Goal: Transaction & Acquisition: Purchase product/service

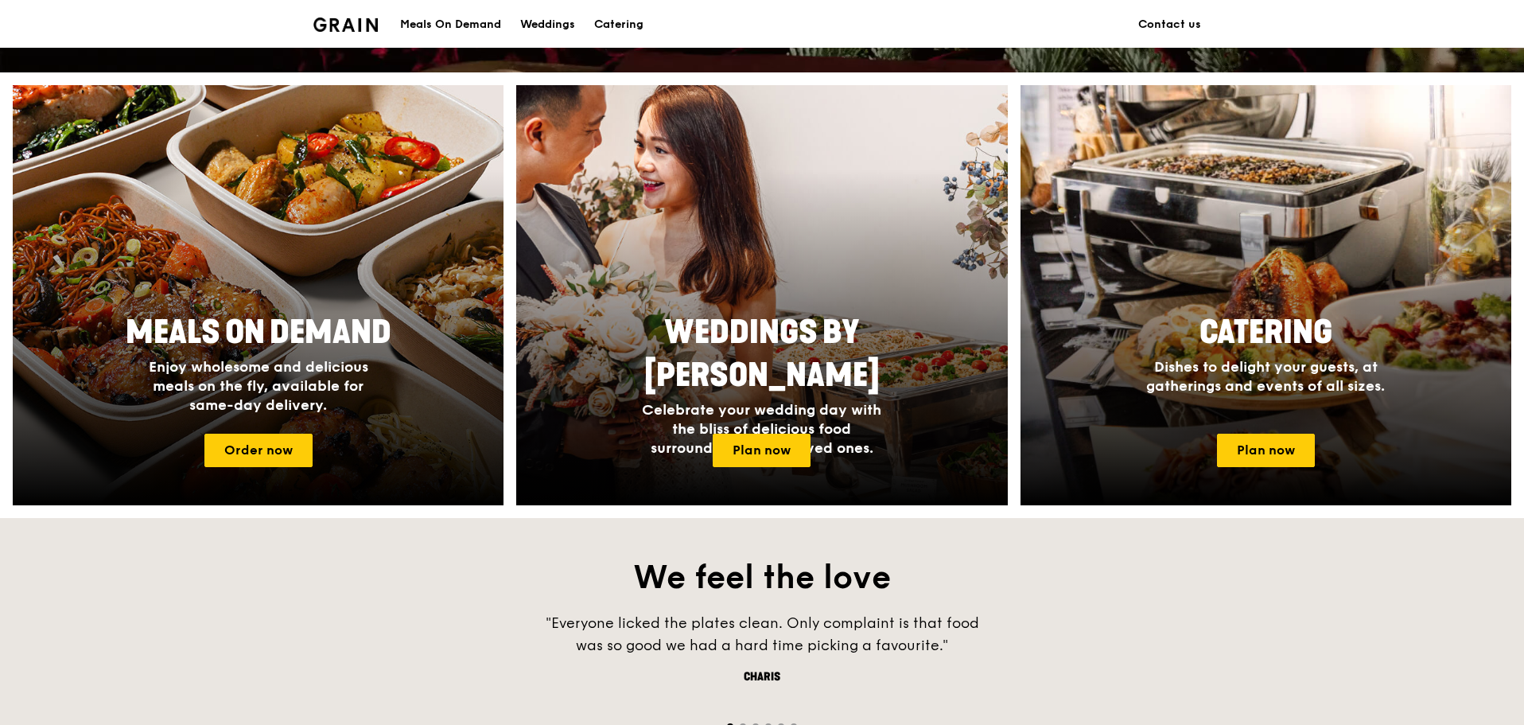
scroll to position [557, 0]
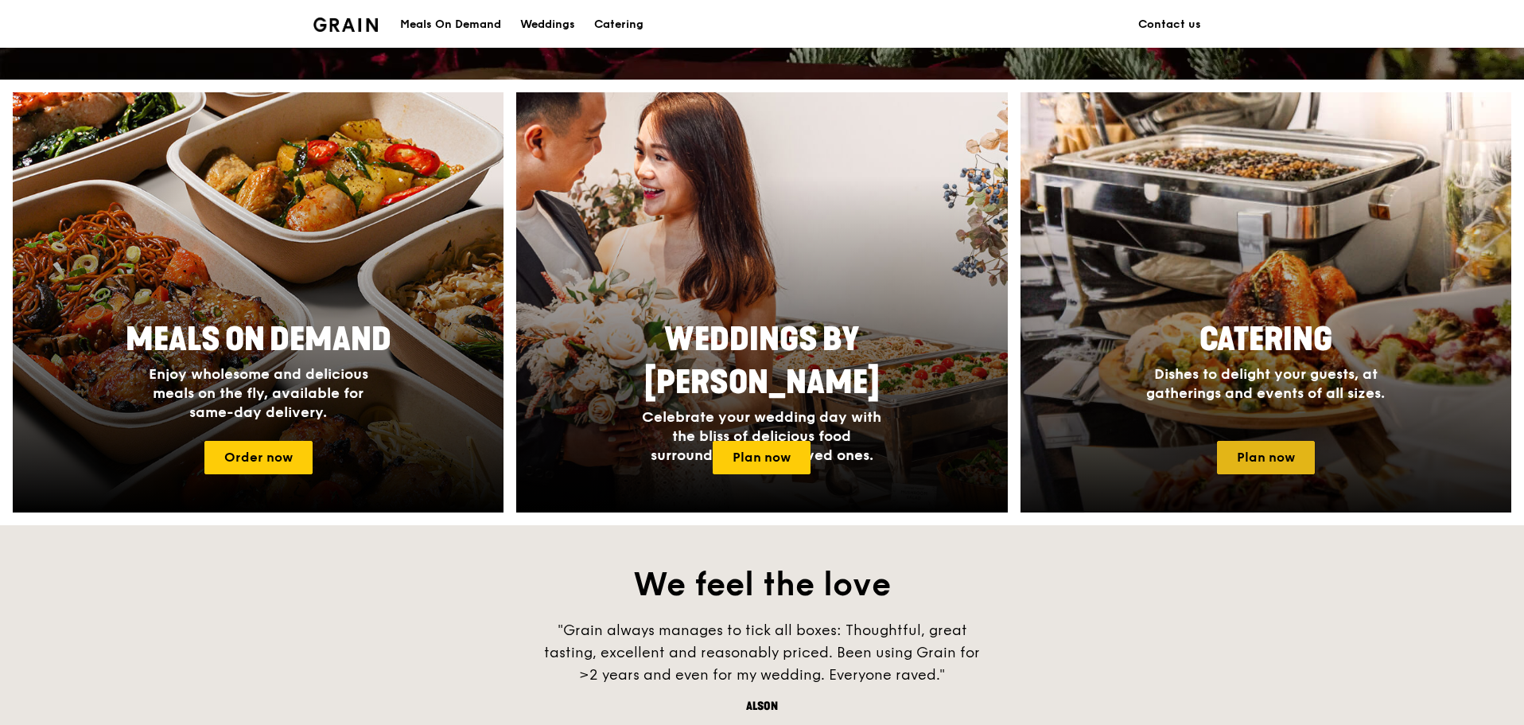
click at [1302, 449] on link "Plan now" at bounding box center [1266, 457] width 98 height 33
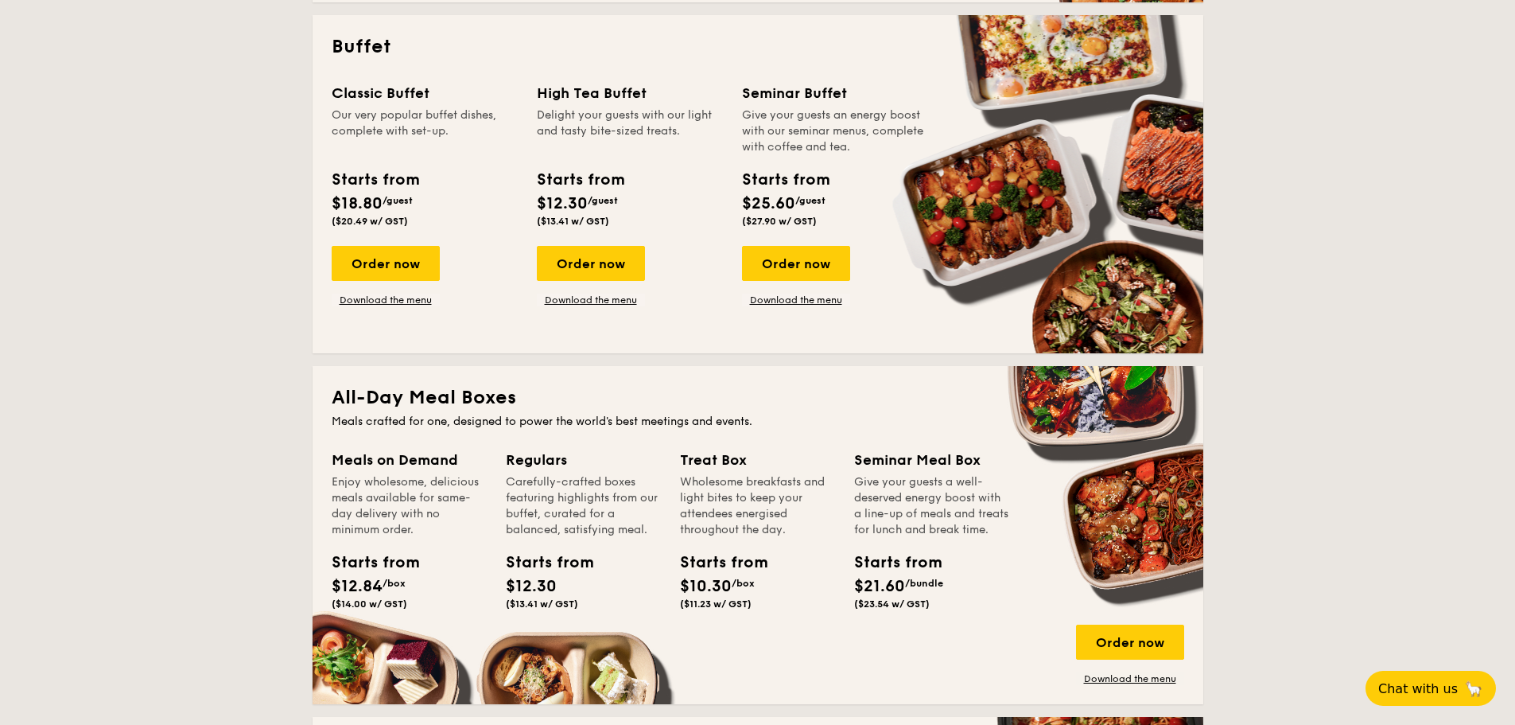
scroll to position [632, 0]
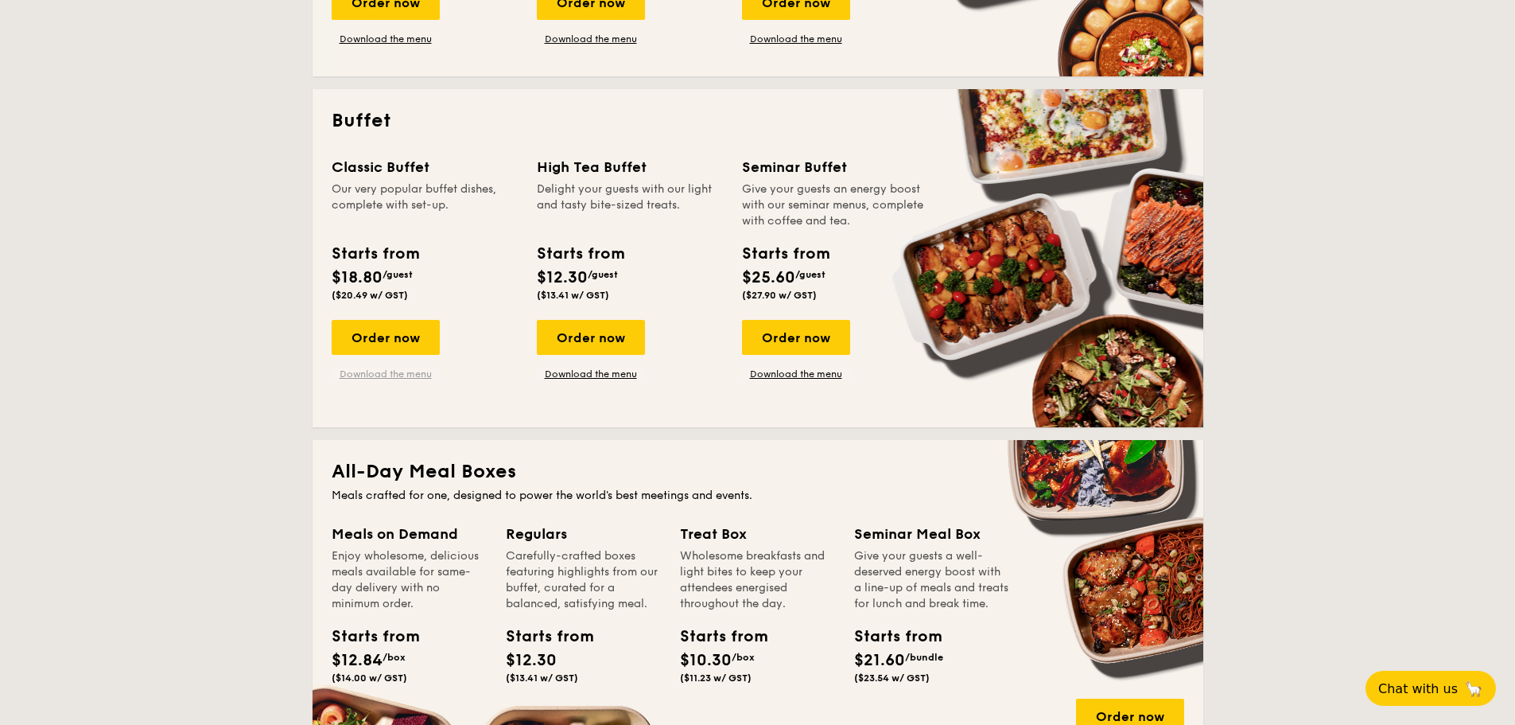
click at [360, 368] on link "Download the menu" at bounding box center [386, 373] width 108 height 13
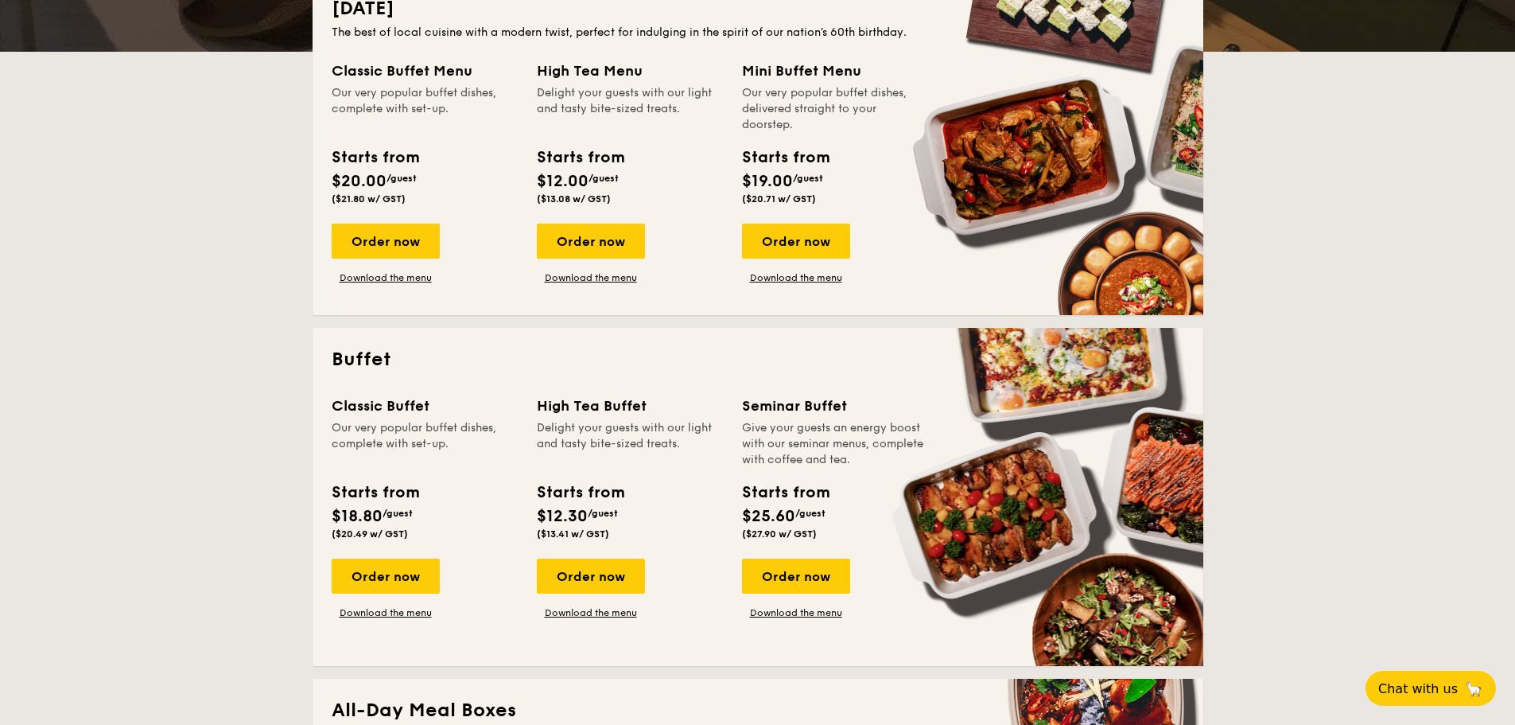
scroll to position [314, 0]
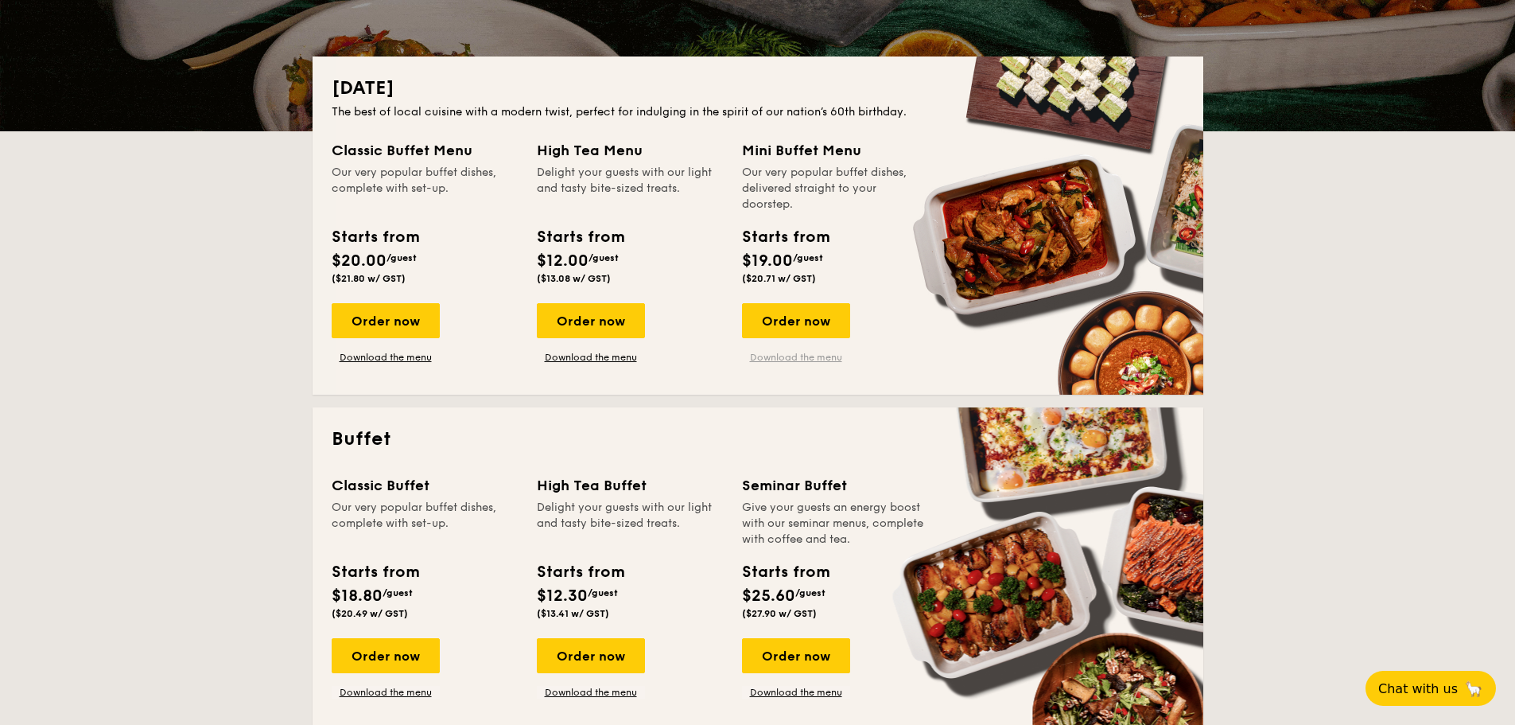
click at [783, 361] on link "Download the menu" at bounding box center [796, 357] width 108 height 13
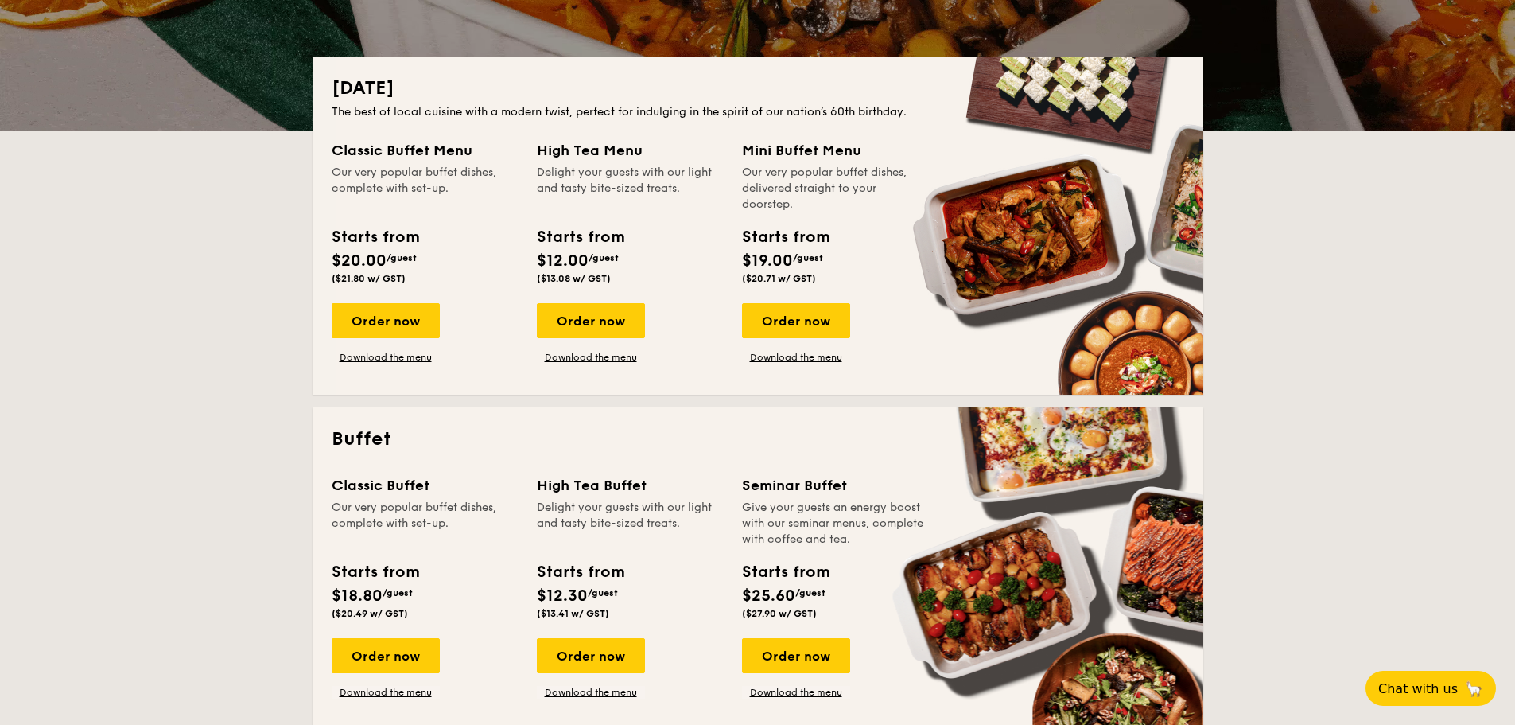
drag, startPoint x: 383, startPoint y: 329, endPoint x: 445, endPoint y: 321, distance: 62.6
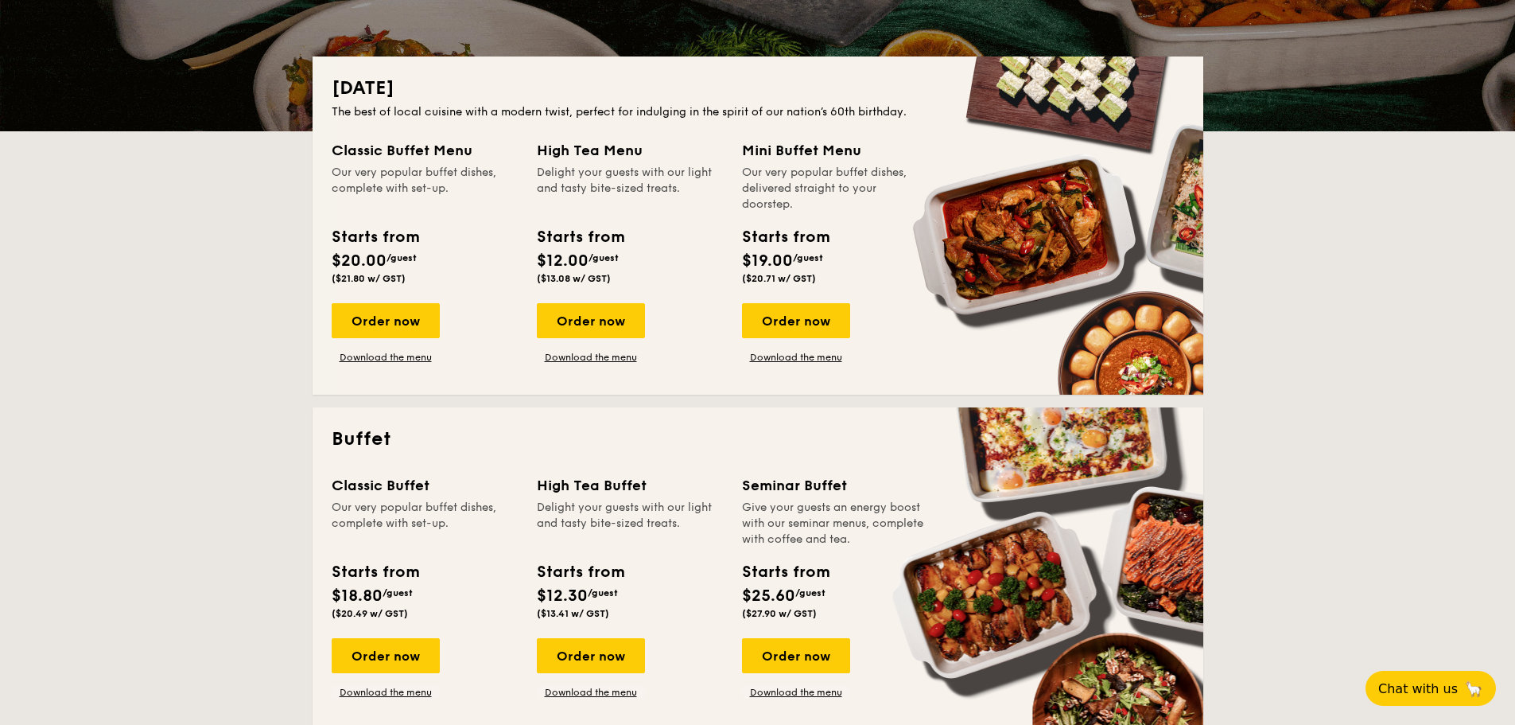
click at [445, 321] on div "Order now Download the menu" at bounding box center [425, 333] width 186 height 60
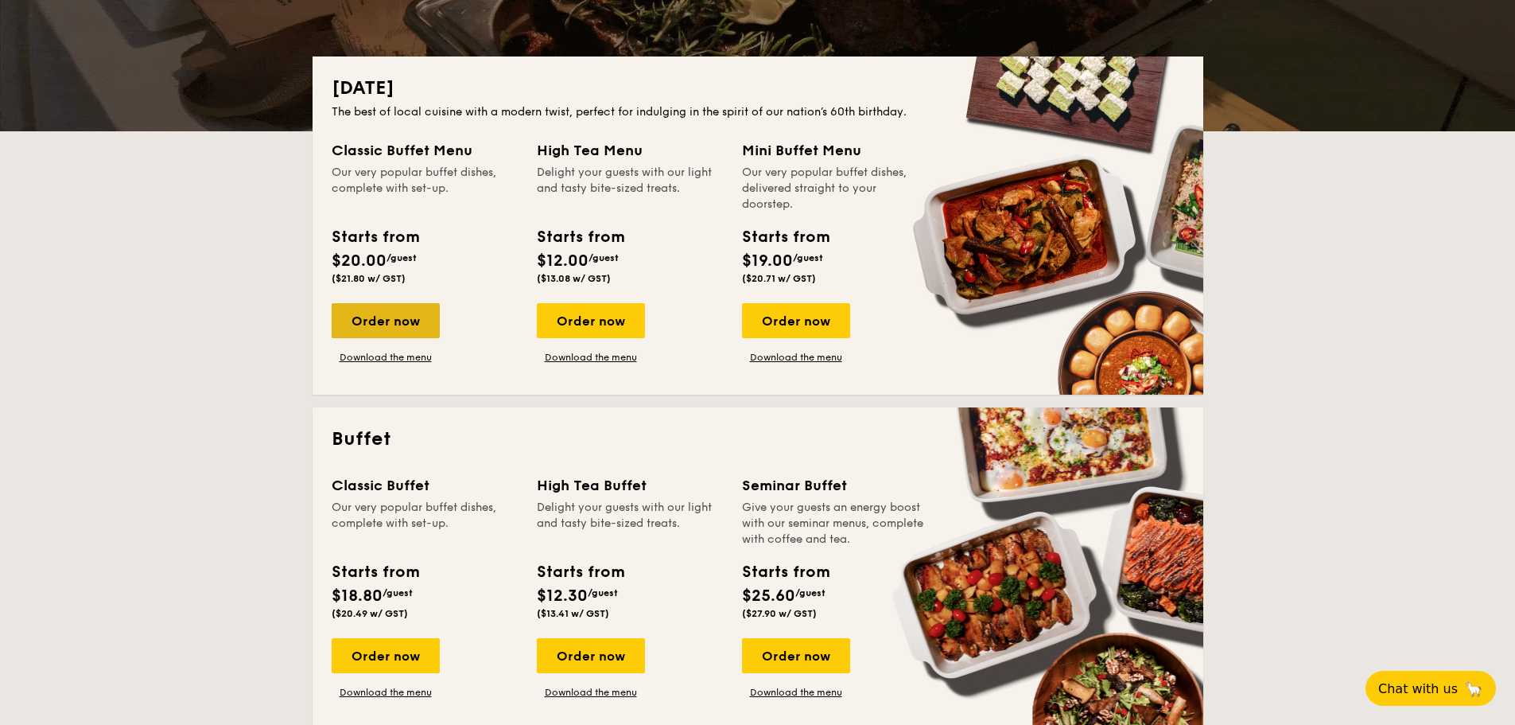
click at [421, 319] on div "Order now" at bounding box center [386, 320] width 108 height 35
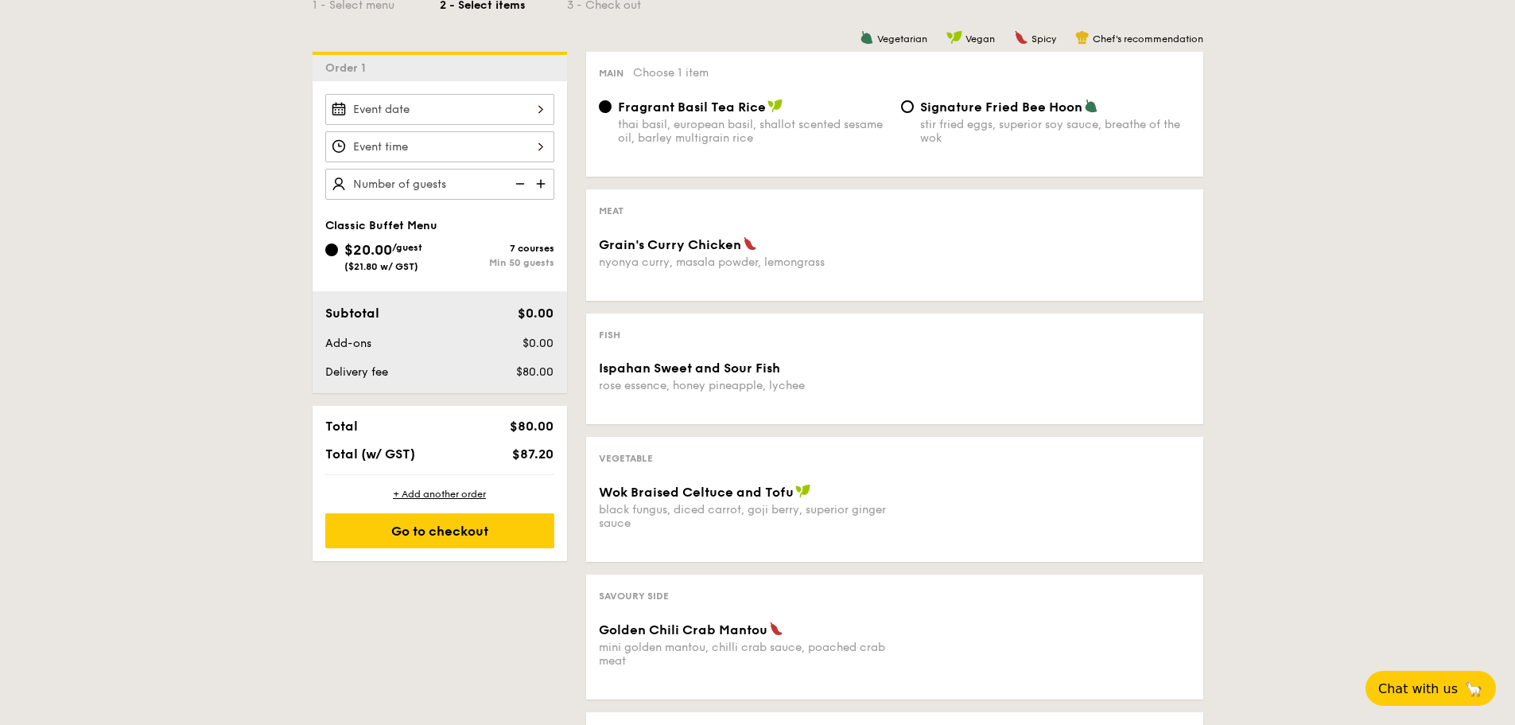
scroll to position [398, 0]
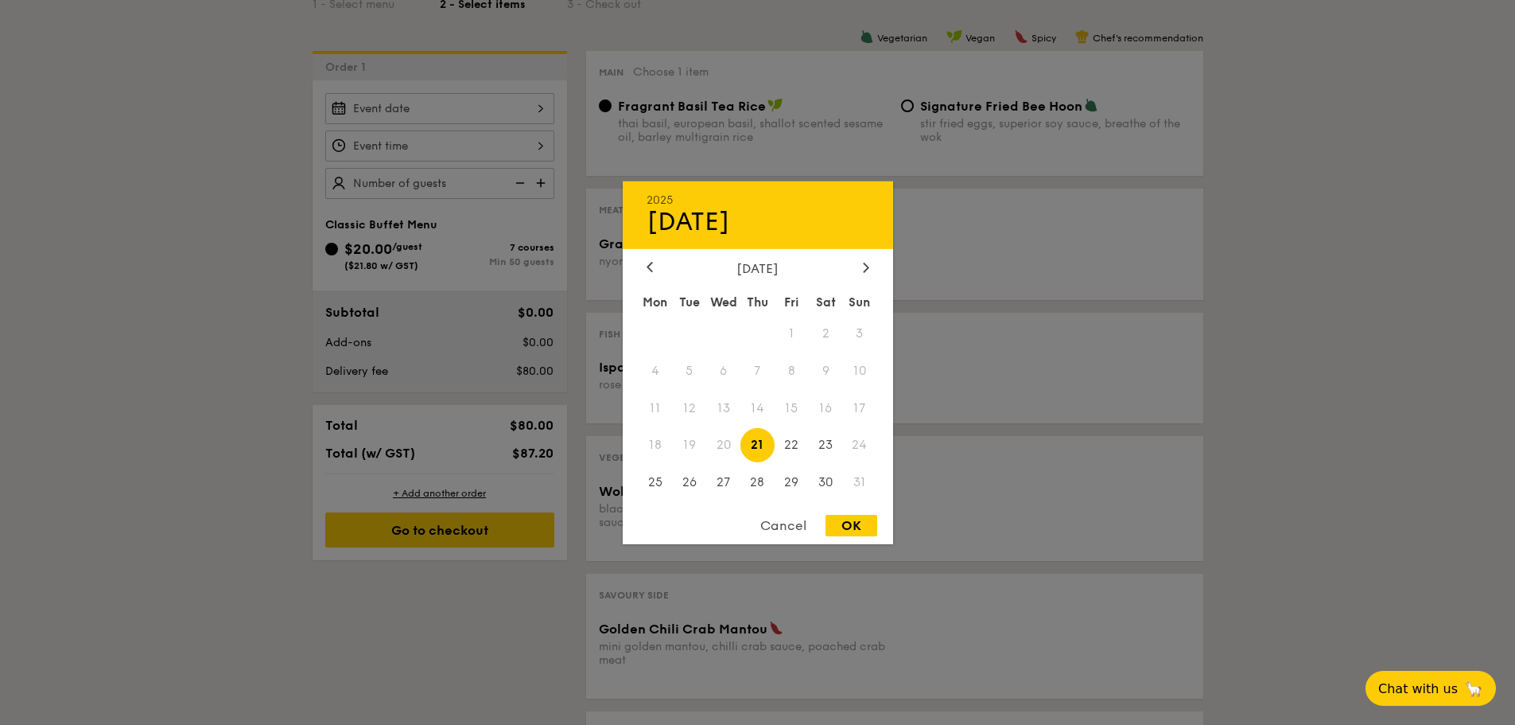
click at [477, 114] on div "2025 Aug [DATE] Tue Wed Thu Fri Sat Sun 1 2 3 4 5 6 7 8 9 10 11 12 13 14 15 16 …" at bounding box center [439, 108] width 229 height 31
click at [869, 264] on div at bounding box center [866, 267] width 14 height 15
click at [647, 263] on icon at bounding box center [650, 267] width 6 height 10
click at [826, 475] on span "30" at bounding box center [826, 482] width 34 height 34
click at [800, 481] on span "29" at bounding box center [792, 482] width 34 height 34
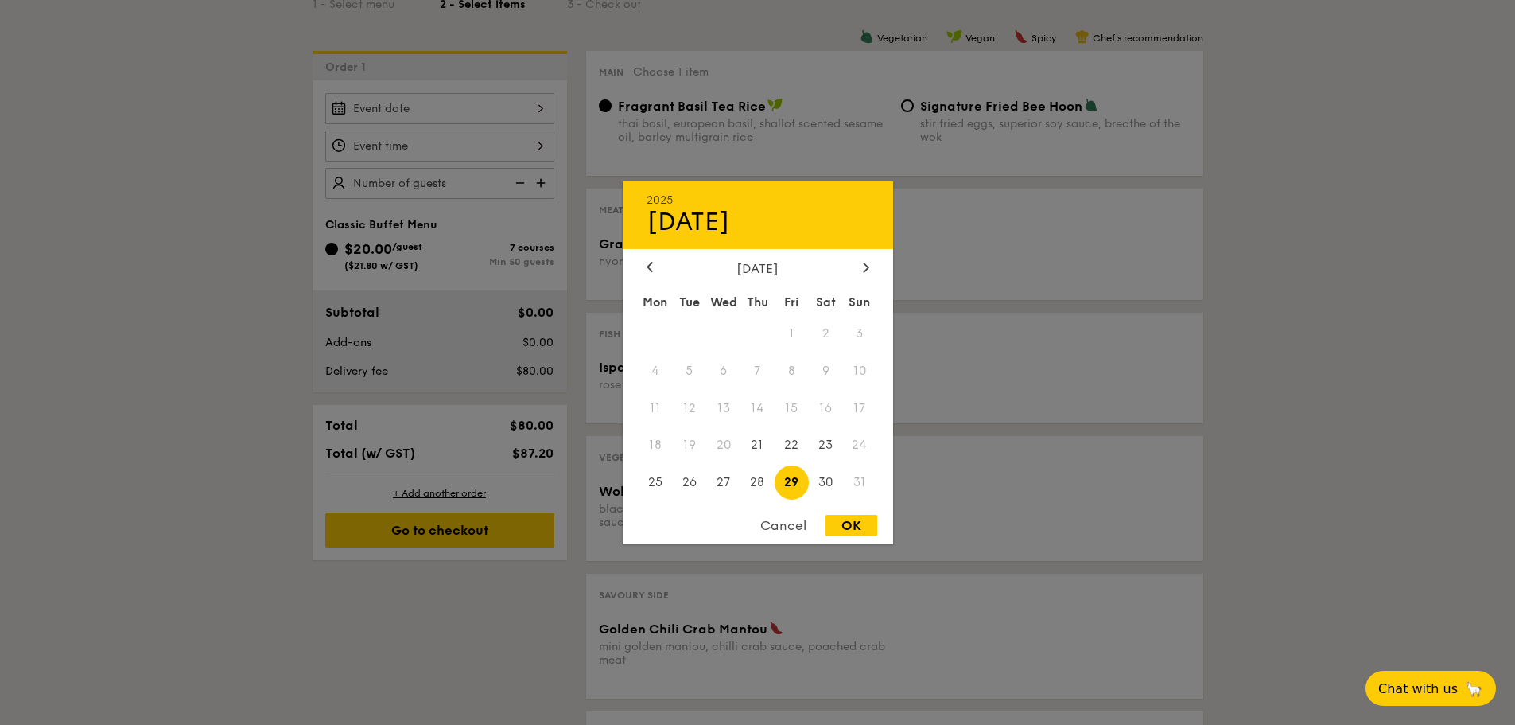
click at [834, 525] on div "OK" at bounding box center [852, 525] width 52 height 21
type input "[DATE]"
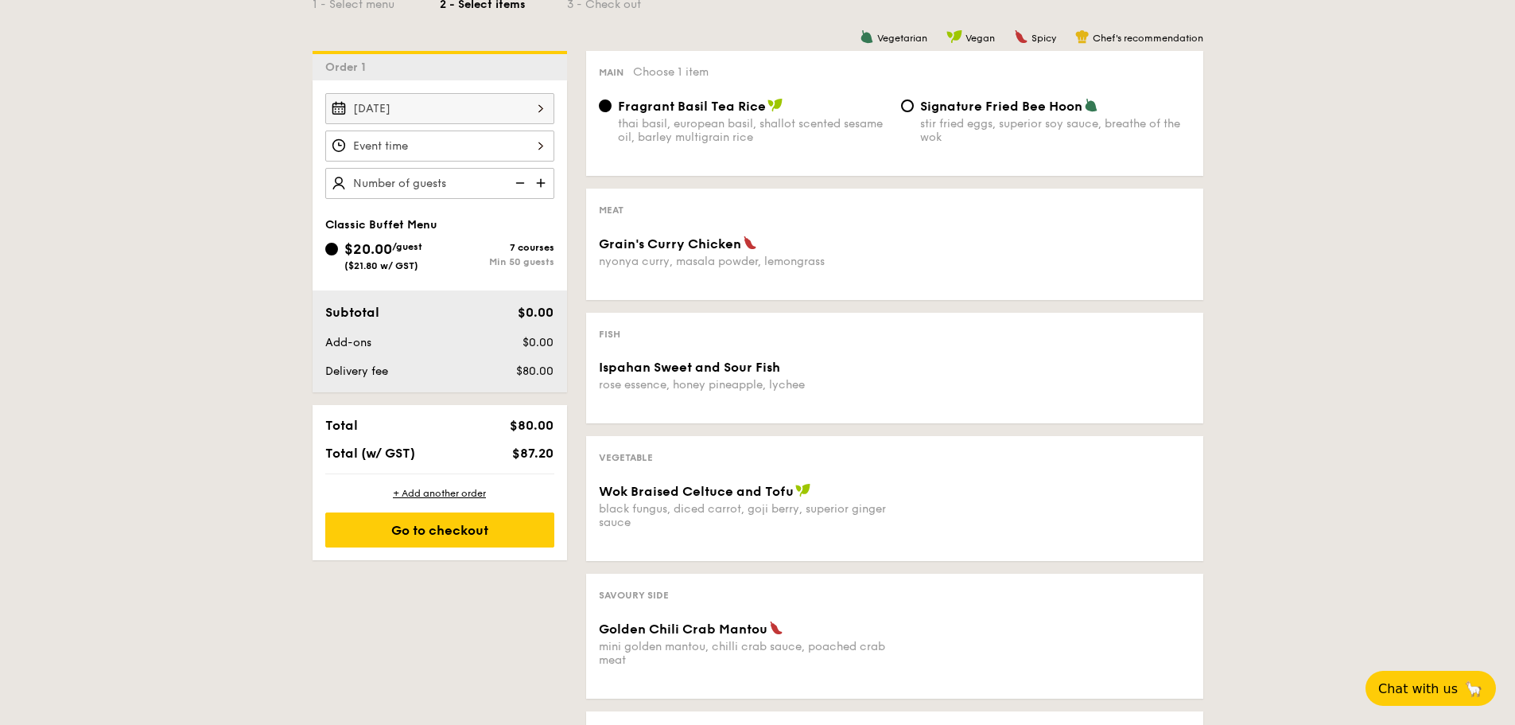
click at [476, 163] on div "[DATE]" at bounding box center [439, 146] width 229 height 106
click at [476, 156] on div at bounding box center [439, 145] width 229 height 31
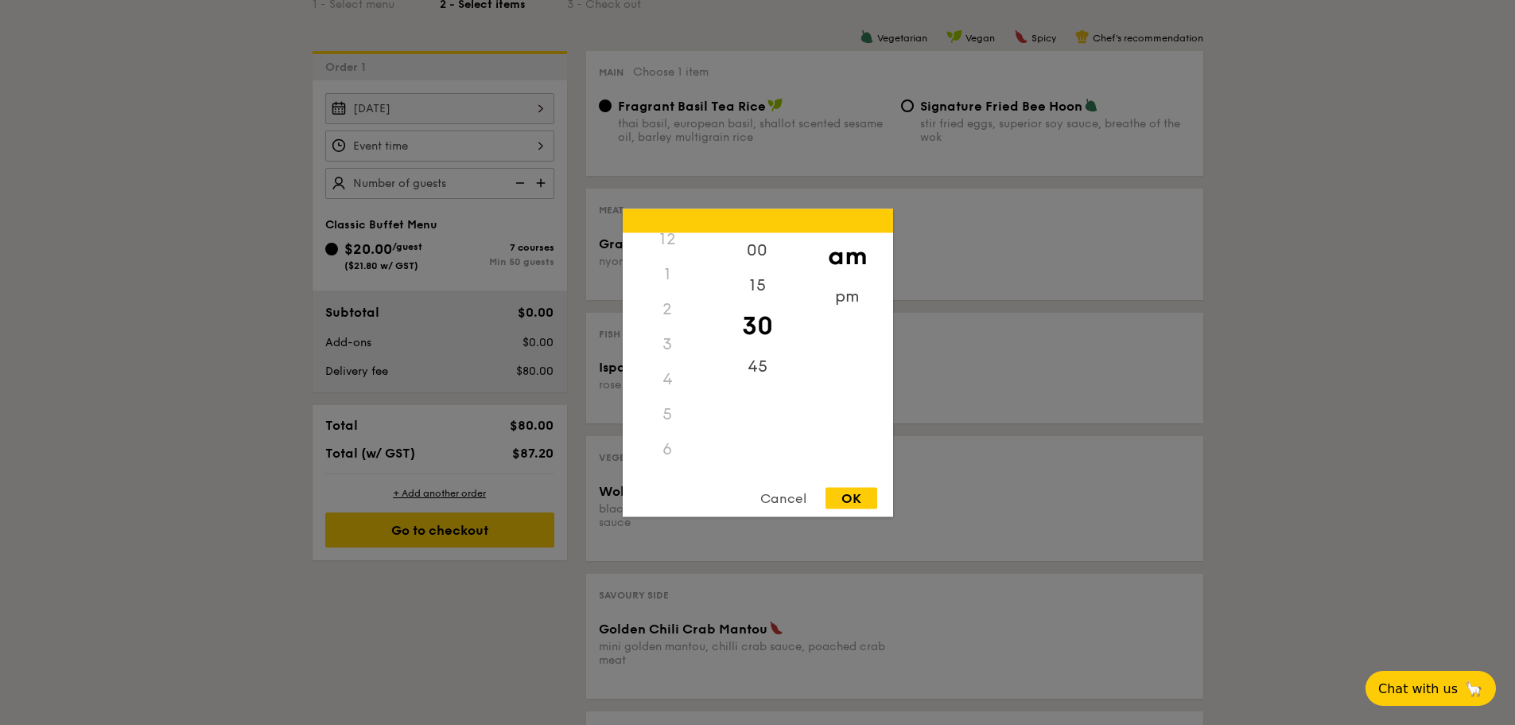
scroll to position [0, 0]
click at [671, 251] on div "12" at bounding box center [668, 249] width 90 height 35
click at [858, 294] on div "pm" at bounding box center [848, 301] width 90 height 46
click at [680, 245] on div "12" at bounding box center [668, 255] width 90 height 46
click at [754, 287] on div "15" at bounding box center [758, 290] width 90 height 46
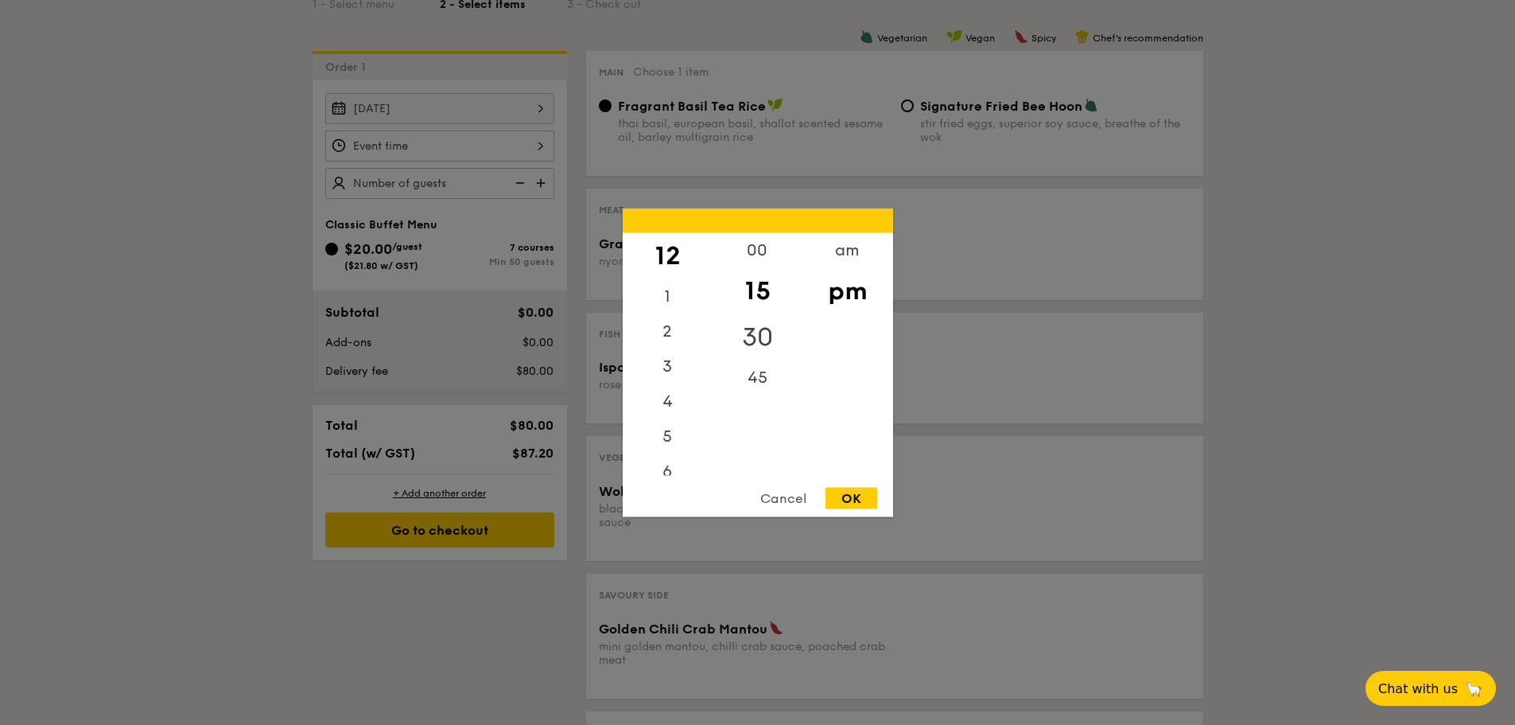
click at [754, 324] on div "30" at bounding box center [758, 336] width 90 height 46
click at [867, 497] on div "OK" at bounding box center [852, 497] width 52 height 21
type input "12:30PM"
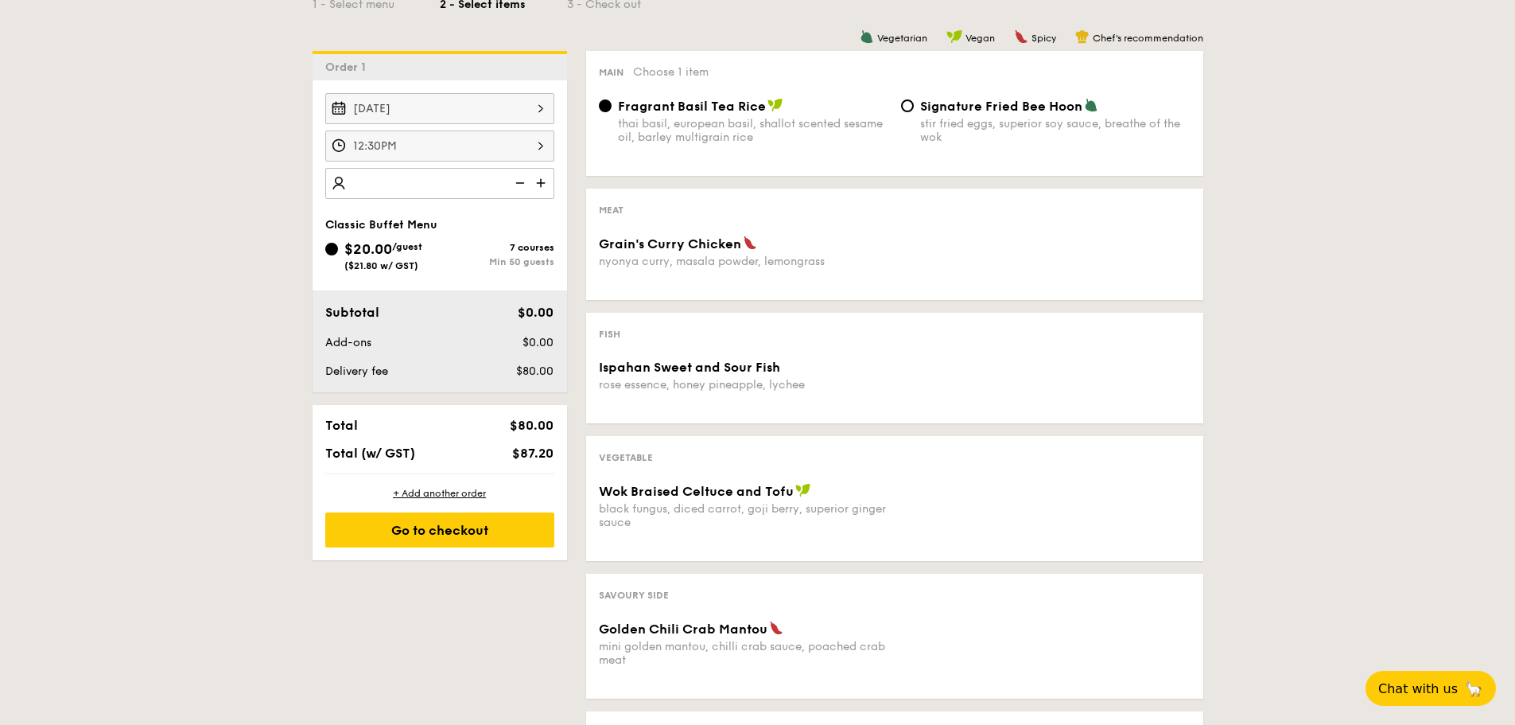
click at [211, 227] on div "1 - Select menu 2 - Select items 3 - Check out Order 1 [DATE] 12:30PM 50 guests…" at bounding box center [757, 461] width 1515 height 1024
click at [526, 180] on img at bounding box center [519, 183] width 24 height 30
click at [525, 180] on img at bounding box center [519, 183] width 24 height 30
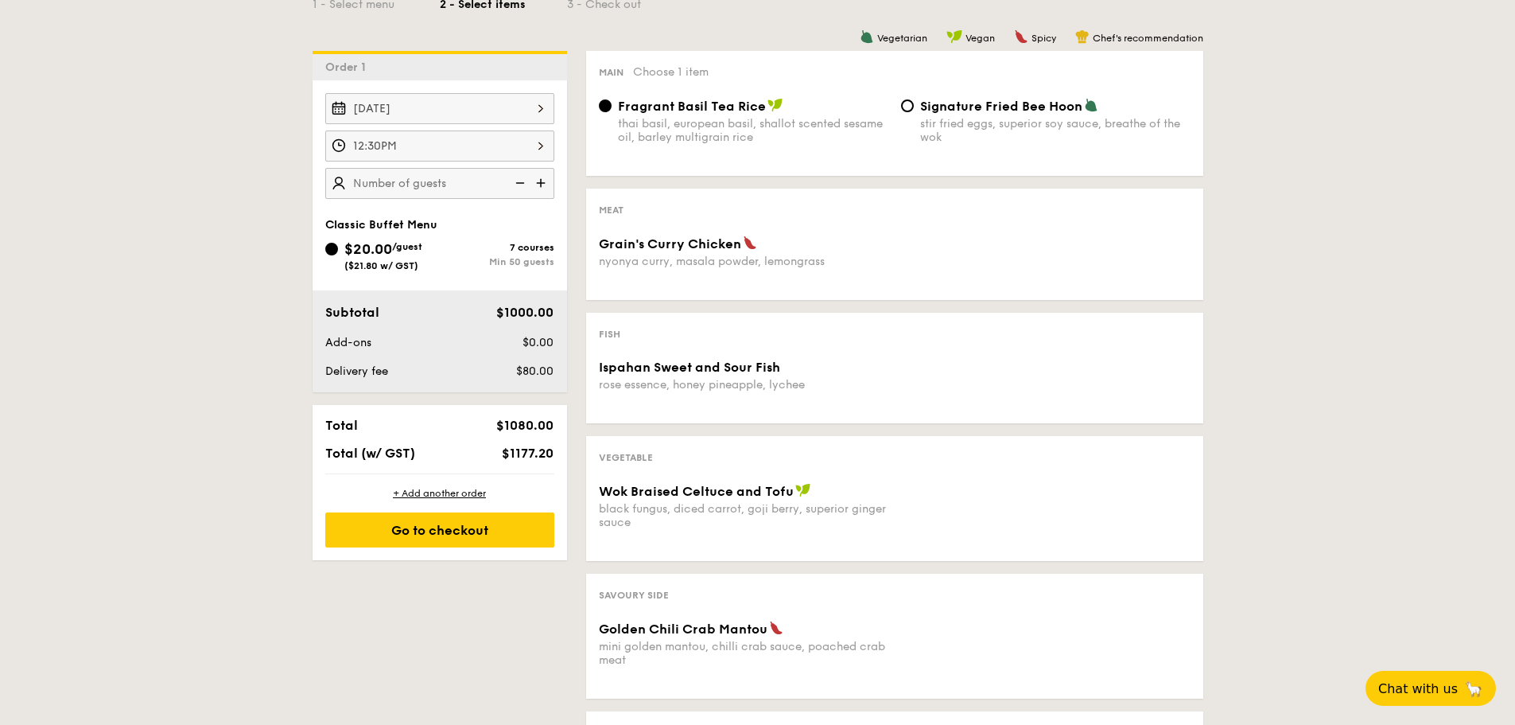
click at [525, 180] on img at bounding box center [519, 183] width 24 height 30
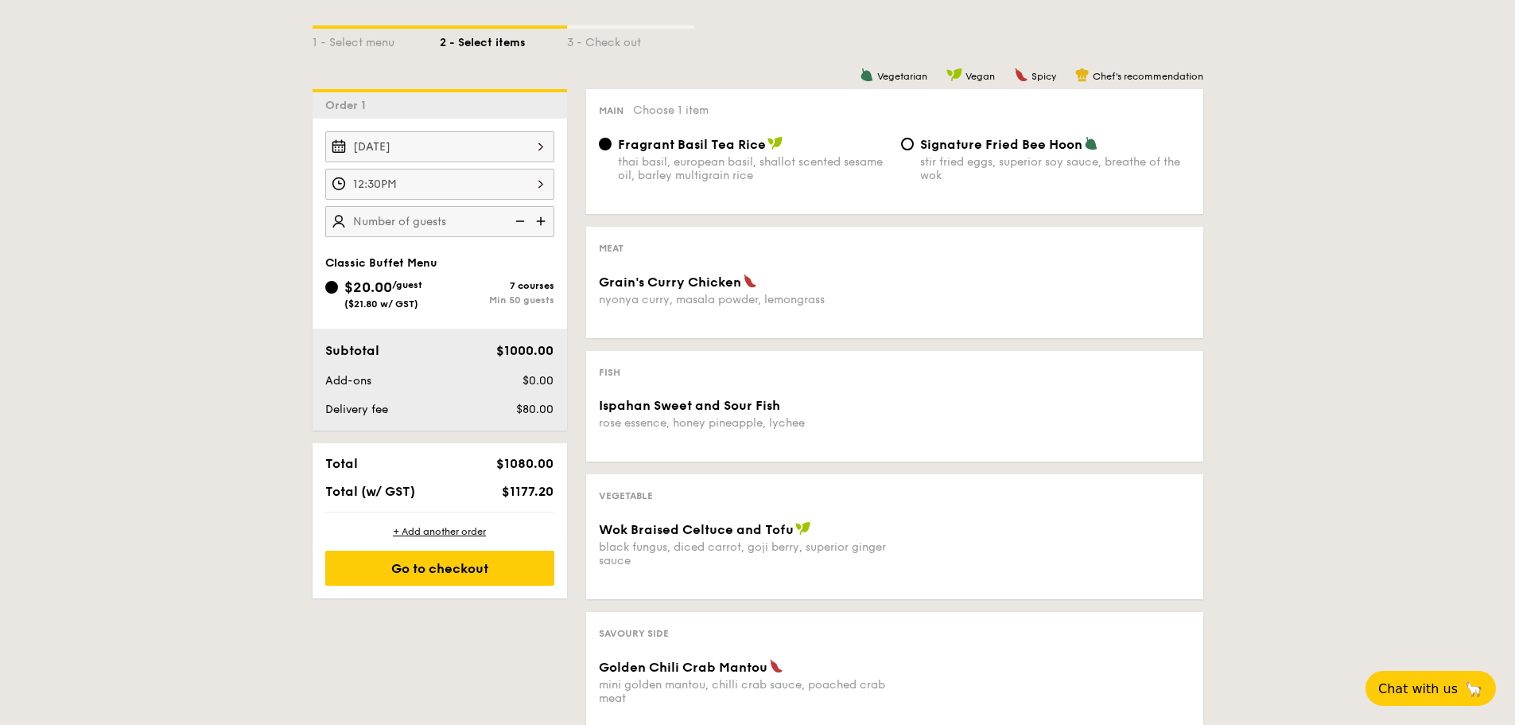
scroll to position [398, 0]
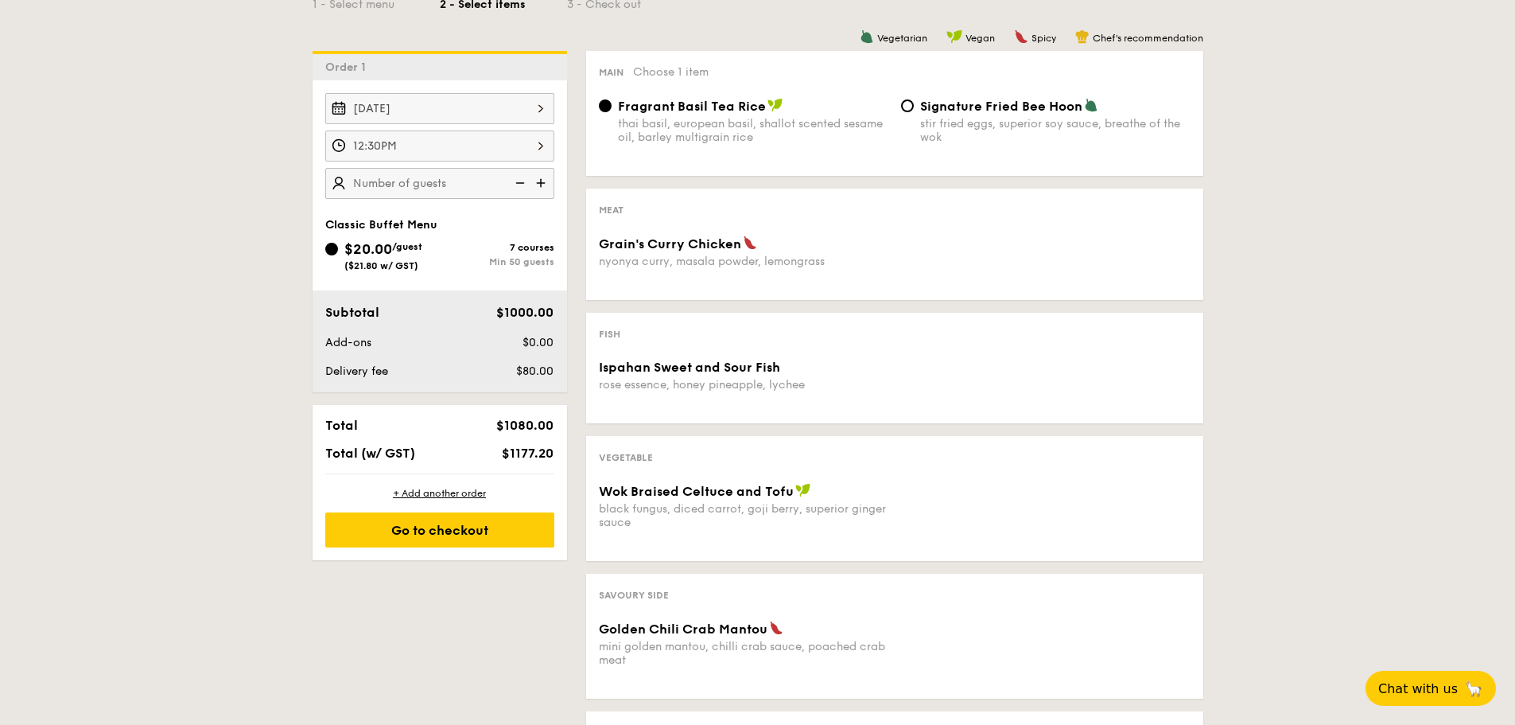
click at [517, 181] on img at bounding box center [519, 183] width 24 height 30
type input "50 guests"
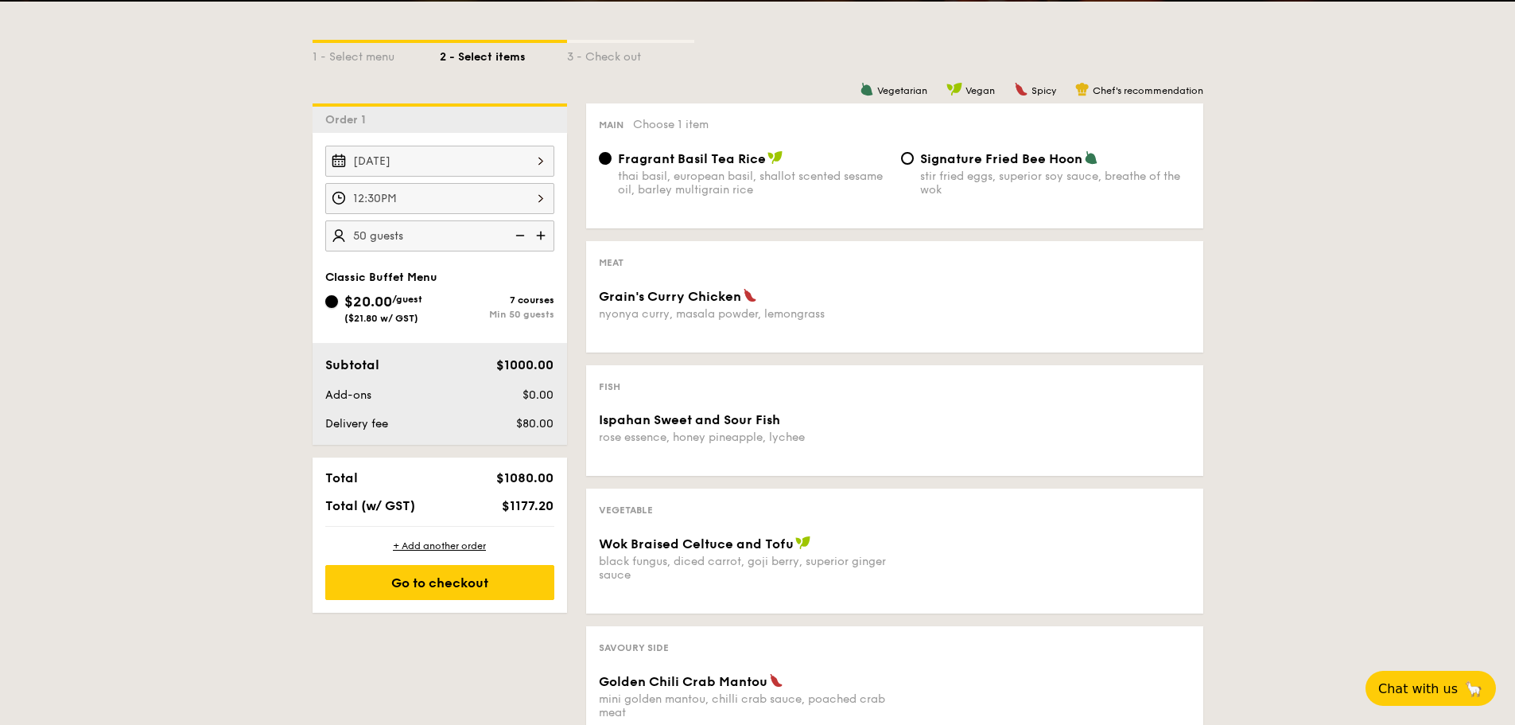
scroll to position [318, 0]
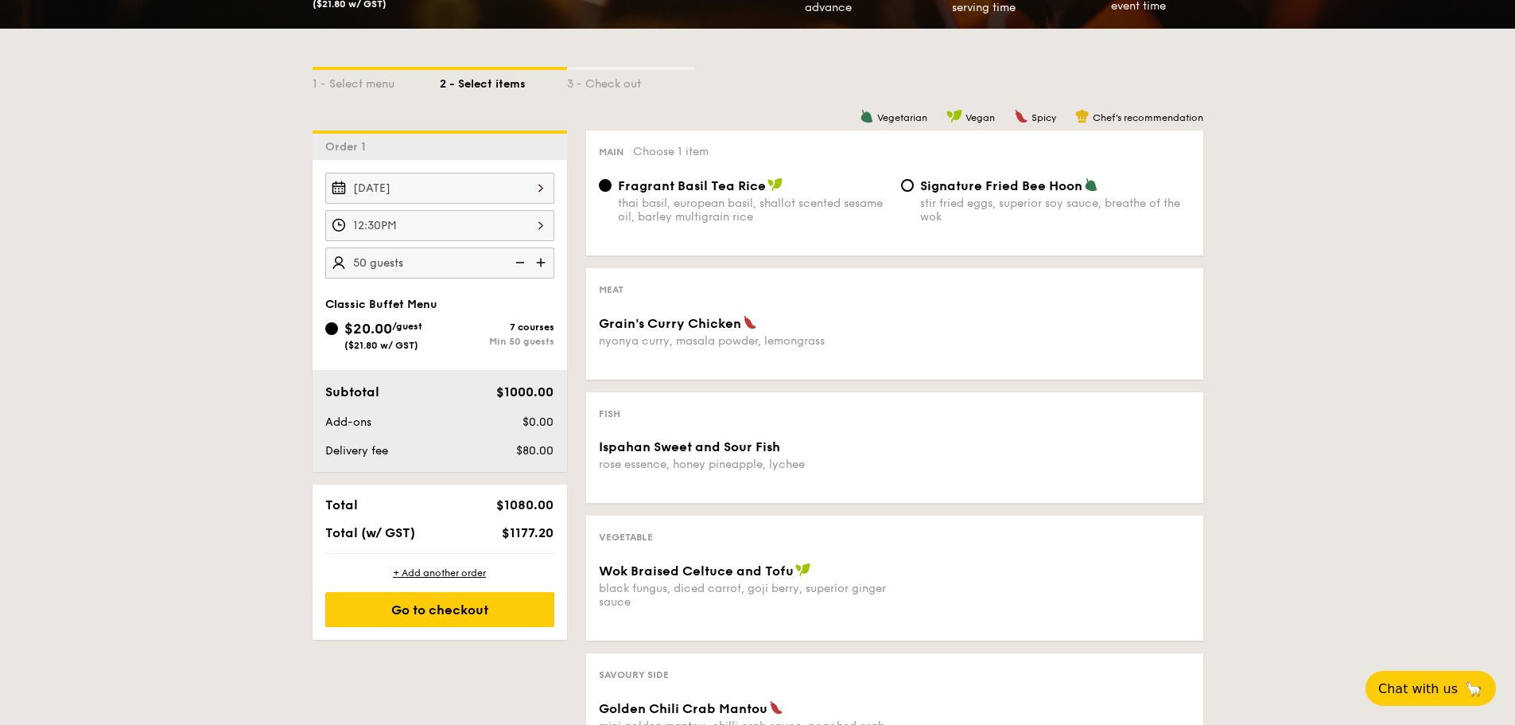
click at [523, 339] on div "Min 50 guests" at bounding box center [497, 341] width 115 height 11
click at [338, 335] on input "$20.00 /guest ($21.80 w/ GST) 7 courses Min 50 guests" at bounding box center [331, 328] width 13 height 13
click at [375, 315] on div "Classic Buffet Menu $20.00 /guest ($21.80 w/ GST) 7 courses Min 50 guests" at bounding box center [439, 331] width 229 height 69
click at [360, 331] on span "$20.00" at bounding box center [368, 328] width 48 height 17
click at [338, 331] on input "$20.00 /guest ($21.80 w/ GST) 7 courses Min 50 guests" at bounding box center [331, 328] width 13 height 13
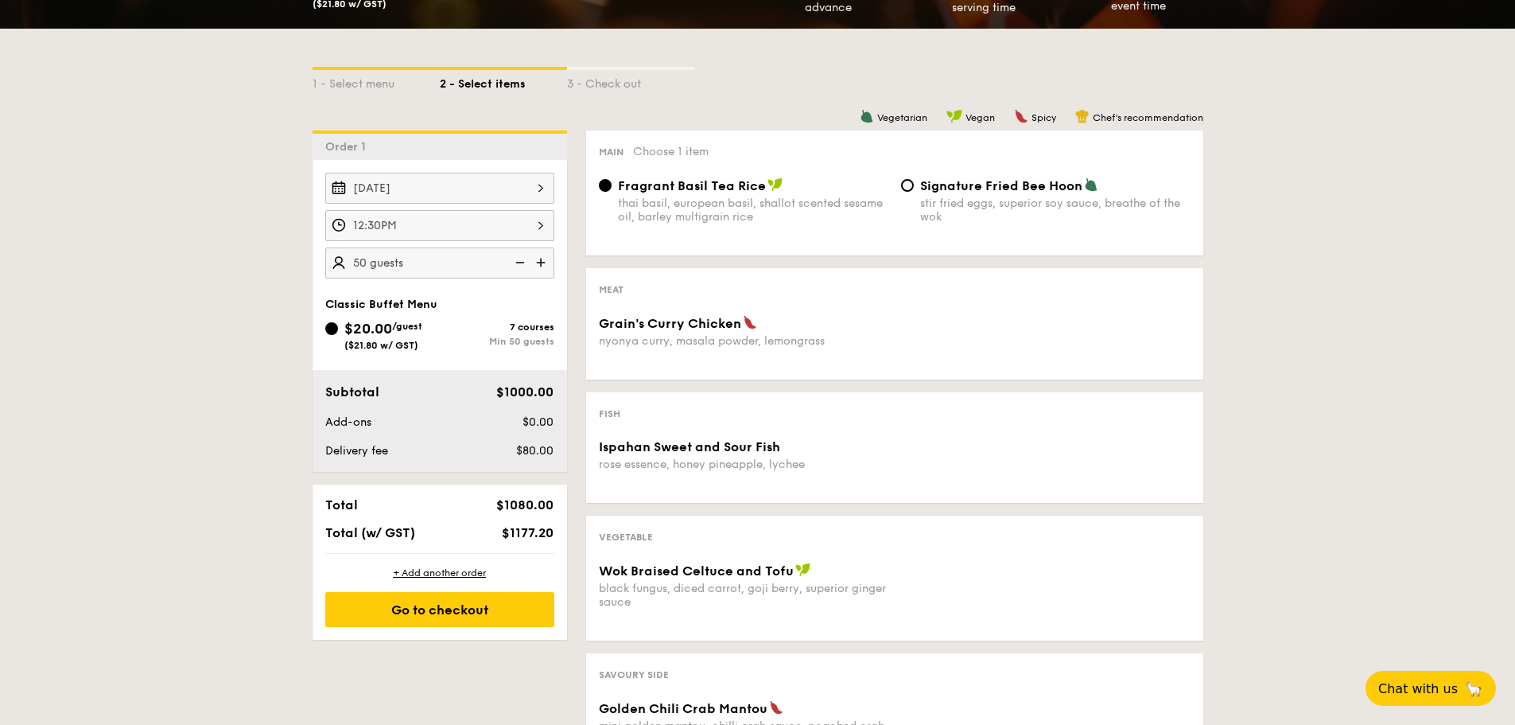
click at [330, 336] on div "$20.00 /guest ($21.80 w/ GST)" at bounding box center [382, 333] width 115 height 33
click at [330, 335] on input "$20.00 /guest ($21.80 w/ GST) 7 courses Min 50 guests" at bounding box center [331, 328] width 13 height 13
click at [330, 307] on span "Classic Buffet Menu" at bounding box center [381, 304] width 112 height 14
click at [383, 309] on span "Classic Buffet Menu" at bounding box center [381, 304] width 112 height 14
click at [517, 339] on div "Min 50 guests" at bounding box center [497, 341] width 115 height 11
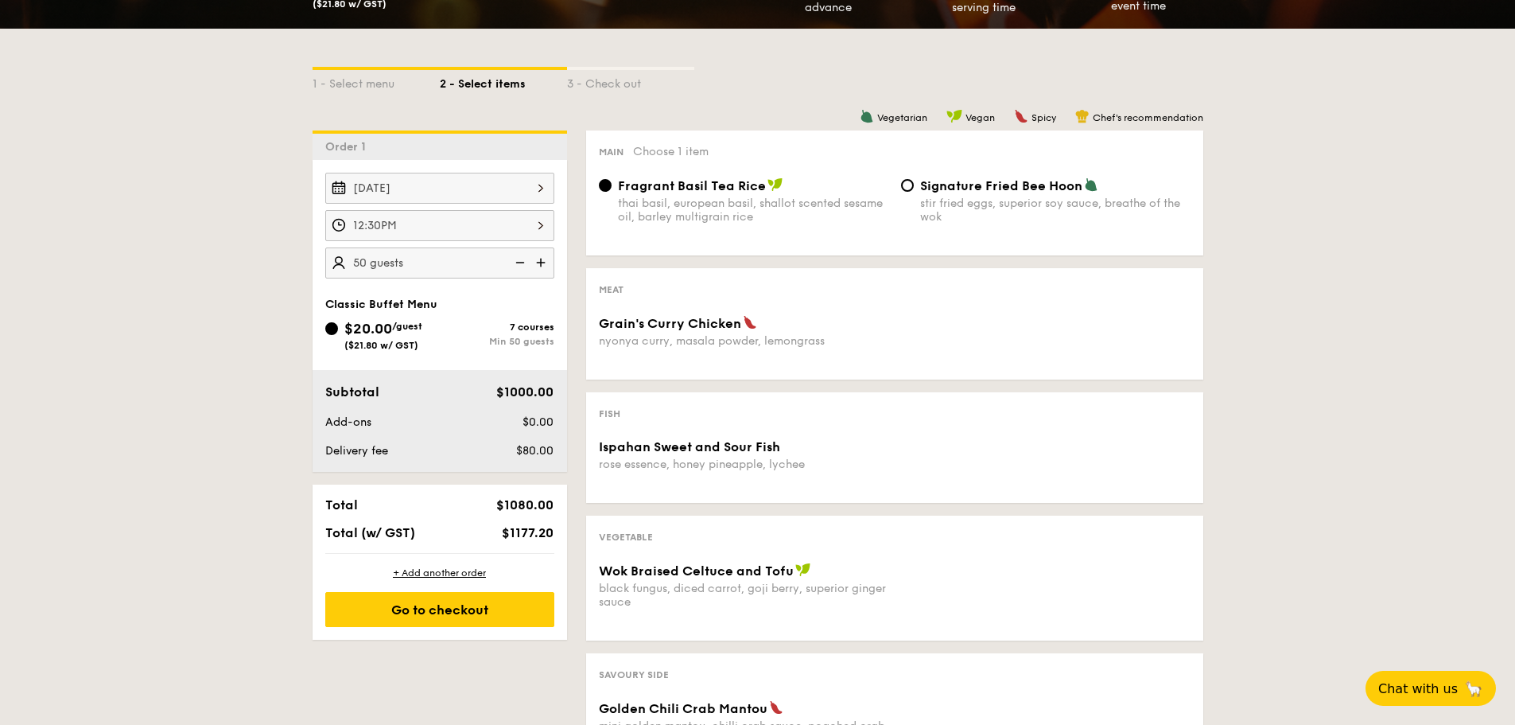
click at [338, 335] on input "$20.00 /guest ($21.80 w/ GST) 7 courses Min 50 guests" at bounding box center [331, 328] width 13 height 13
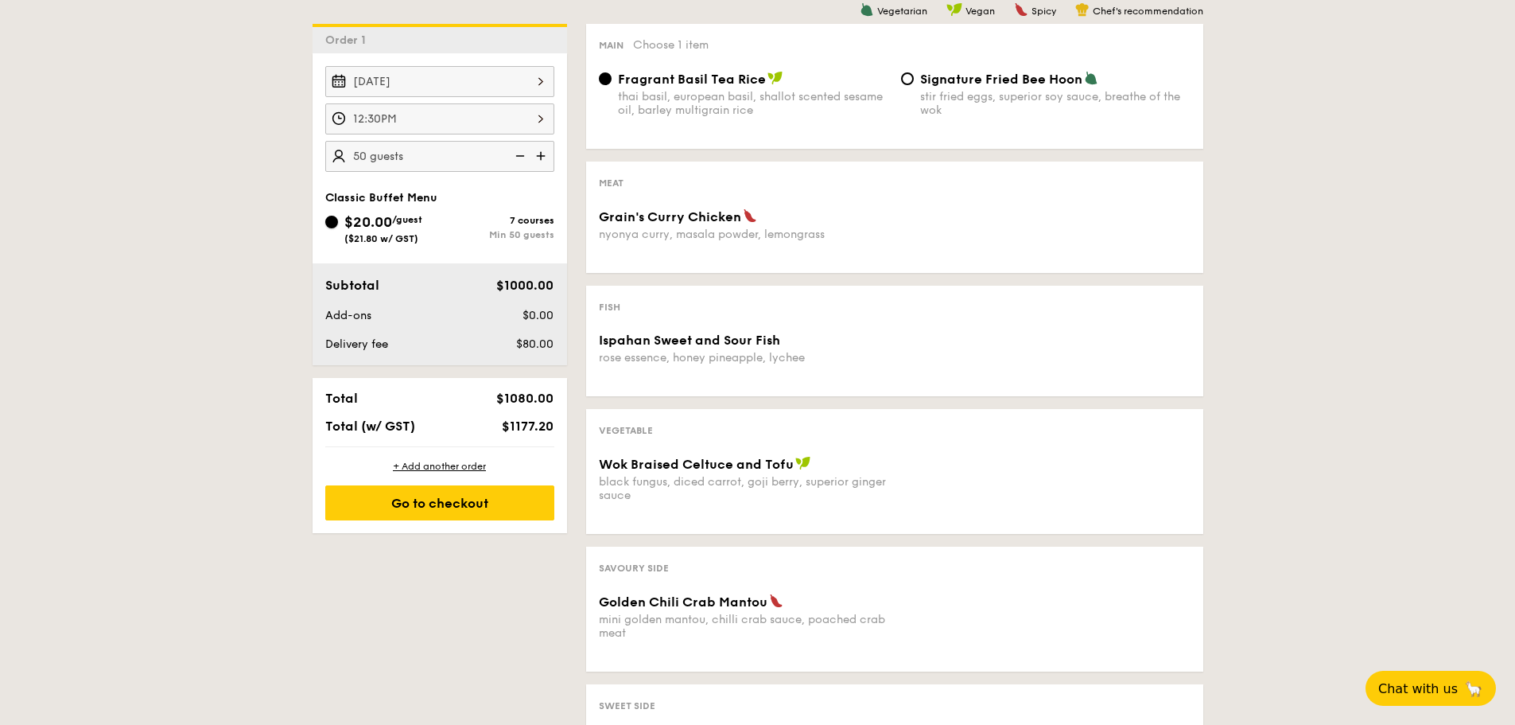
scroll to position [398, 0]
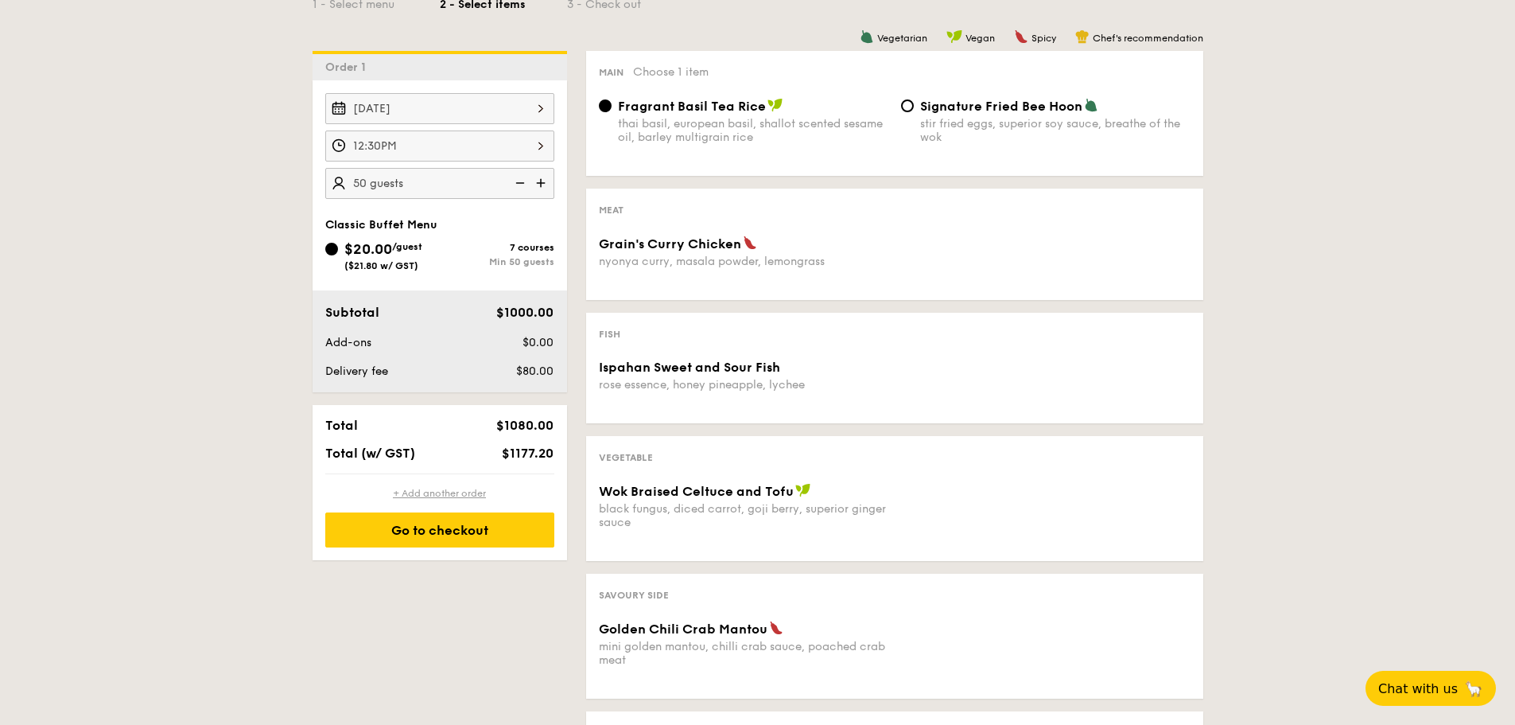
click at [461, 488] on div "+ Add another order" at bounding box center [439, 493] width 229 height 13
radio input "true"
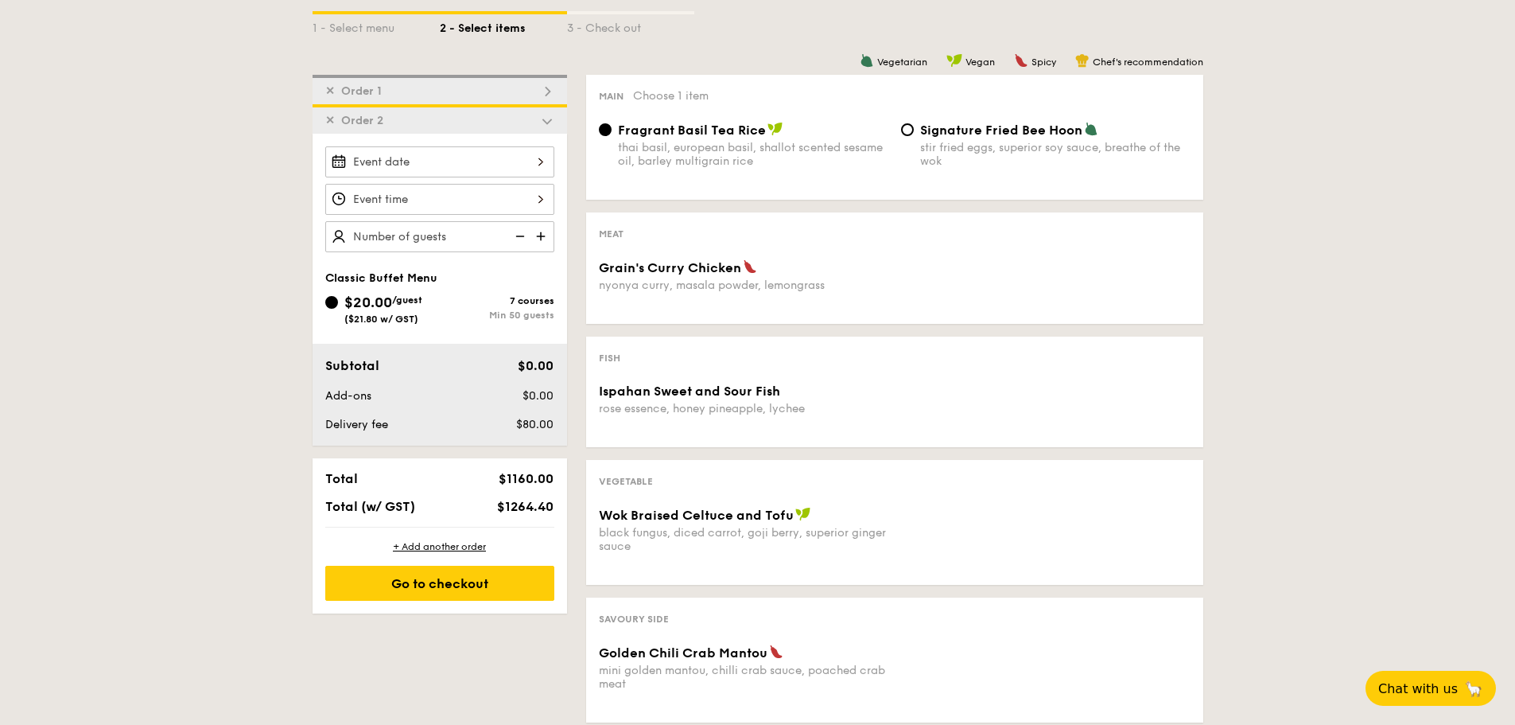
scroll to position [375, 0]
click at [517, 239] on img at bounding box center [519, 235] width 24 height 30
type input "50 guests"
click at [517, 239] on img at bounding box center [519, 235] width 24 height 30
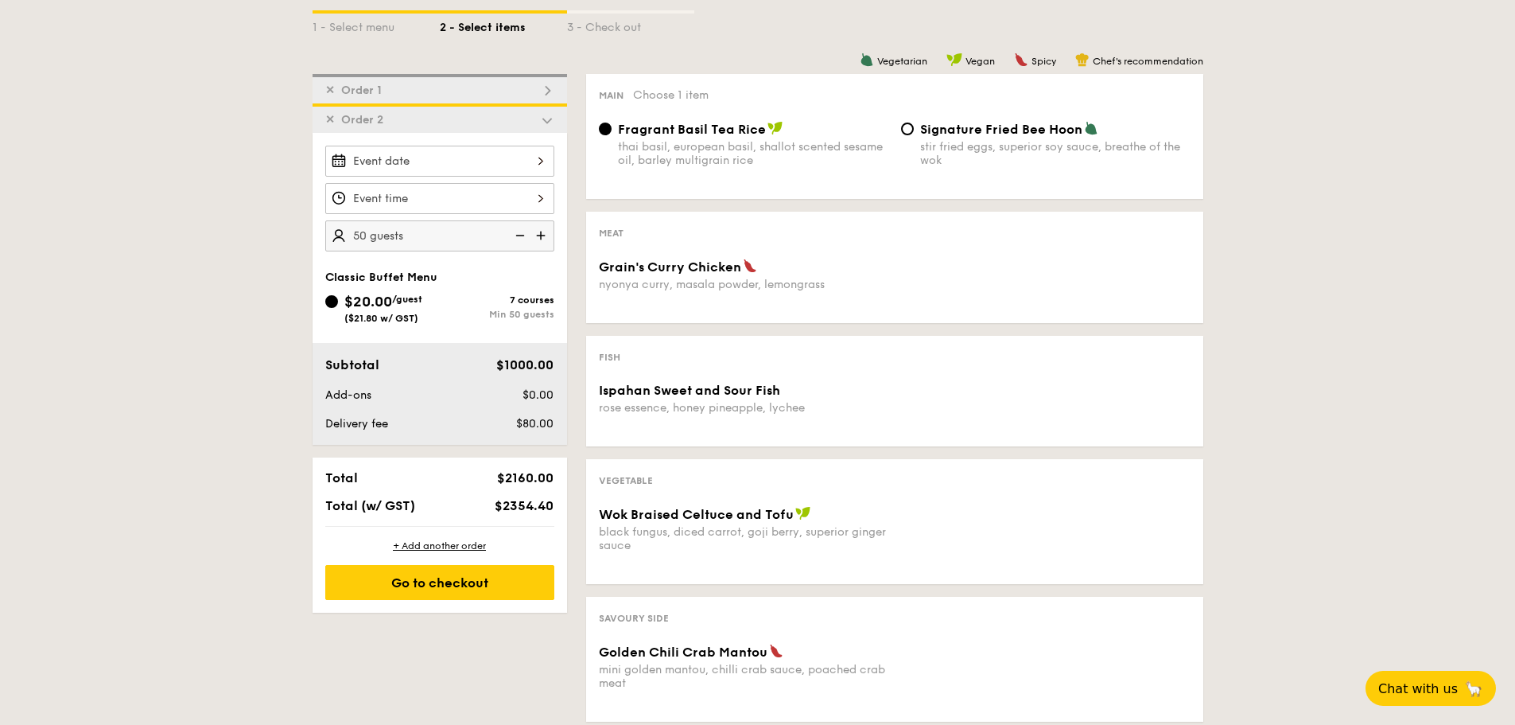
click at [326, 119] on span "✕" at bounding box center [330, 120] width 10 height 14
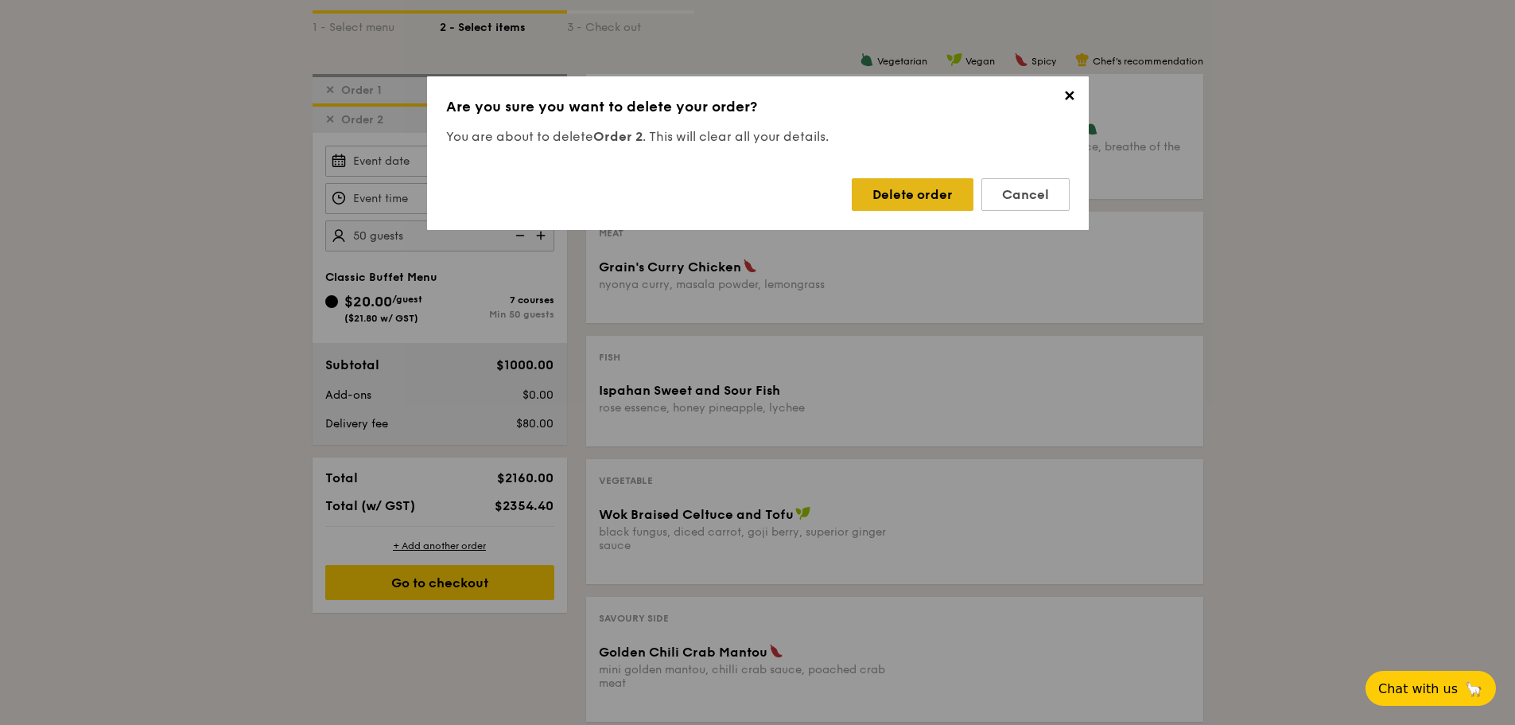
click at [919, 191] on div "Delete order" at bounding box center [913, 194] width 122 height 33
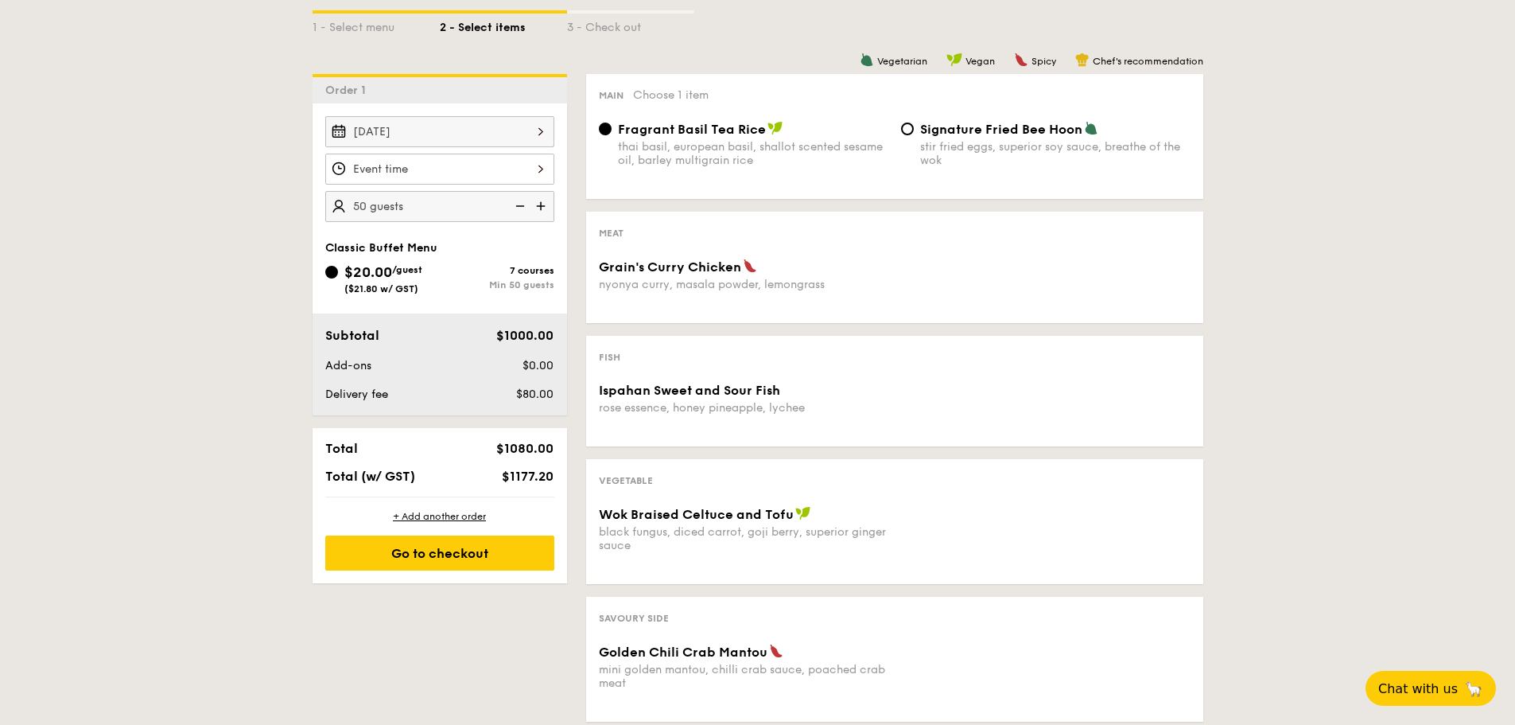
click at [519, 206] on img at bounding box center [519, 206] width 24 height 30
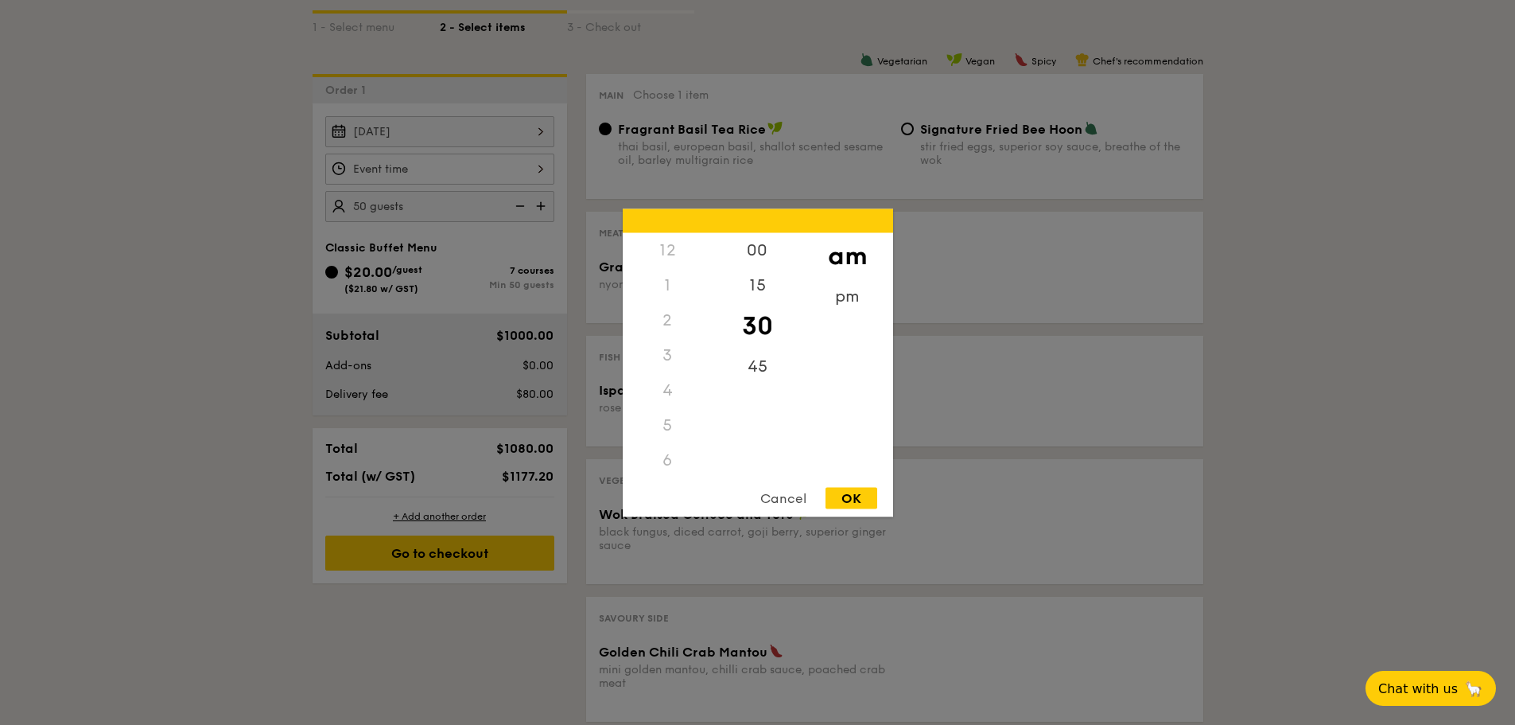
click at [522, 177] on div "12 1 2 3 4 5 6 7 8 9 10 11 00 15 30 45 am pm Cancel OK" at bounding box center [439, 169] width 229 height 31
click at [522, 177] on div at bounding box center [757, 362] width 1515 height 725
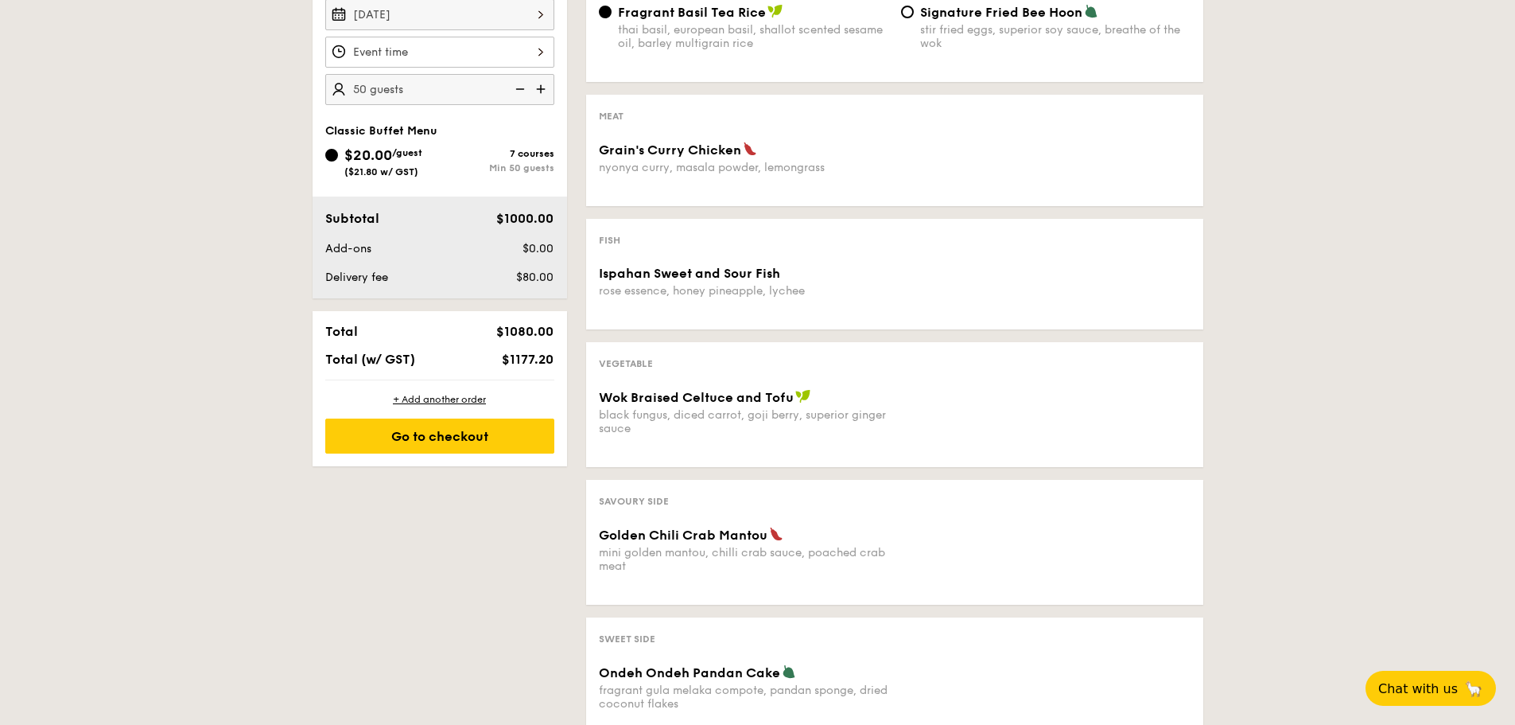
scroll to position [375, 0]
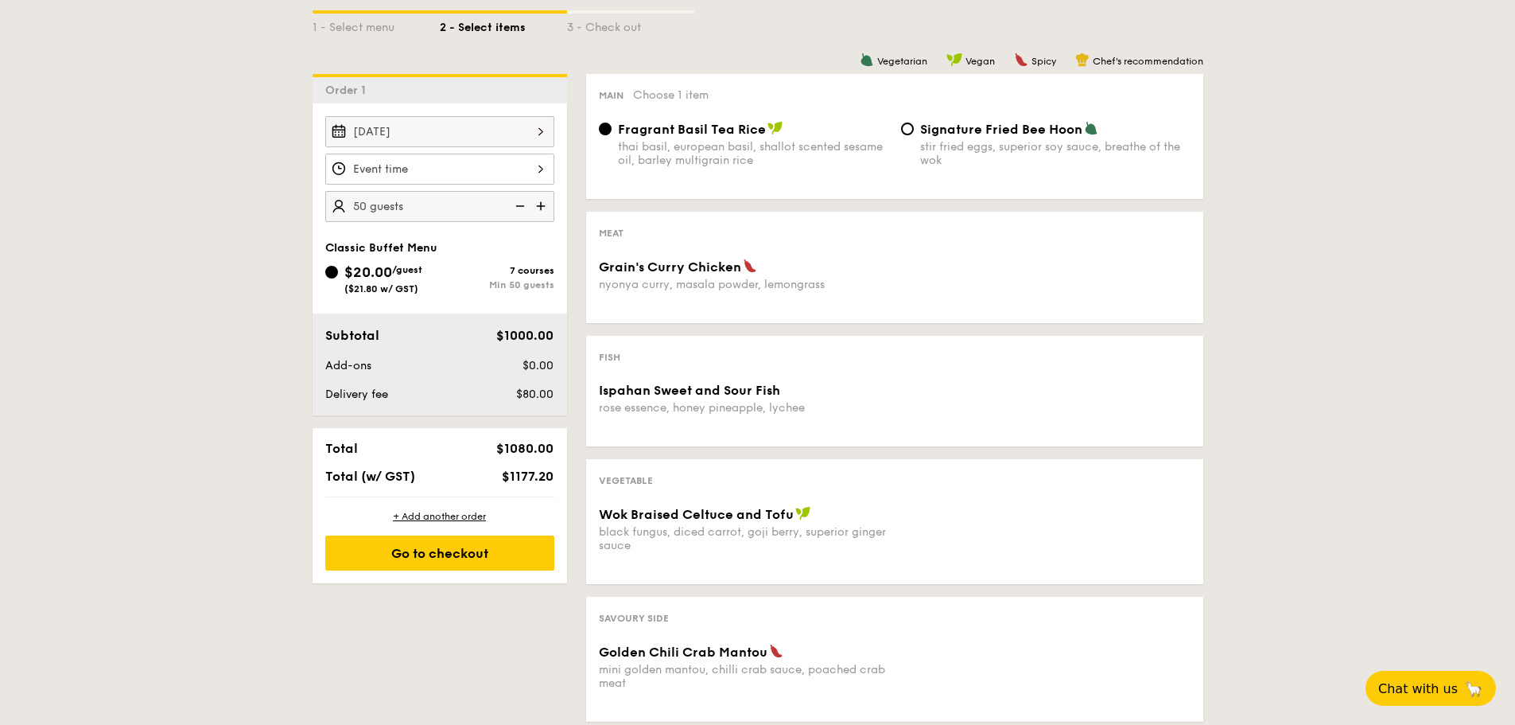
click at [651, 263] on span "Grain's Curry Chicken" at bounding box center [670, 266] width 142 height 15
click at [459, 138] on div "[DATE]" at bounding box center [439, 131] width 229 height 31
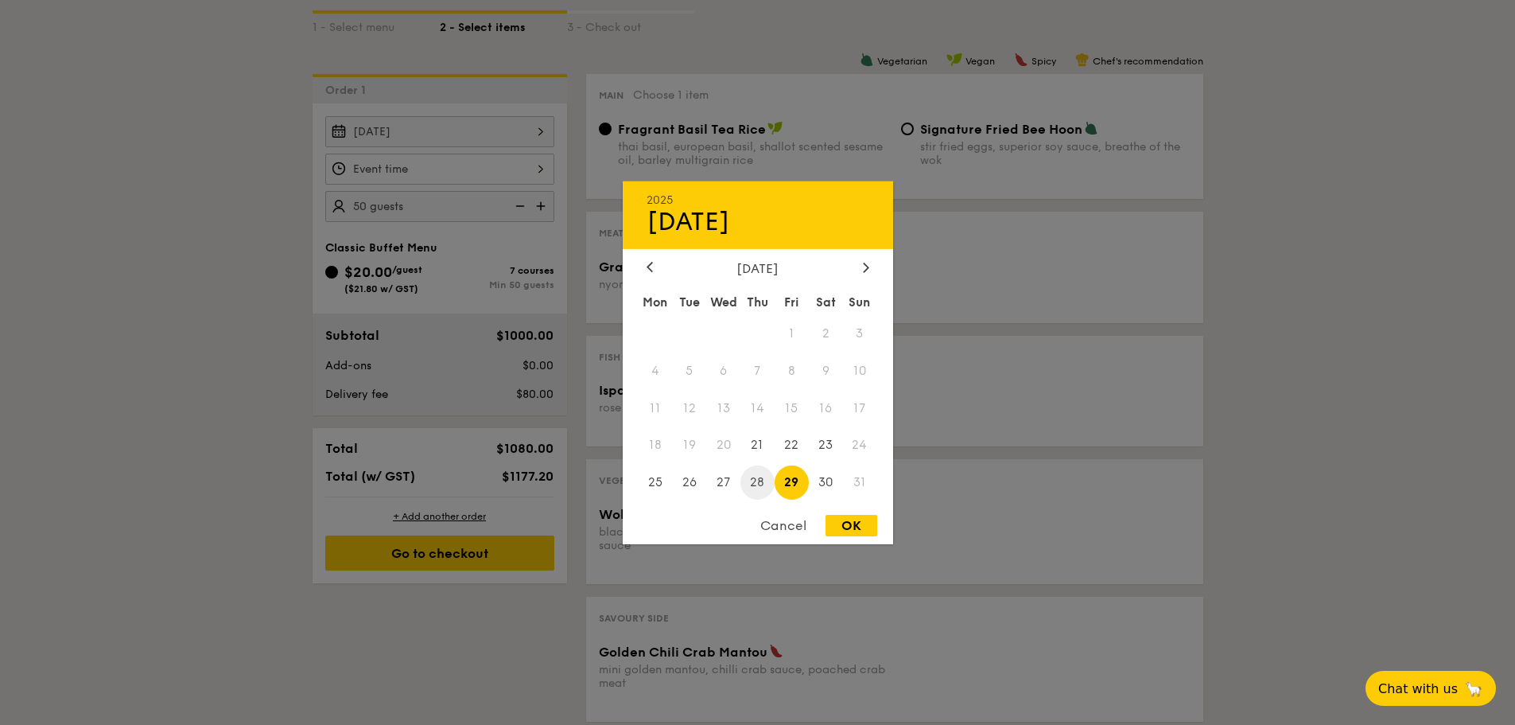
click at [756, 476] on span "28" at bounding box center [758, 482] width 34 height 34
click at [846, 533] on div "OK" at bounding box center [852, 525] width 52 height 21
type input "[DATE]"
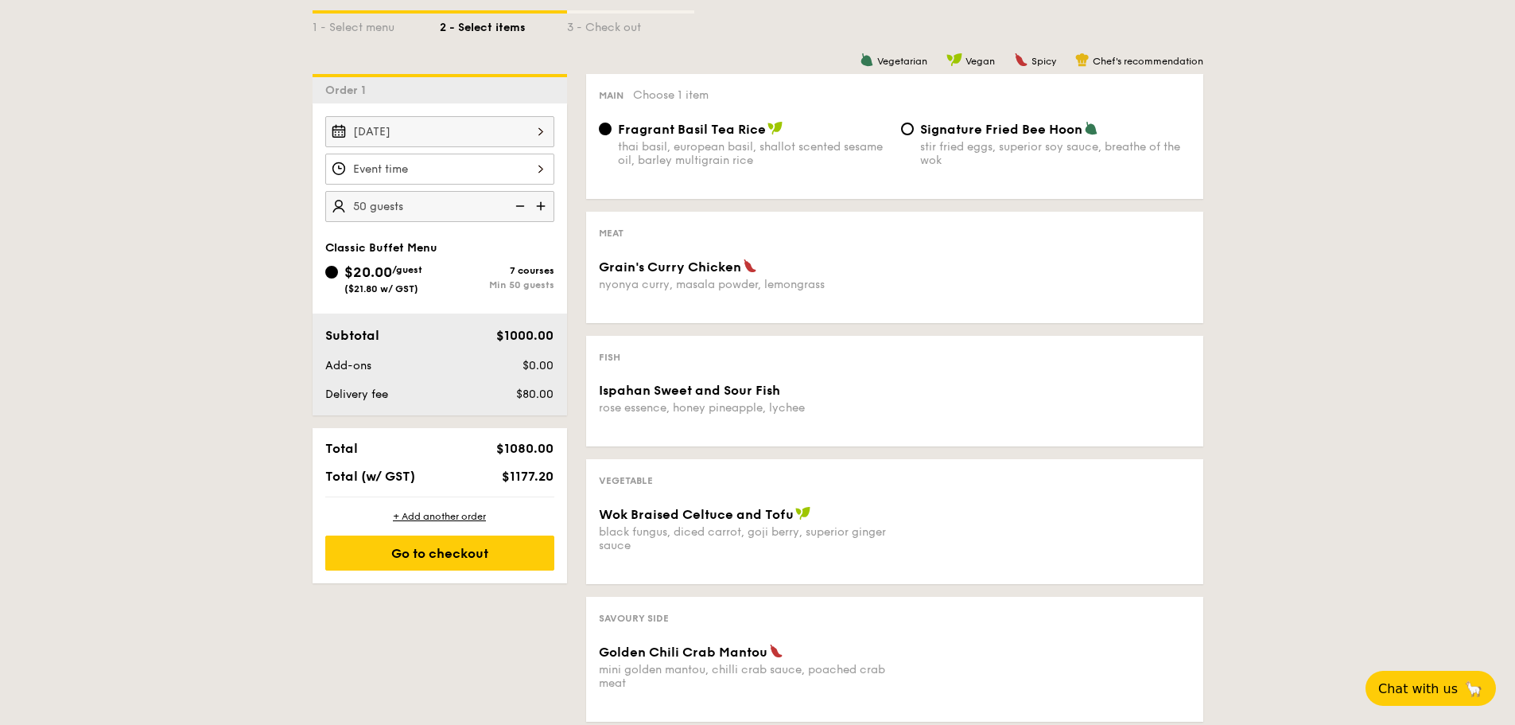
click at [666, 263] on span "Grain's Curry Chicken" at bounding box center [670, 266] width 142 height 15
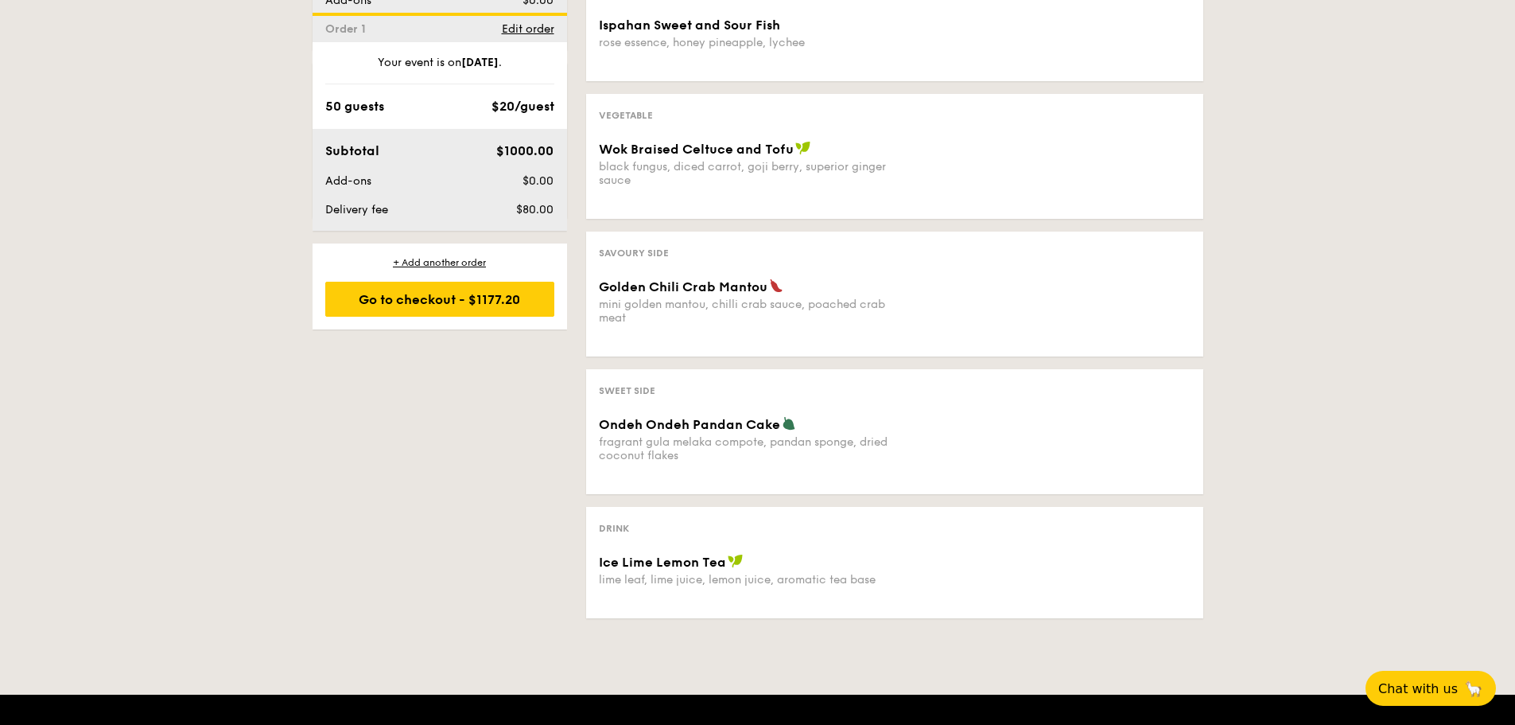
scroll to position [0, 0]
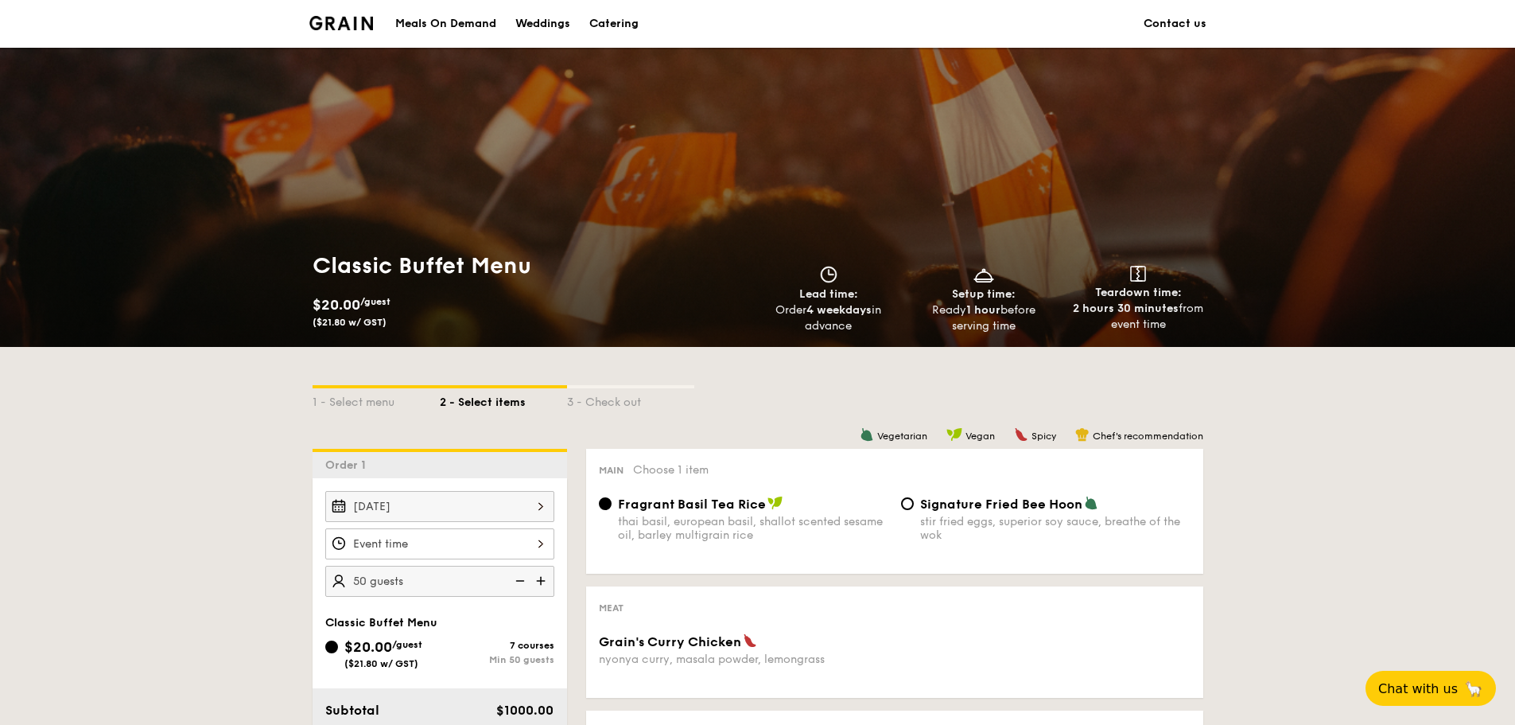
click at [620, 30] on div "Catering" at bounding box center [613, 24] width 49 height 48
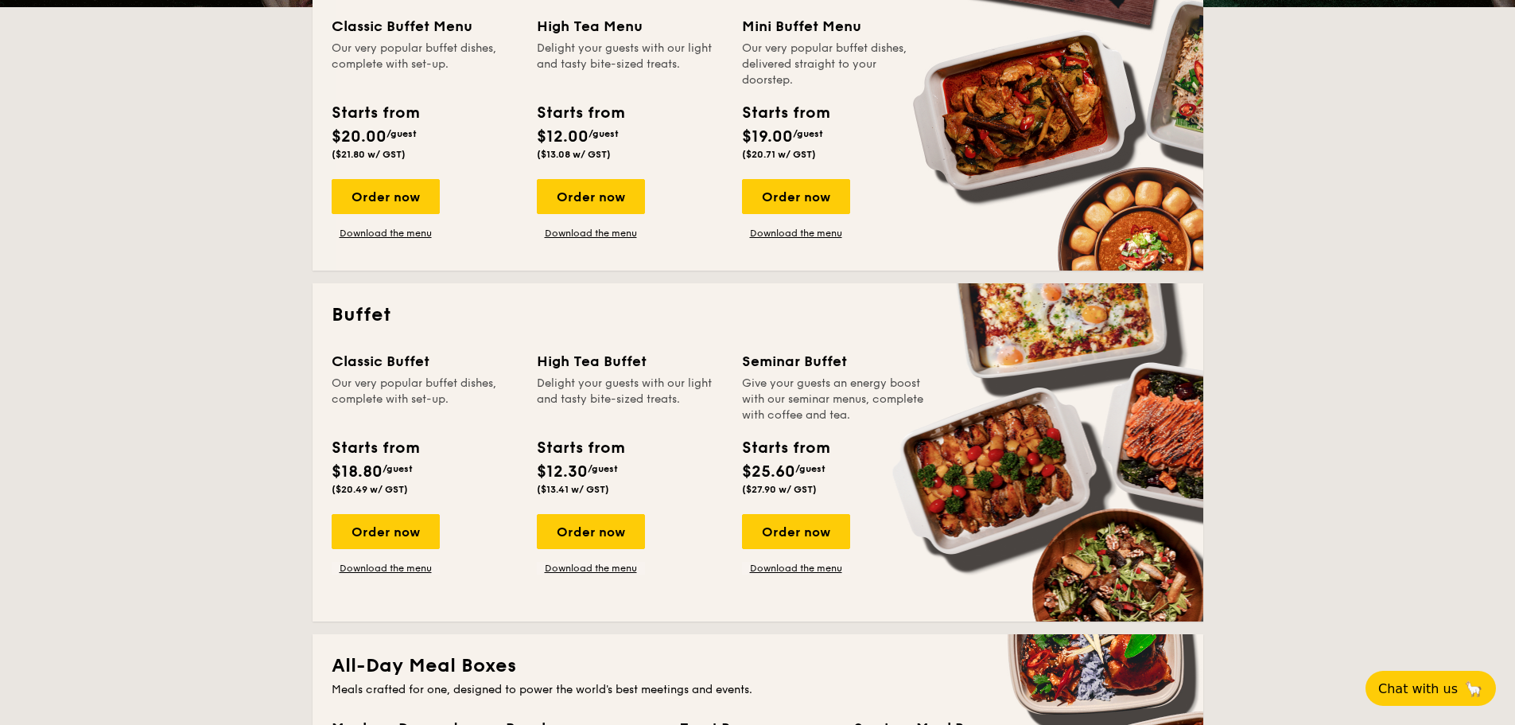
scroll to position [477, 0]
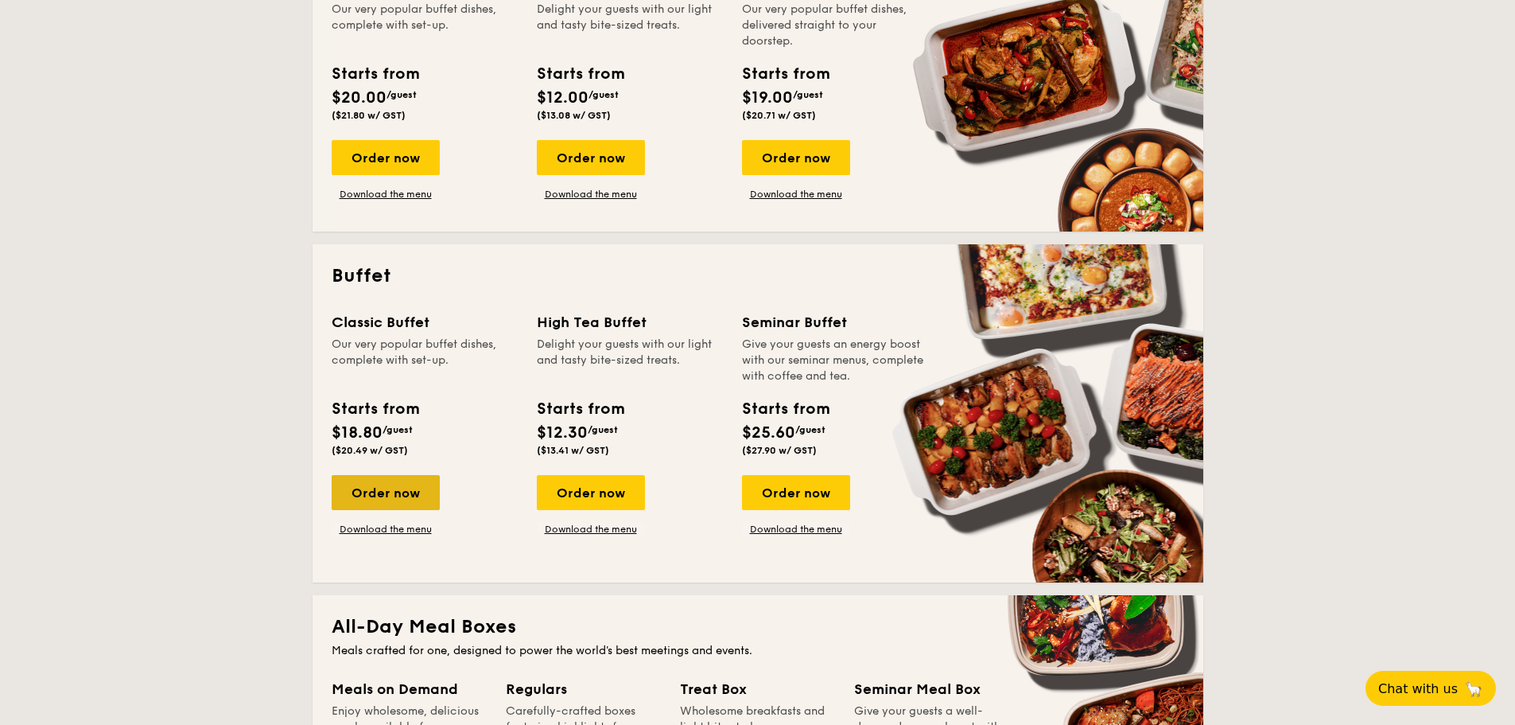
click at [424, 498] on div "Order now" at bounding box center [386, 492] width 108 height 35
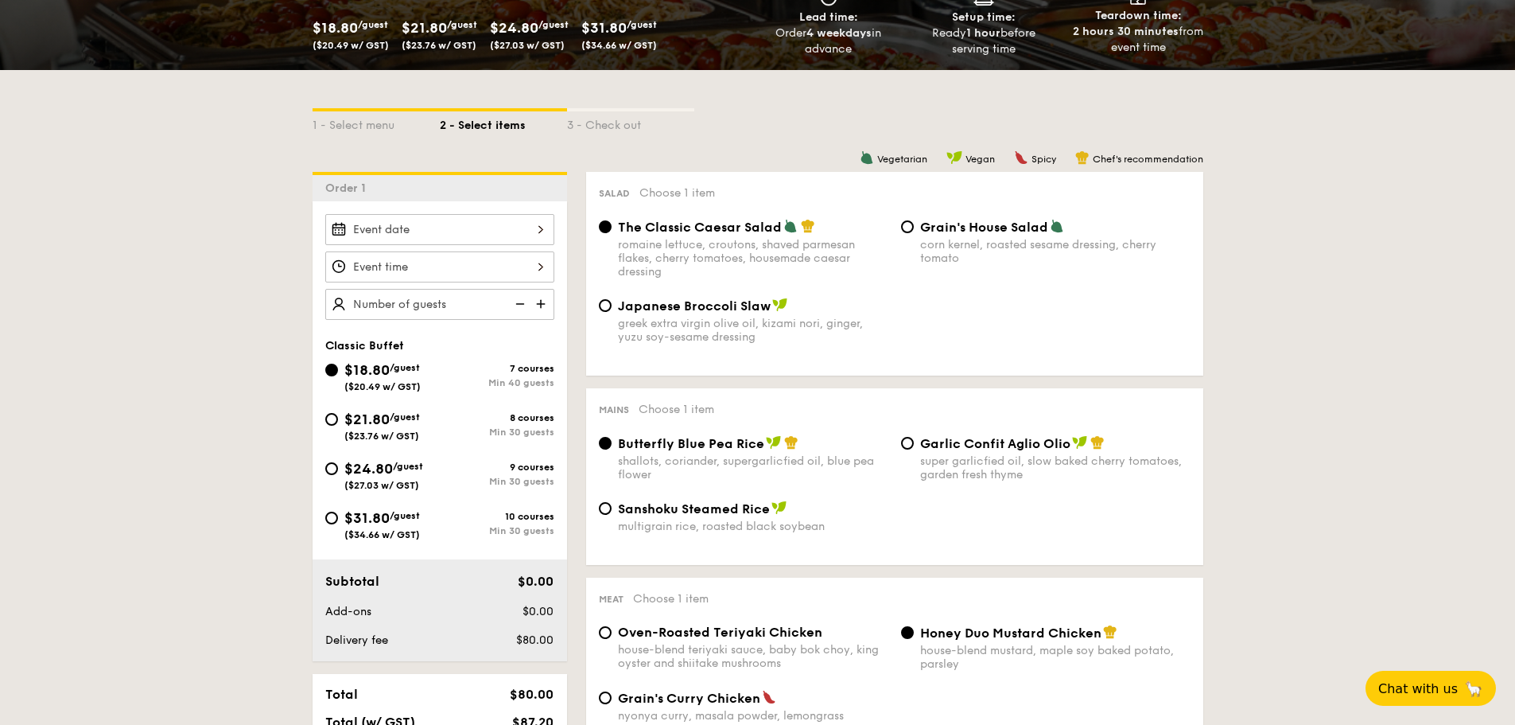
scroll to position [318, 0]
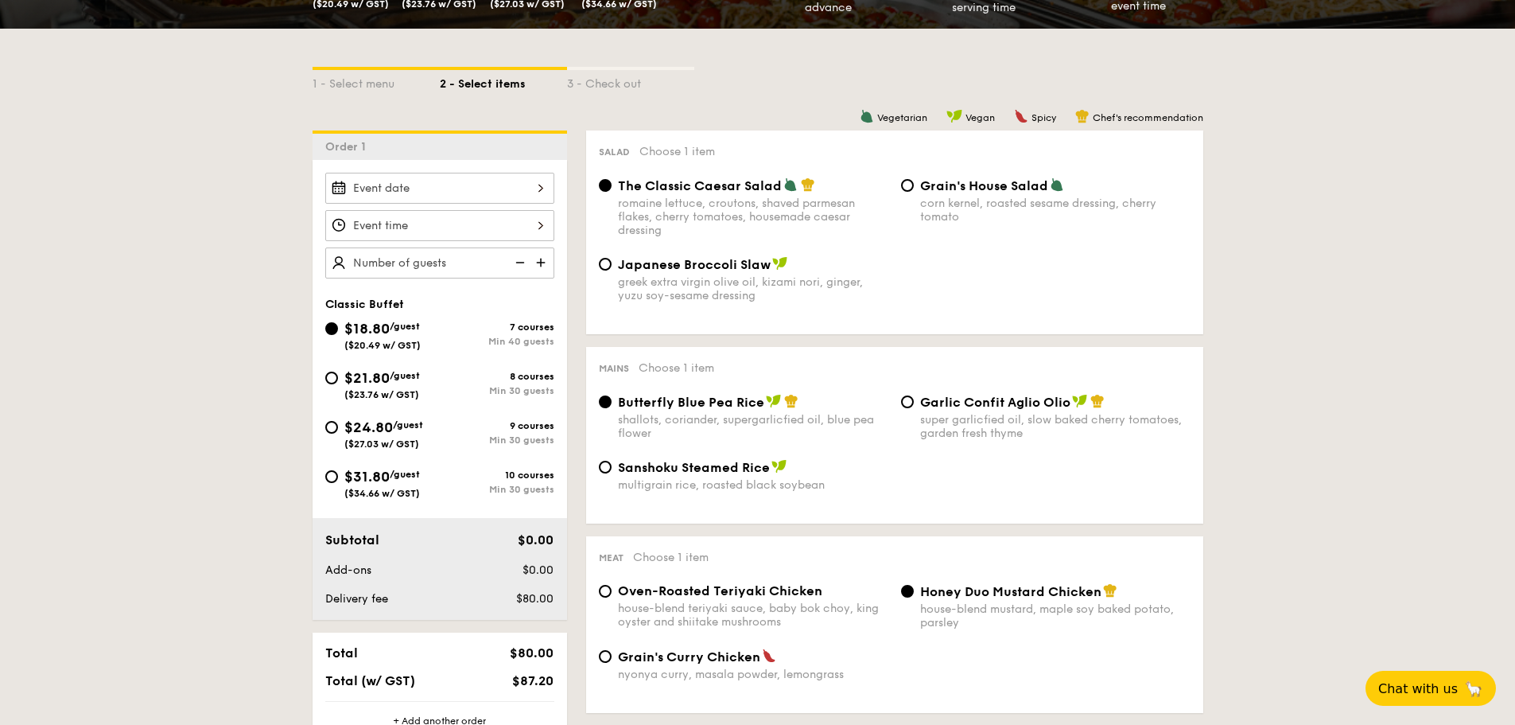
click at [410, 378] on span "/guest" at bounding box center [405, 375] width 30 height 11
click at [338, 378] on input "$21.80 /guest ($23.76 w/ GST) 8 courses Min 30 guests" at bounding box center [331, 377] width 13 height 13
radio input "true"
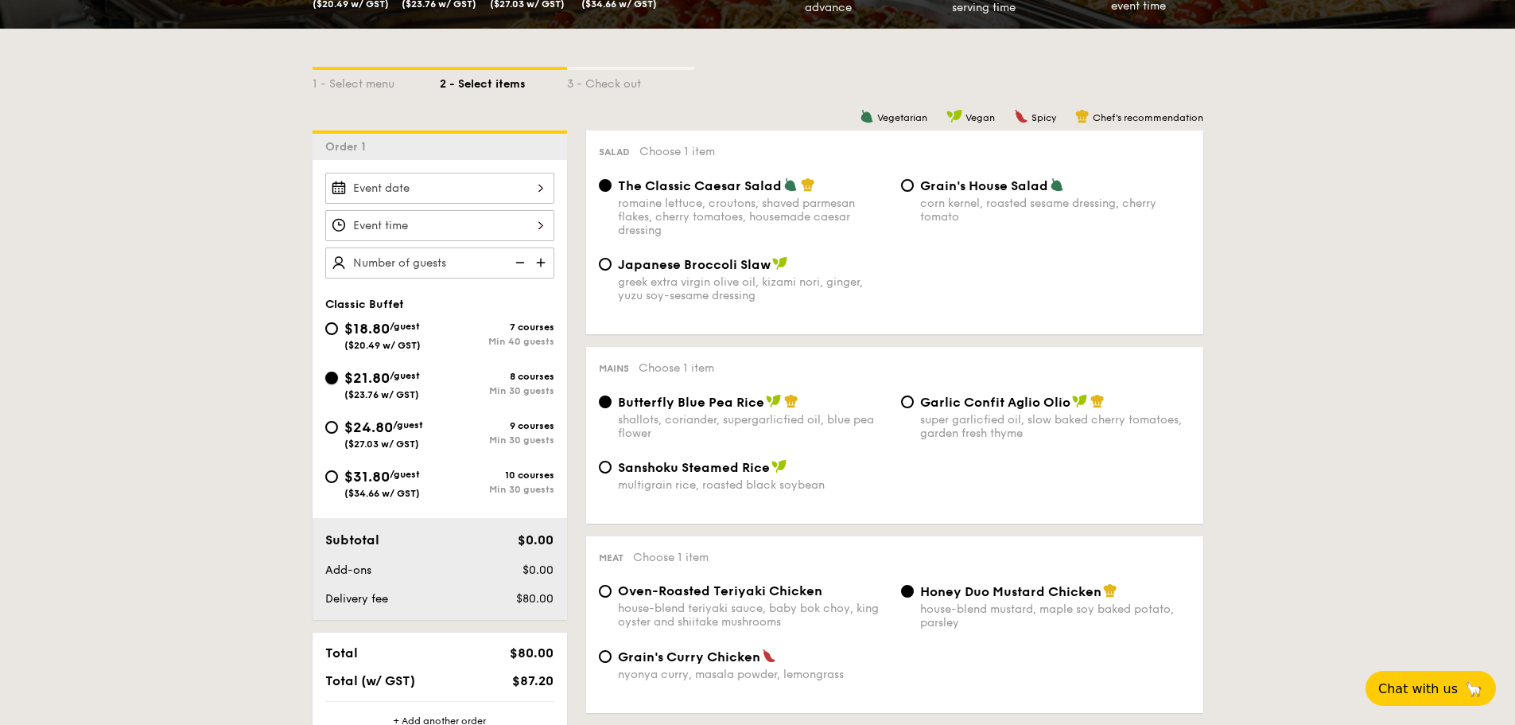
radio input "true"
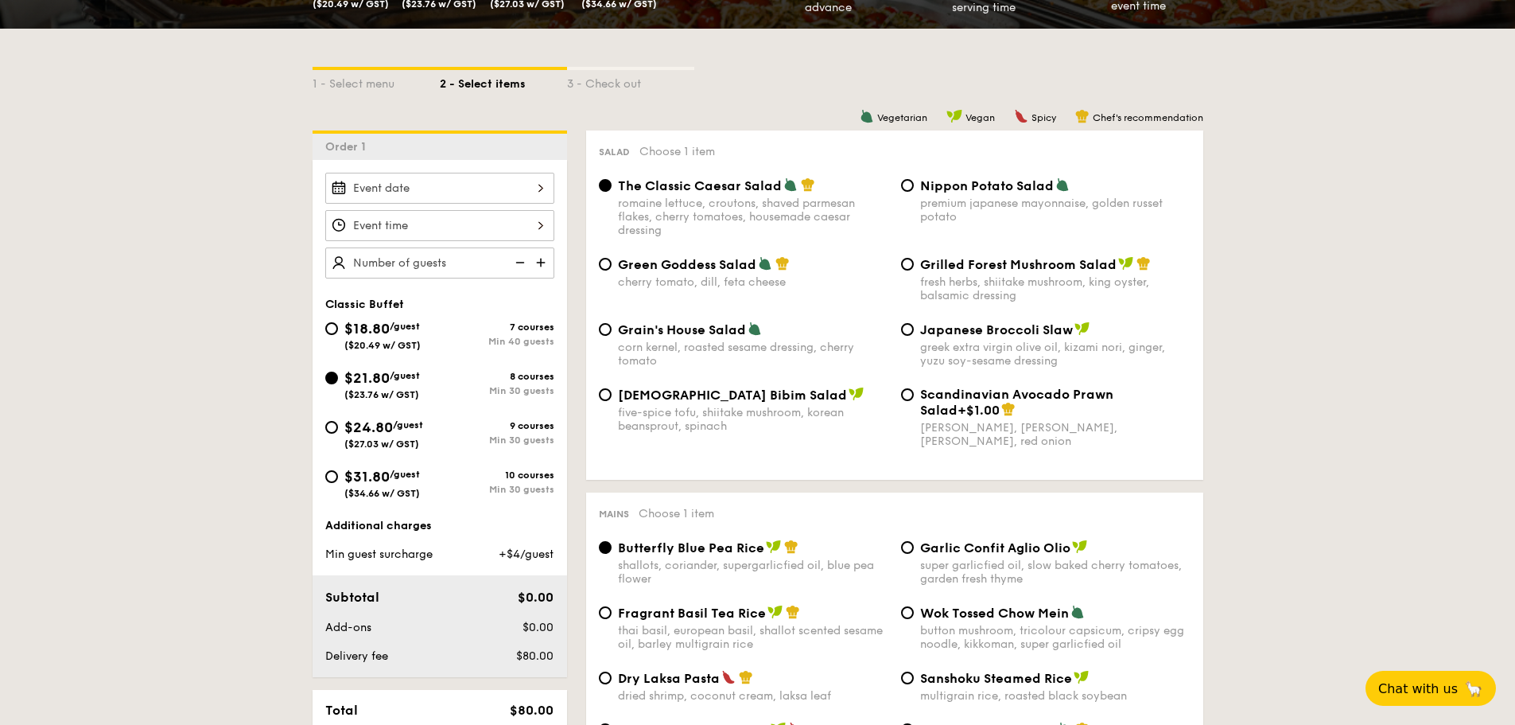
click at [488, 177] on div at bounding box center [439, 188] width 229 height 31
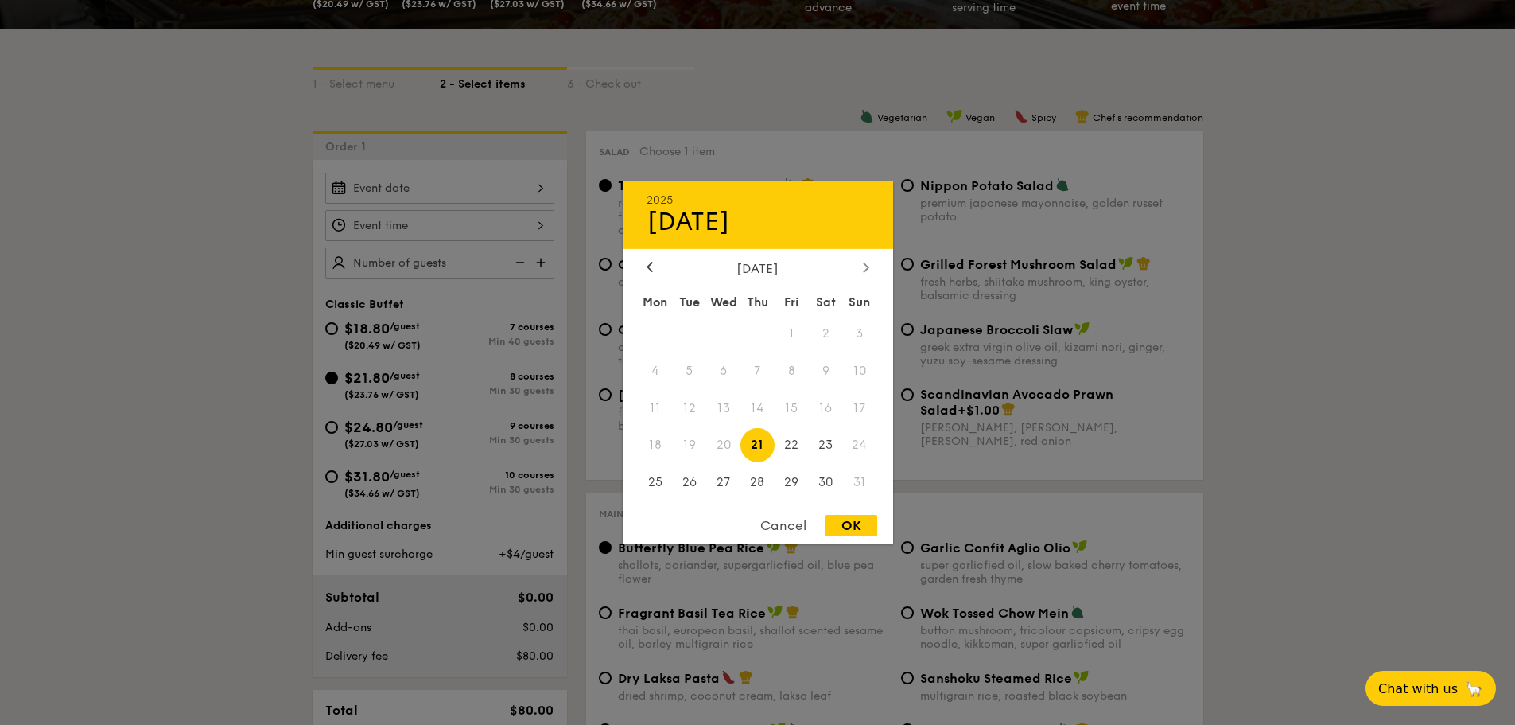
click at [865, 262] on icon at bounding box center [866, 267] width 6 height 10
click at [795, 332] on span "5" at bounding box center [792, 333] width 34 height 34
click at [866, 527] on div "OK" at bounding box center [852, 525] width 52 height 21
type input "[DATE]"
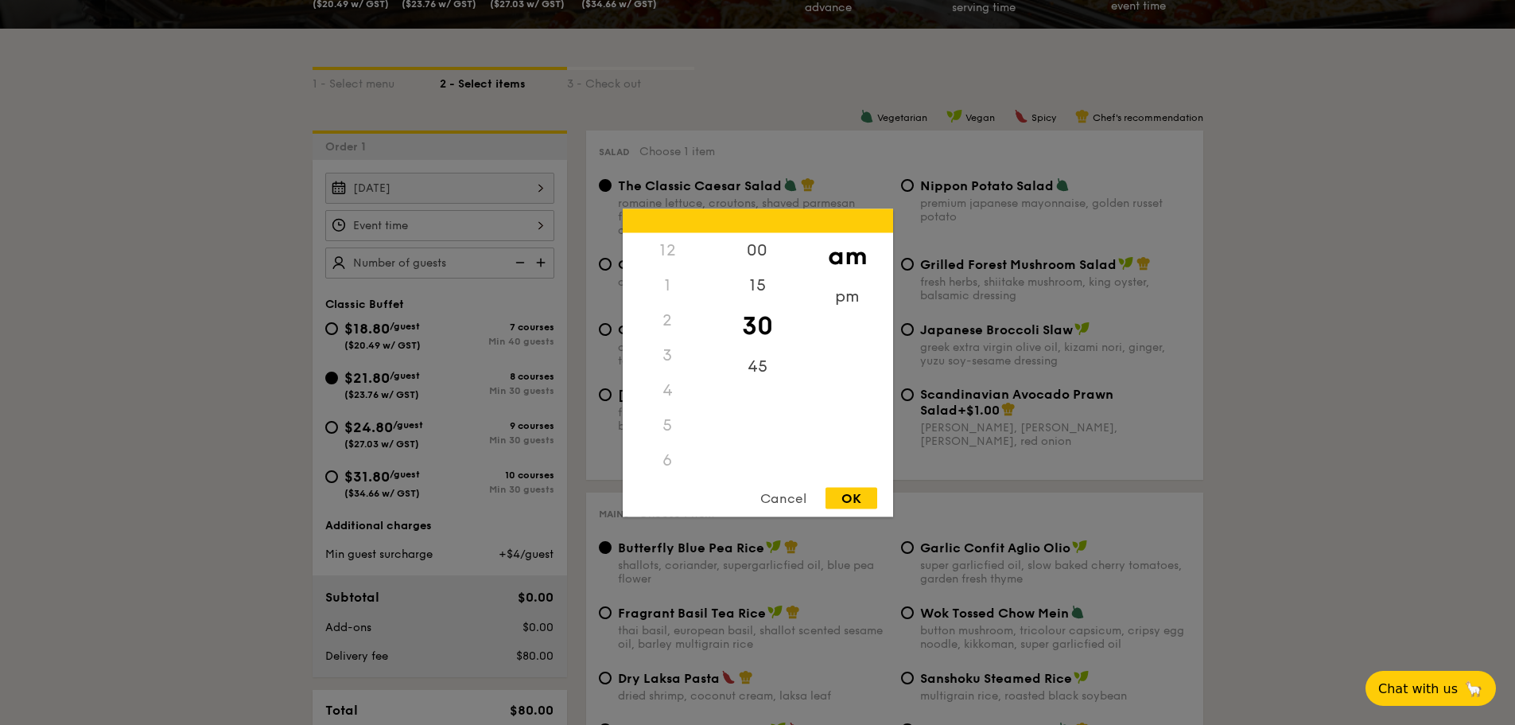
click at [442, 230] on div "12 1 2 3 4 5 6 7 8 9 10 11 00 15 30 45 am pm Cancel OK" at bounding box center [439, 225] width 229 height 31
click at [823, 299] on div "pm" at bounding box center [848, 301] width 90 height 46
click at [689, 250] on div "12" at bounding box center [668, 255] width 90 height 46
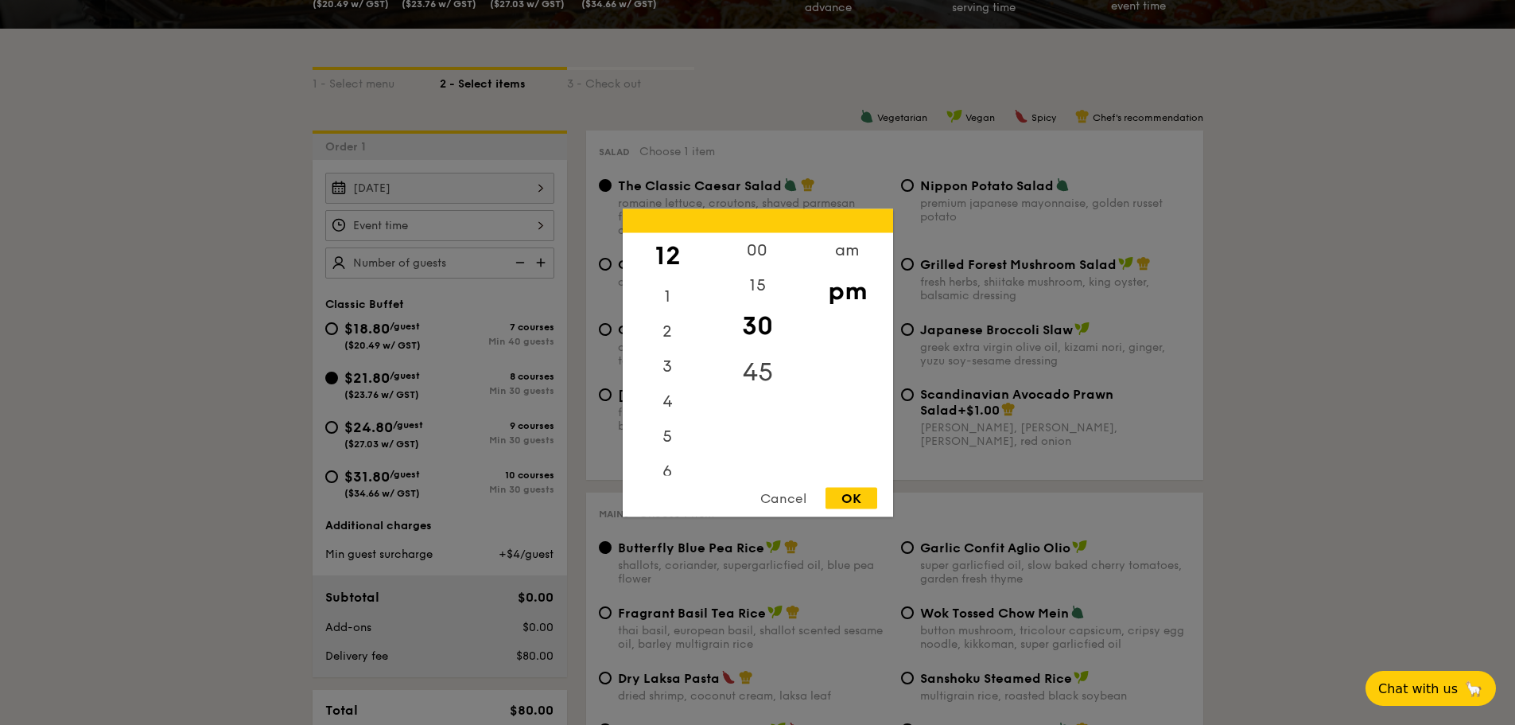
click at [753, 359] on div "45" at bounding box center [758, 371] width 90 height 46
click at [852, 500] on div "OK" at bounding box center [852, 497] width 52 height 21
type input "12:45PM"
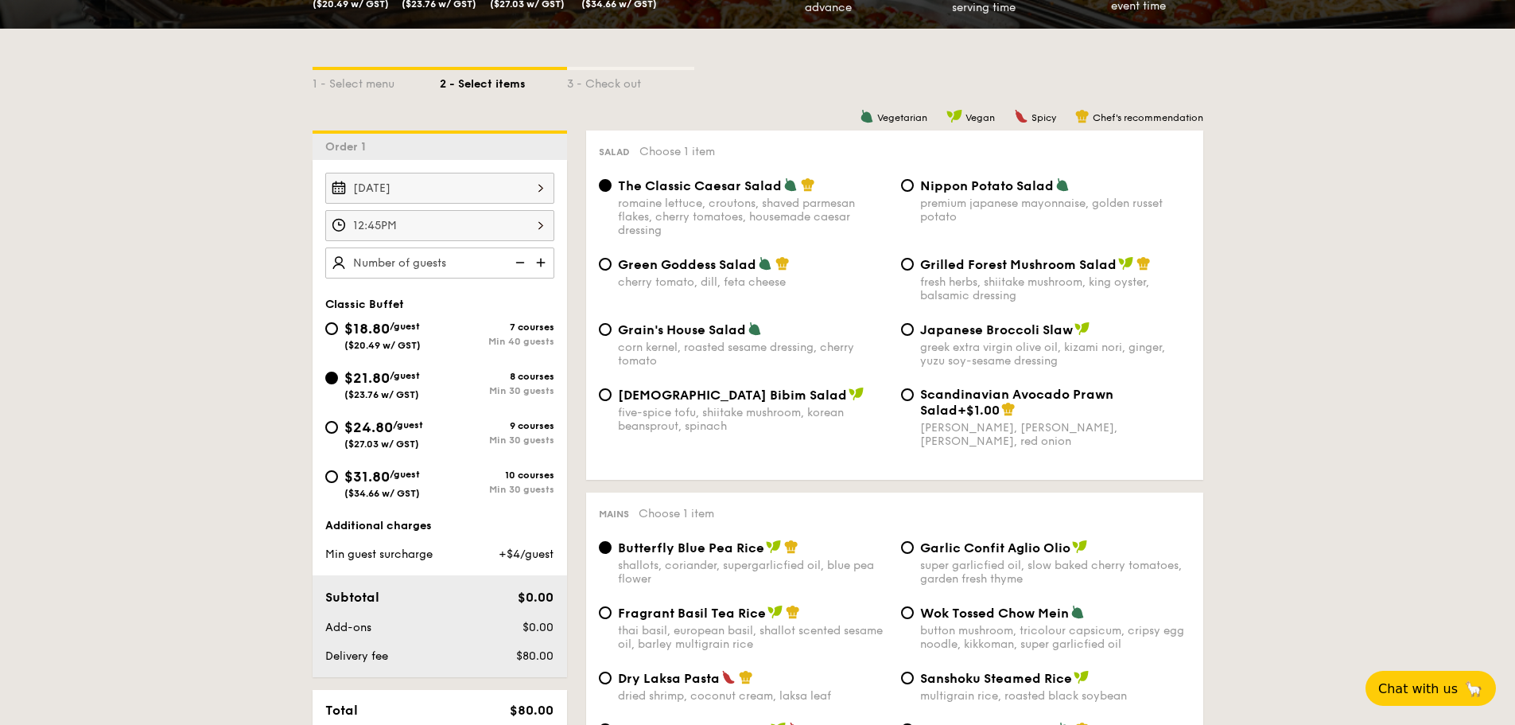
type input "30 guests"
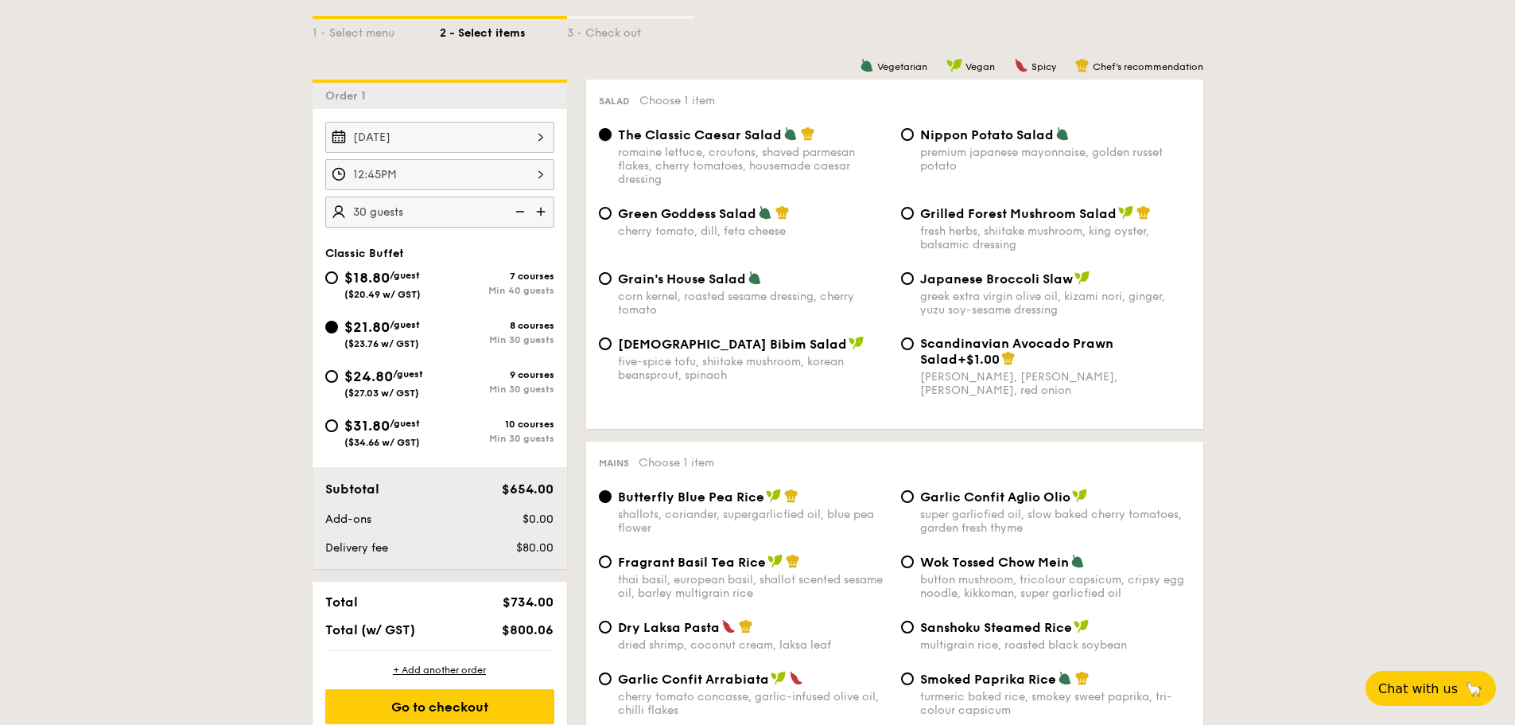
scroll to position [398, 0]
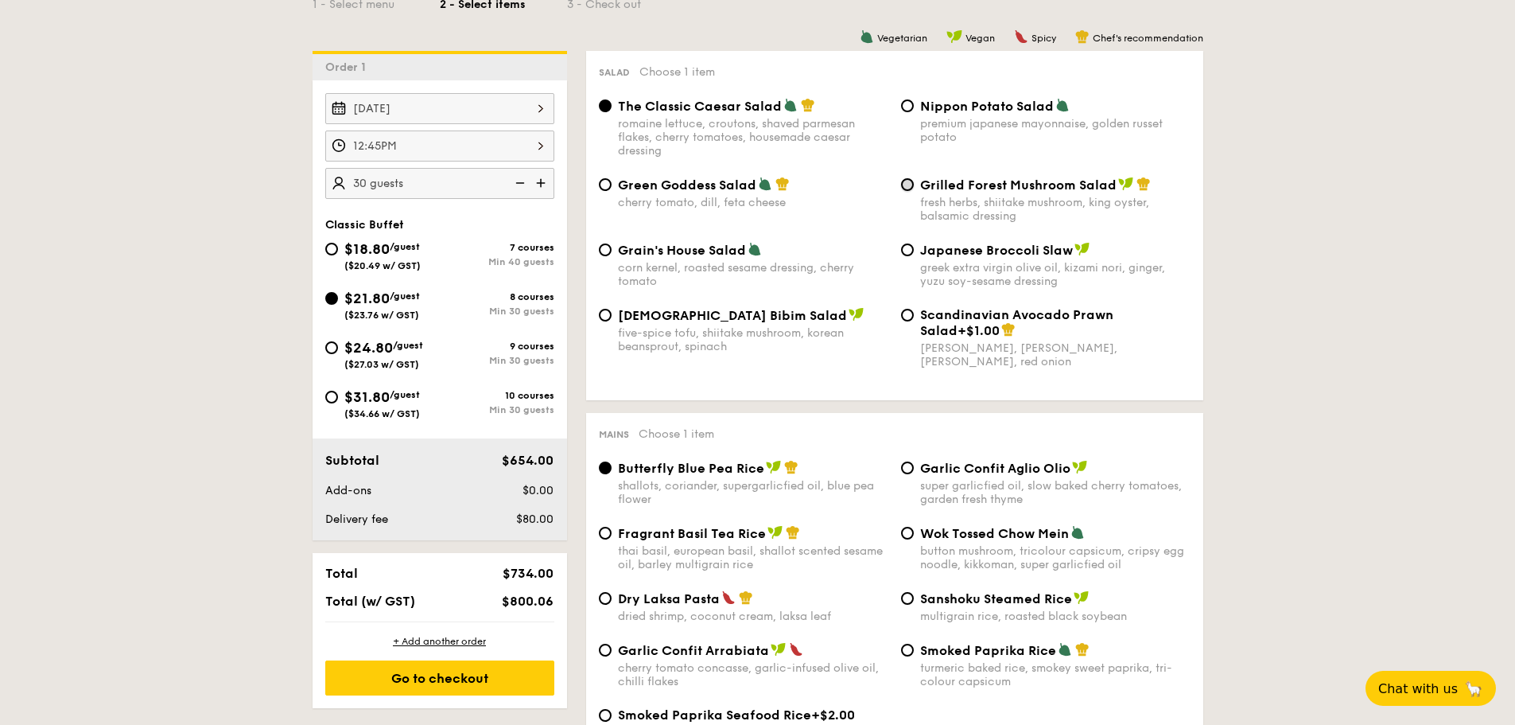
click at [905, 189] on input "Grilled Forest Mushroom Salad fresh herbs, shiitake mushroom, king oyster, bals…" at bounding box center [907, 184] width 13 height 13
radio input "true"
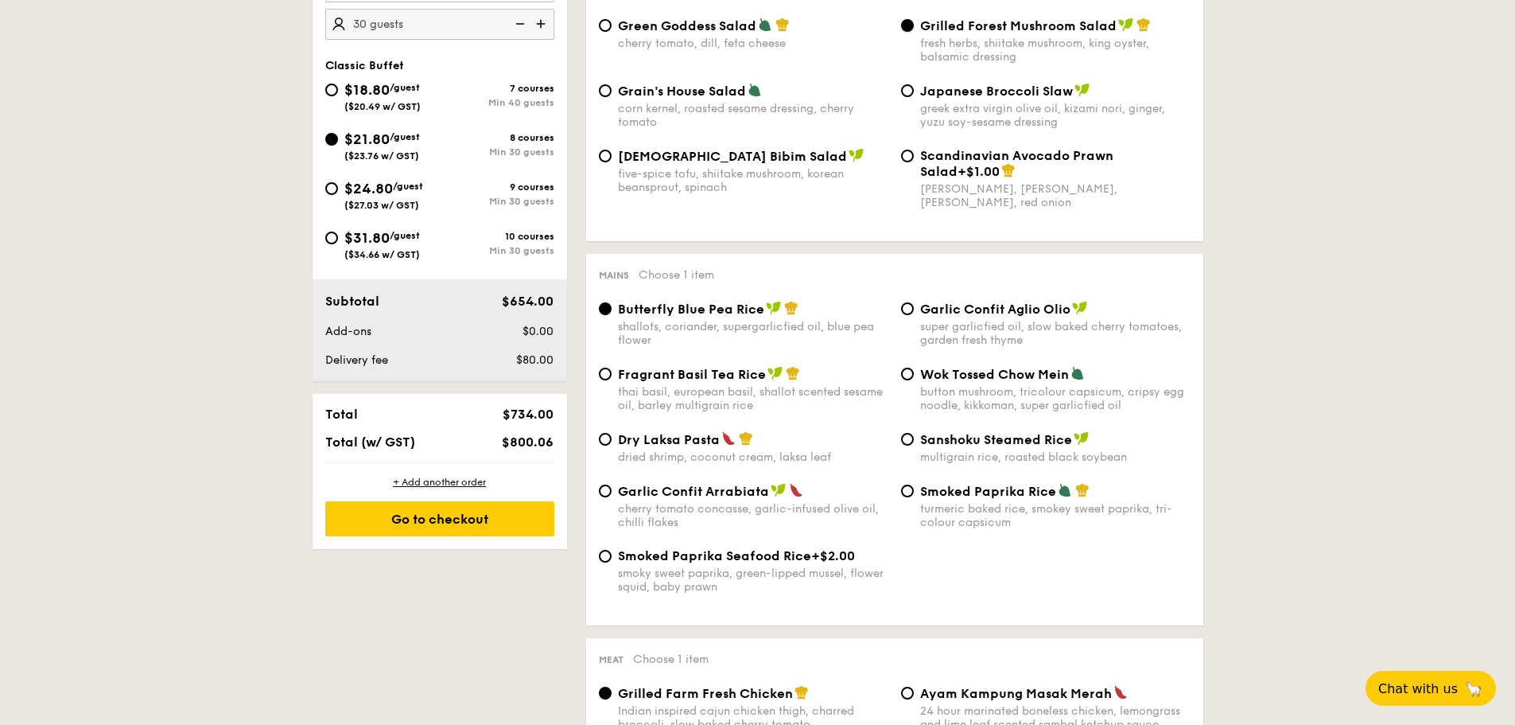
scroll to position [636, 0]
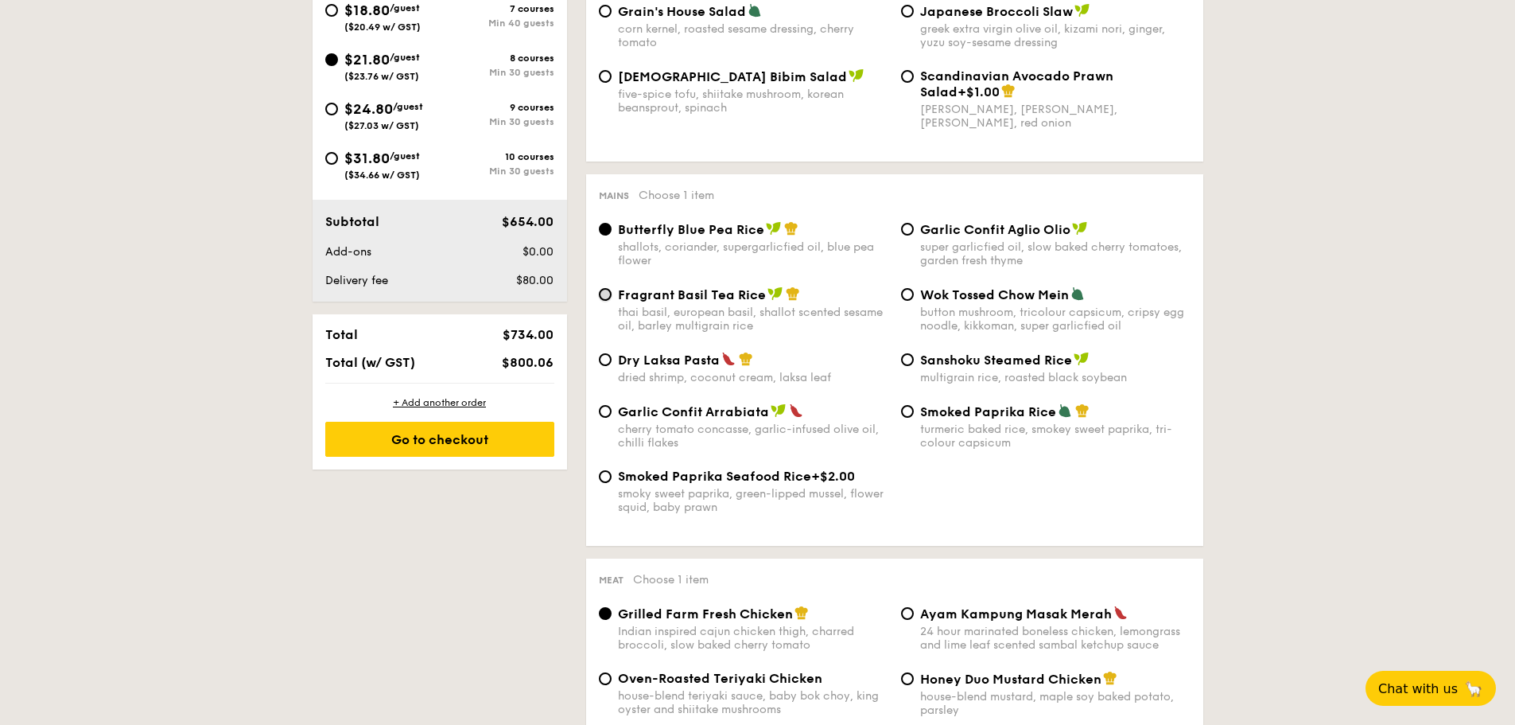
click at [609, 297] on input "Fragrant Basil Tea Rice thai basil, european basil, shallot scented sesame oil,…" at bounding box center [605, 294] width 13 height 13
radio input "true"
click at [965, 297] on span "Wok Tossed Chow Mein" at bounding box center [994, 294] width 149 height 15
click at [914, 297] on input "Wok Tossed Chow Mein button mushroom, tricolour capsicum, cripsy egg noodle, ki…" at bounding box center [907, 294] width 13 height 13
radio input "true"
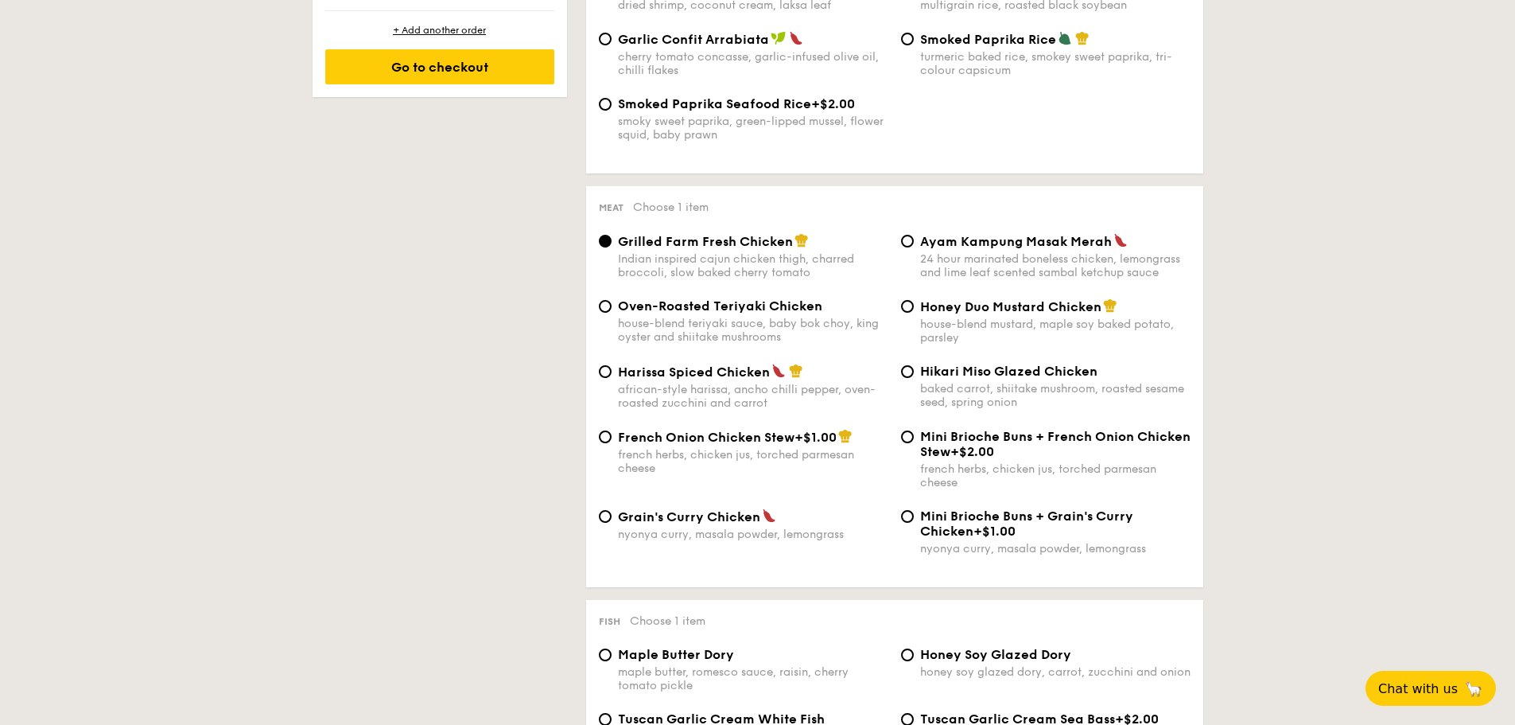
scroll to position [1034, 0]
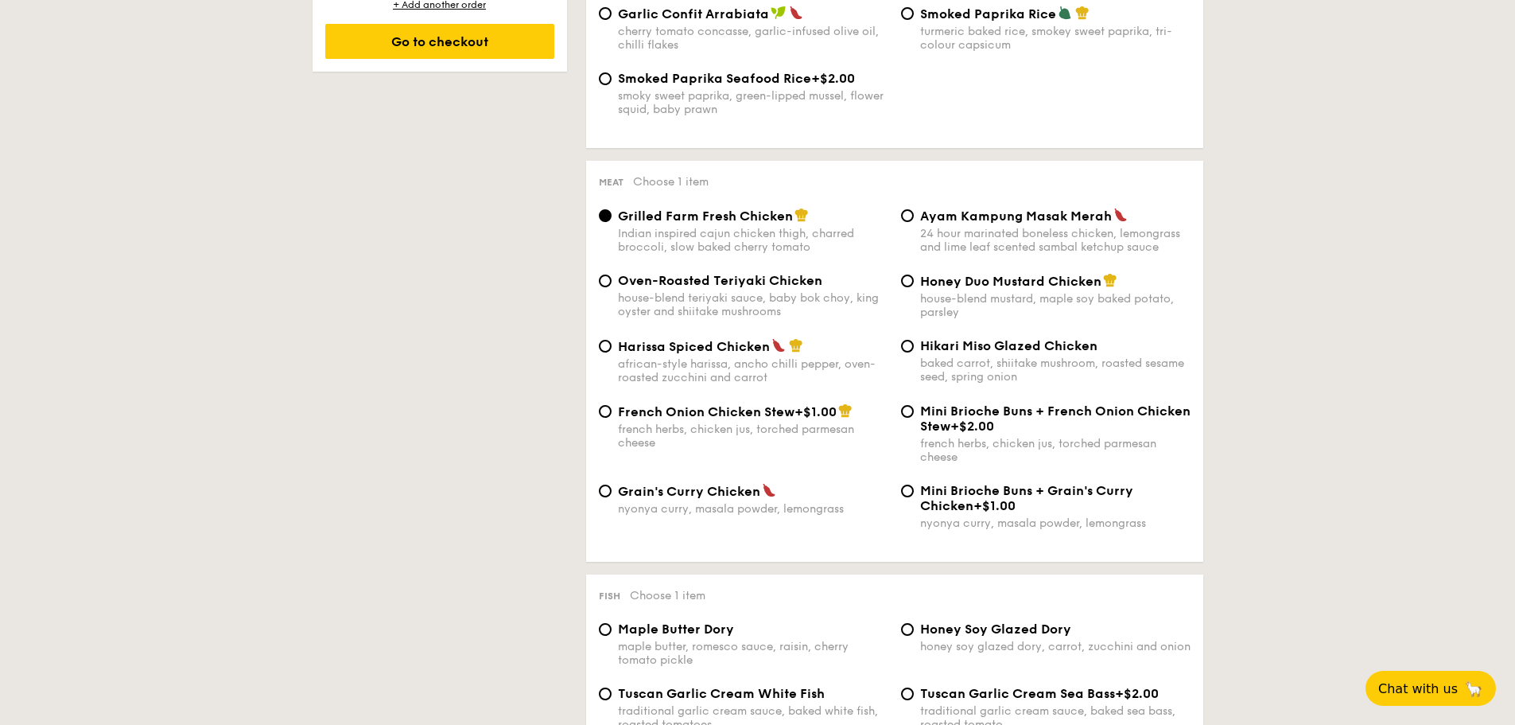
click at [974, 276] on span "Honey Duo Mustard Chicken" at bounding box center [1010, 281] width 181 height 15
click at [914, 276] on input "Honey Duo Mustard Chicken house-blend mustard, maple soy baked potato, parsley" at bounding box center [907, 280] width 13 height 13
radio input "true"
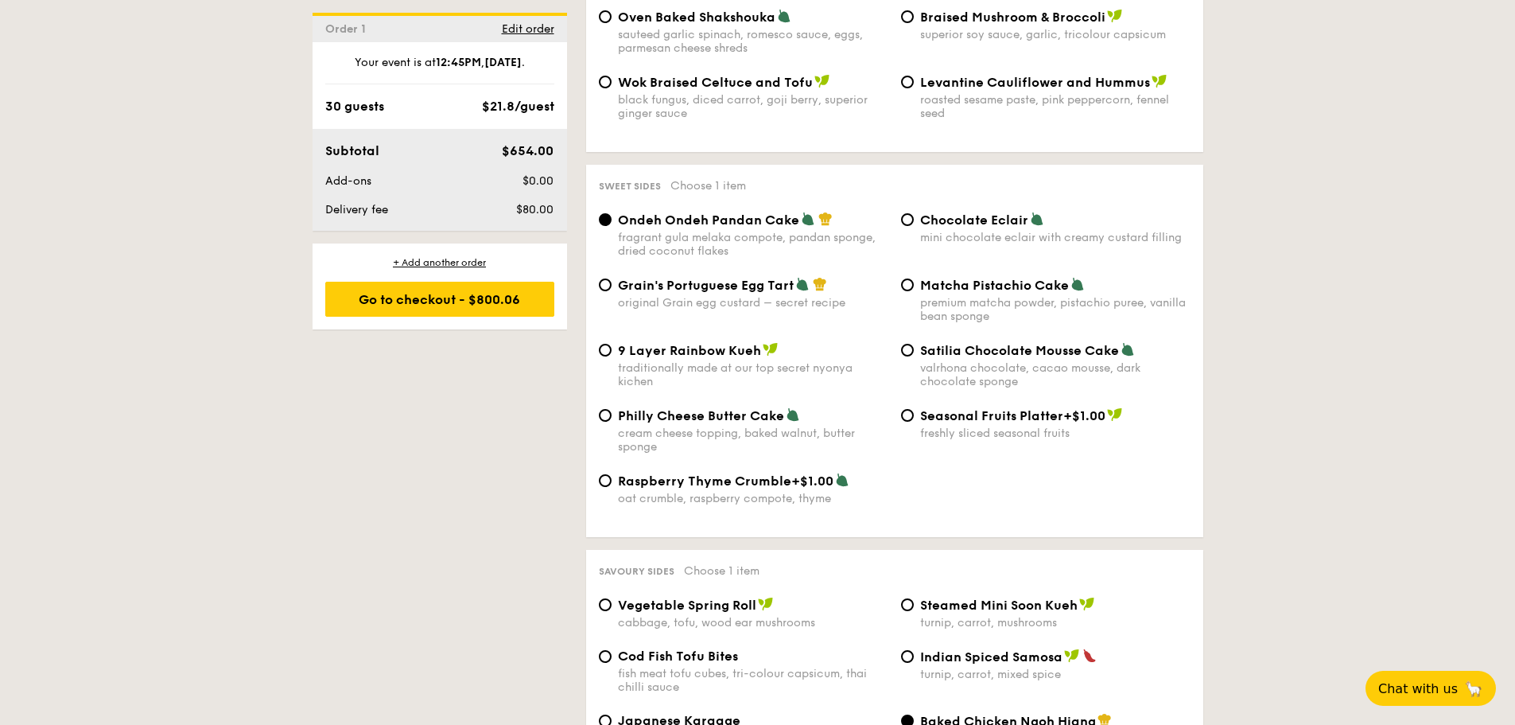
scroll to position [2307, 0]
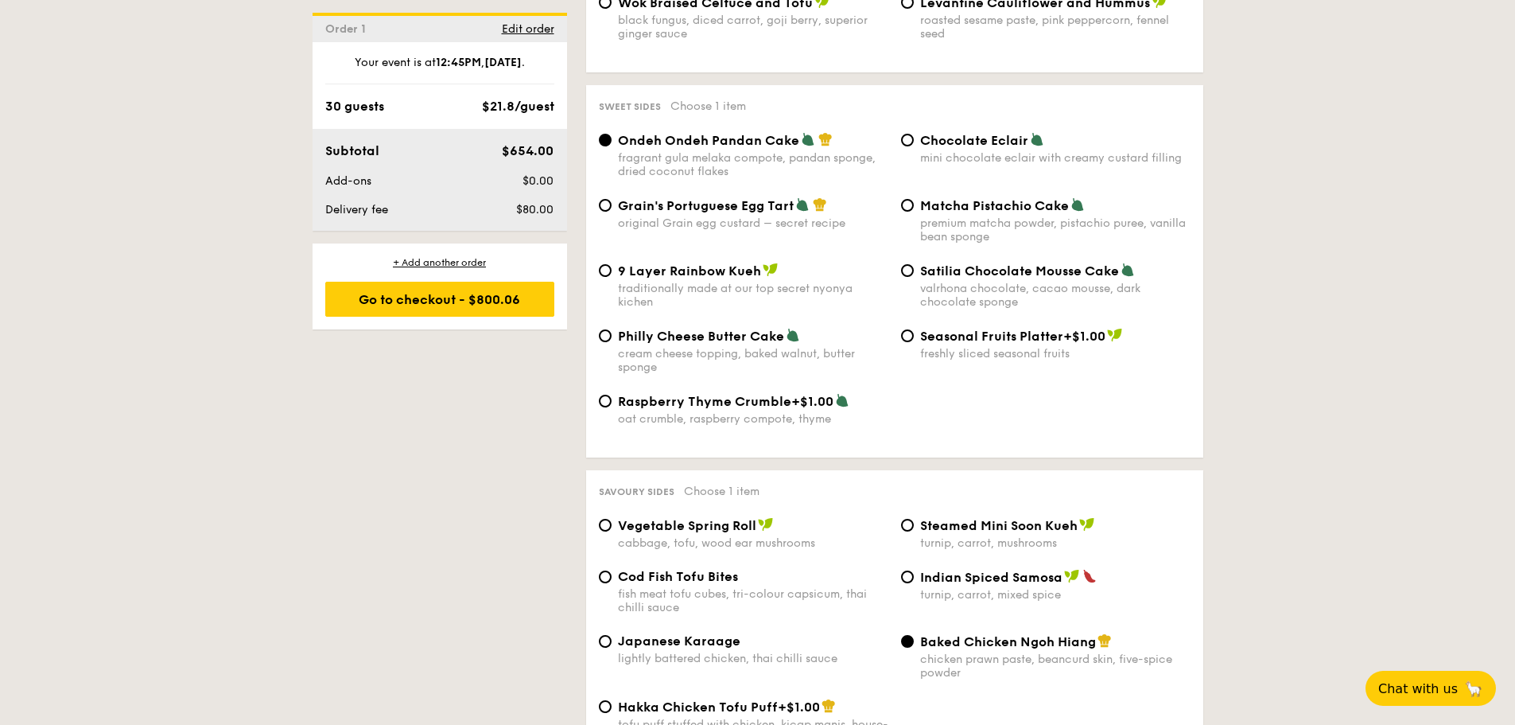
click at [755, 216] on div "Grain's Portuguese Egg Tart original Grain egg custard – secret recipe" at bounding box center [753, 213] width 270 height 33
click at [612, 212] on input "Grain's Portuguese Egg Tart original Grain egg custard – secret recipe" at bounding box center [605, 205] width 13 height 13
radio input "true"
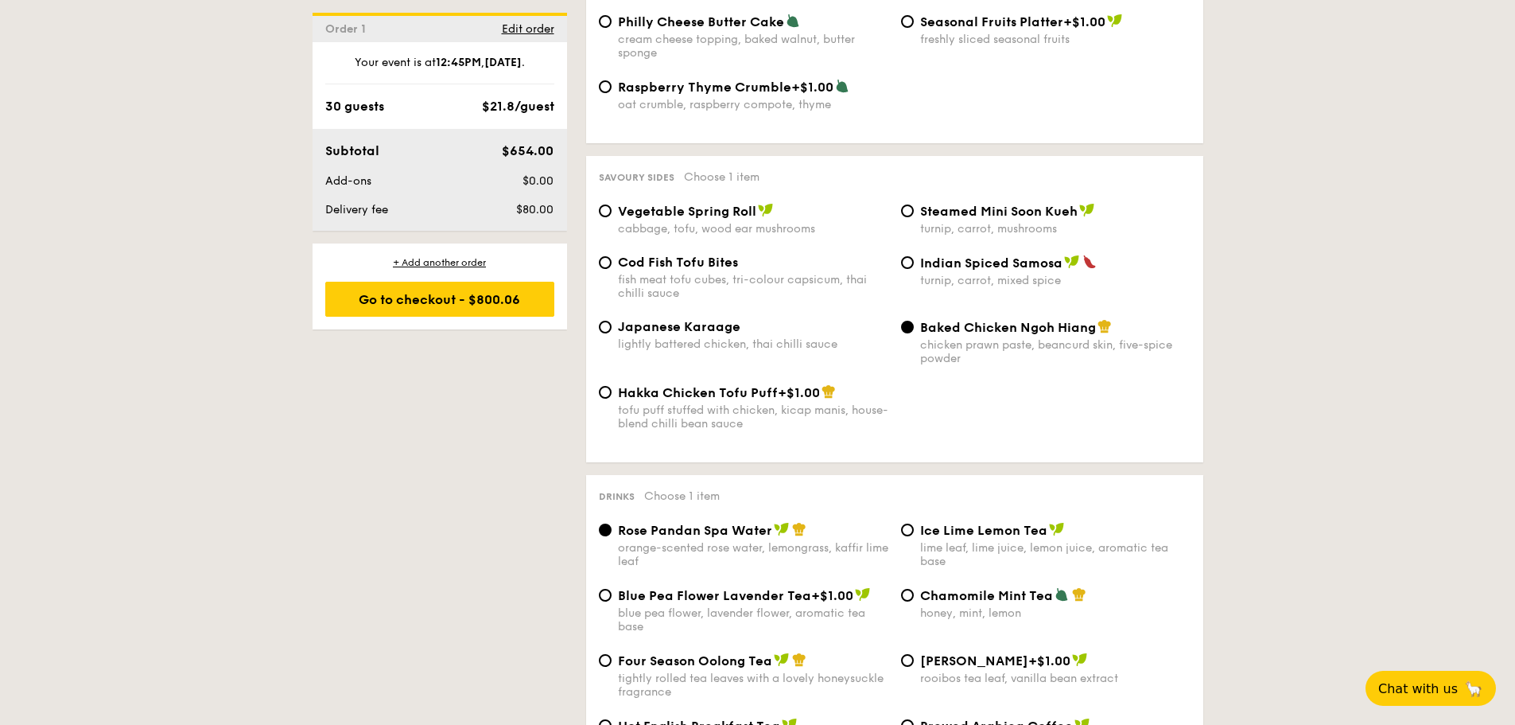
scroll to position [2625, 0]
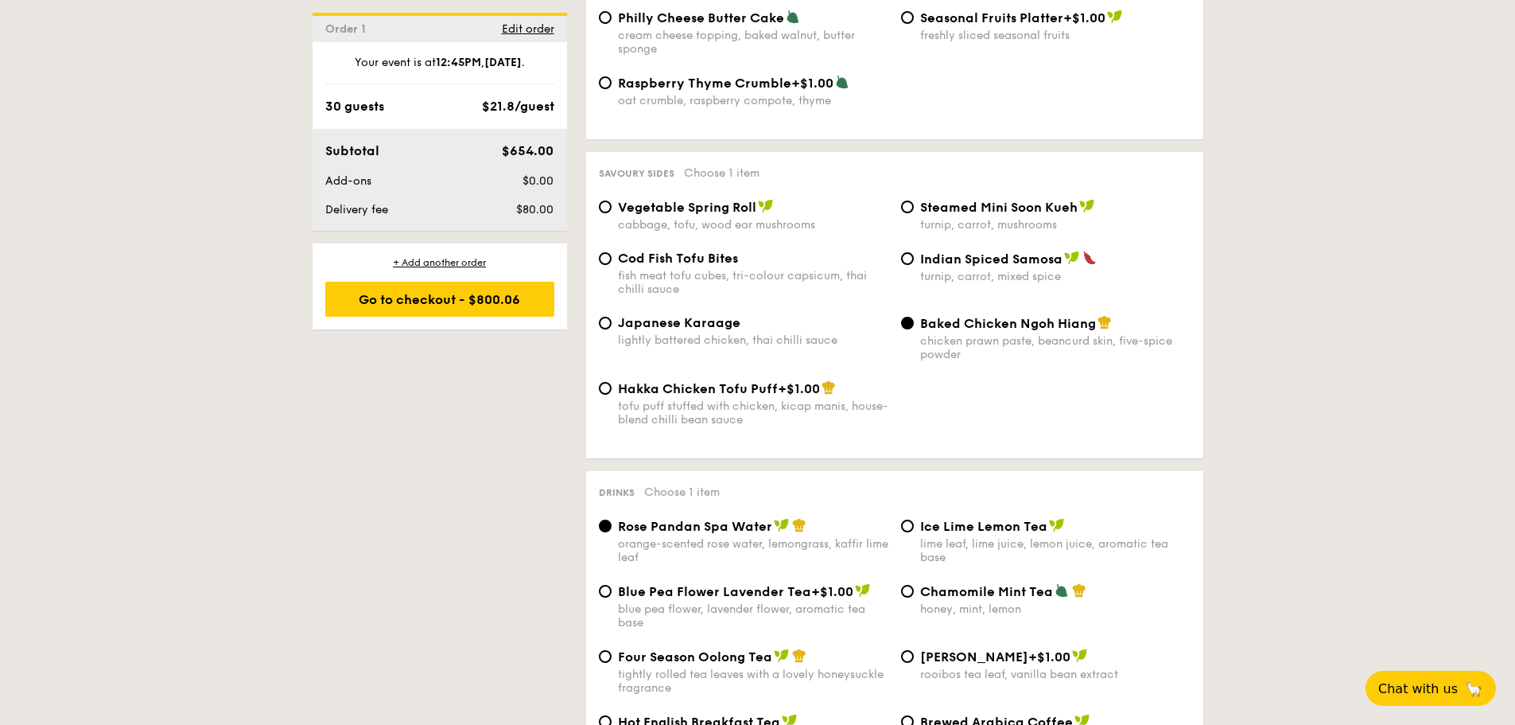
click at [982, 256] on span "Indian Spiced Samosa" at bounding box center [991, 258] width 142 height 15
click at [914, 256] on input "Indian Spiced Samosa turnip, carrot, mixed spice" at bounding box center [907, 258] width 13 height 13
radio input "true"
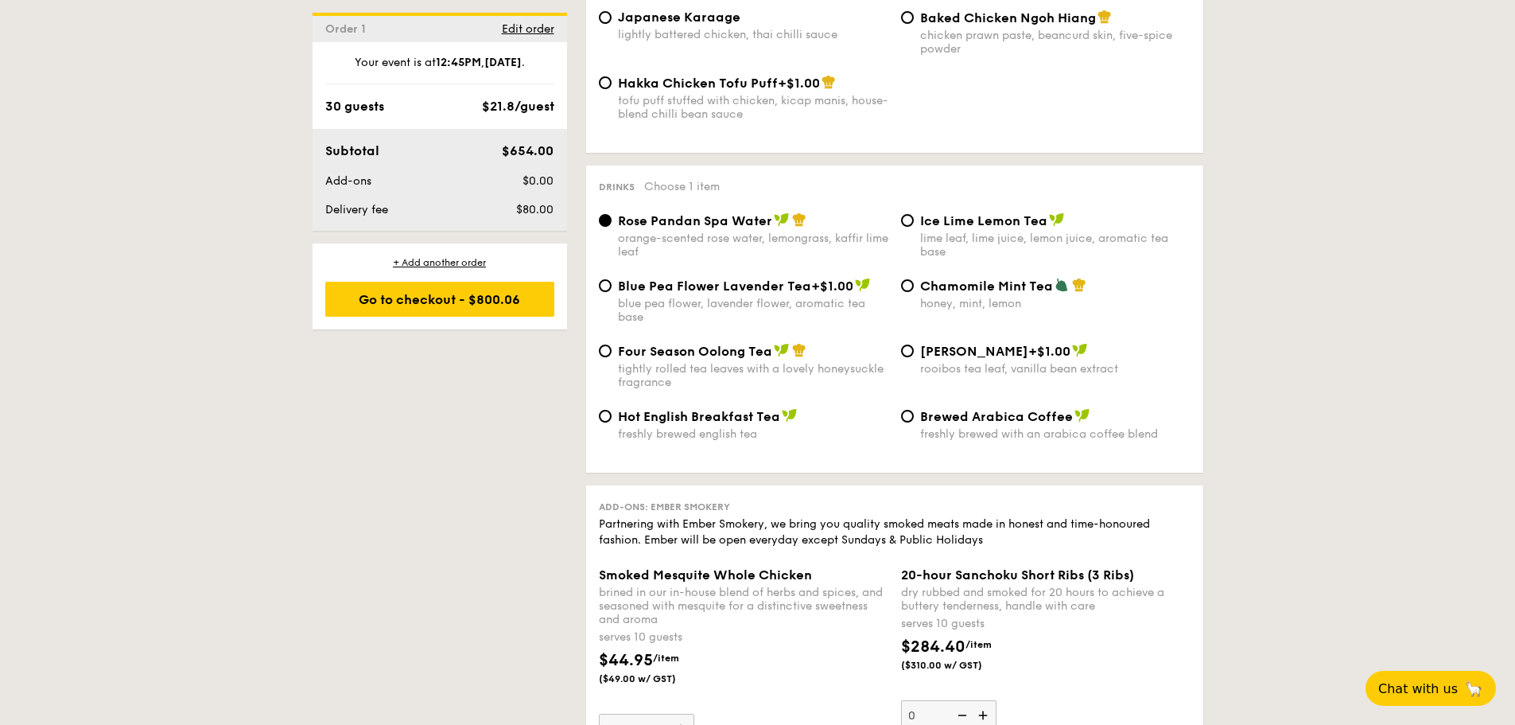
scroll to position [2943, 0]
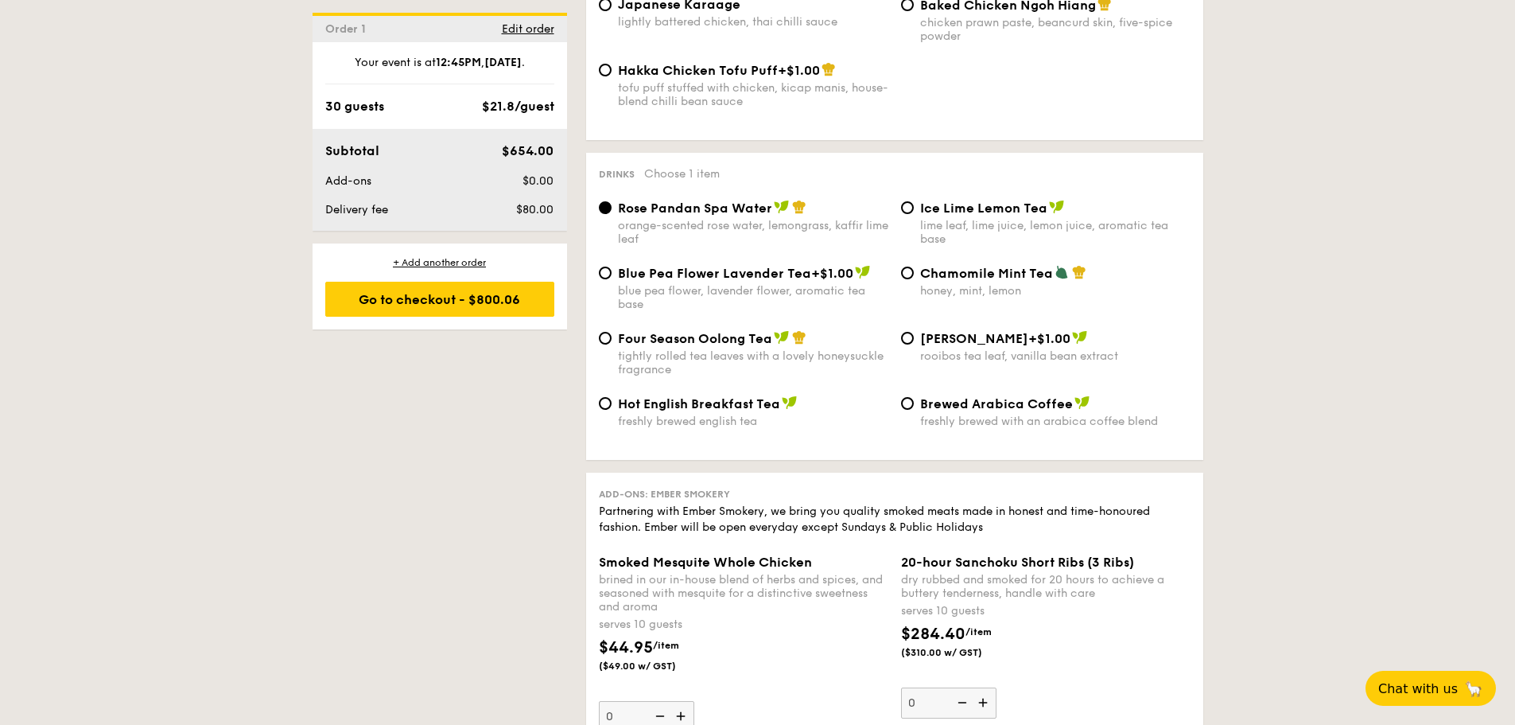
click at [734, 336] on span "Four Season Oolong Tea" at bounding box center [695, 338] width 154 height 15
click at [612, 336] on input "Four Season Oolong Tea tightly rolled tea leaves with a lovely honeysuckle frag…" at bounding box center [605, 338] width 13 height 13
radio input "true"
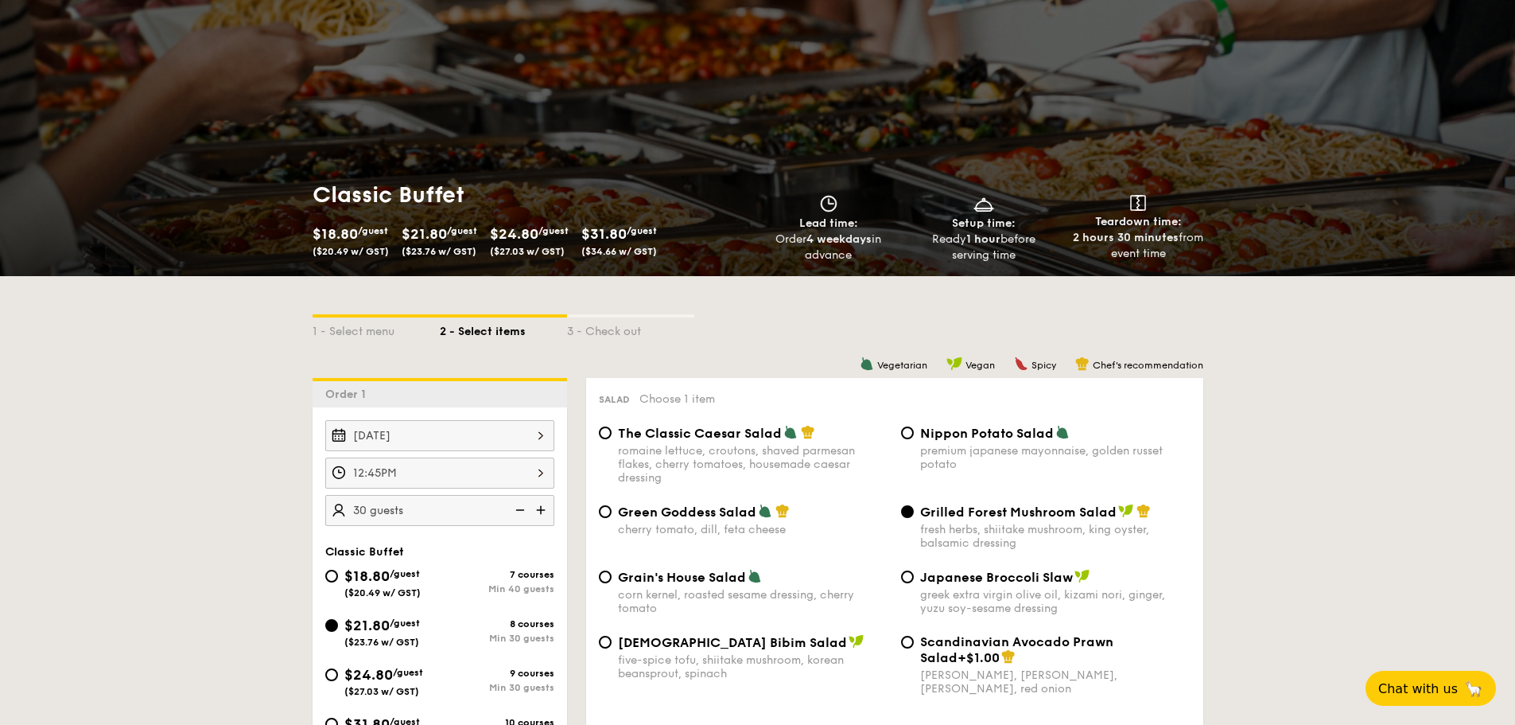
scroll to position [0, 0]
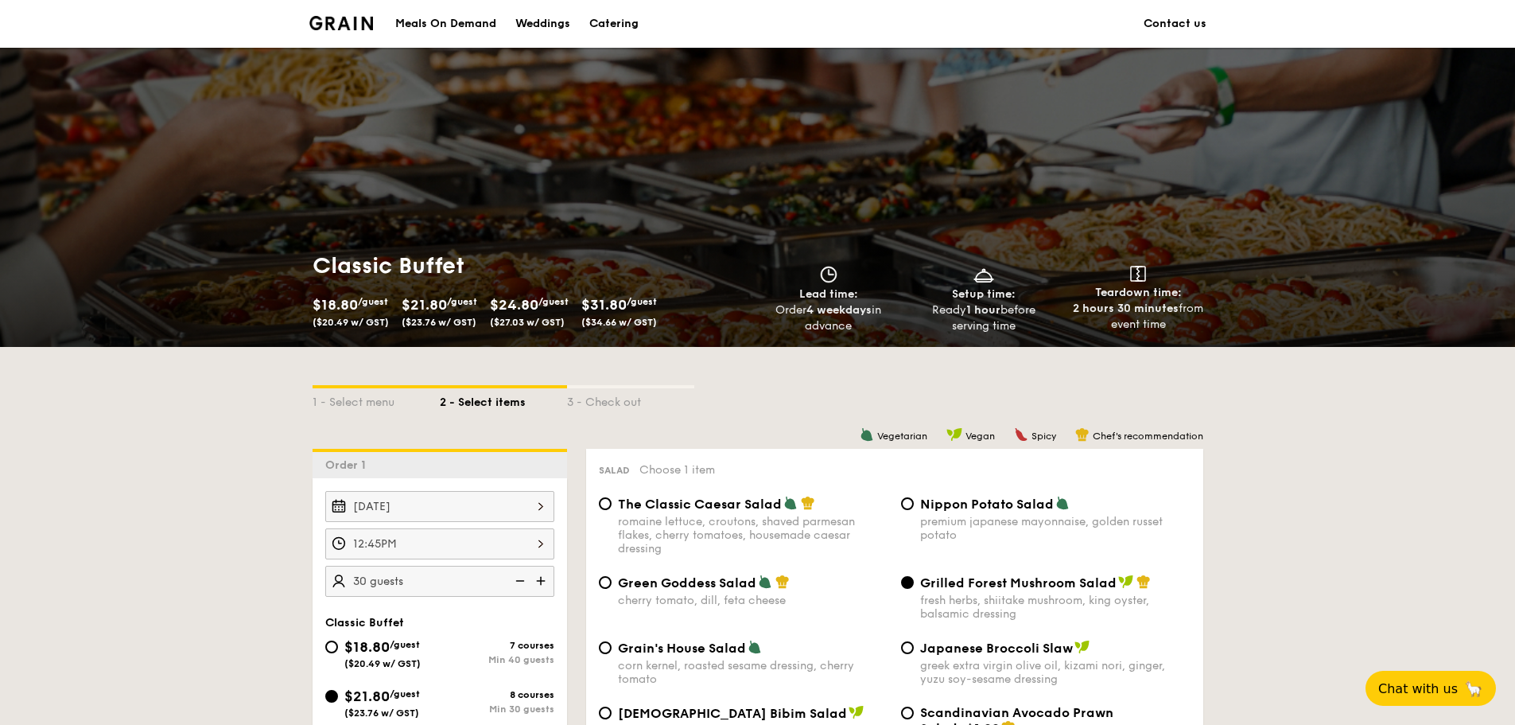
drag, startPoint x: 799, startPoint y: 299, endPoint x: 1036, endPoint y: 331, distance: 239.2
click at [1036, 331] on div "Lead time: Order 4 weekdays in advance Setup time: Ready 1 hour before serving …" at bounding box center [984, 300] width 465 height 68
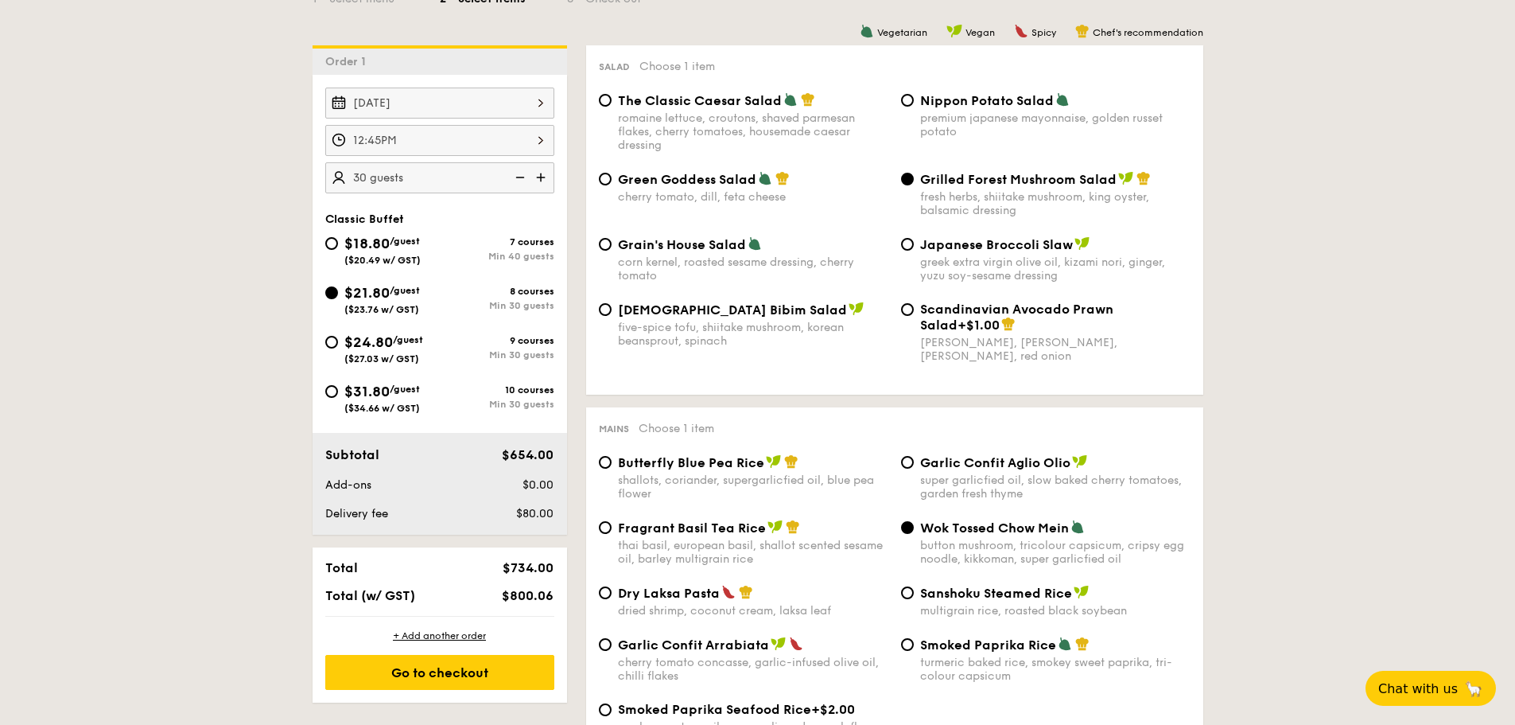
scroll to position [398, 0]
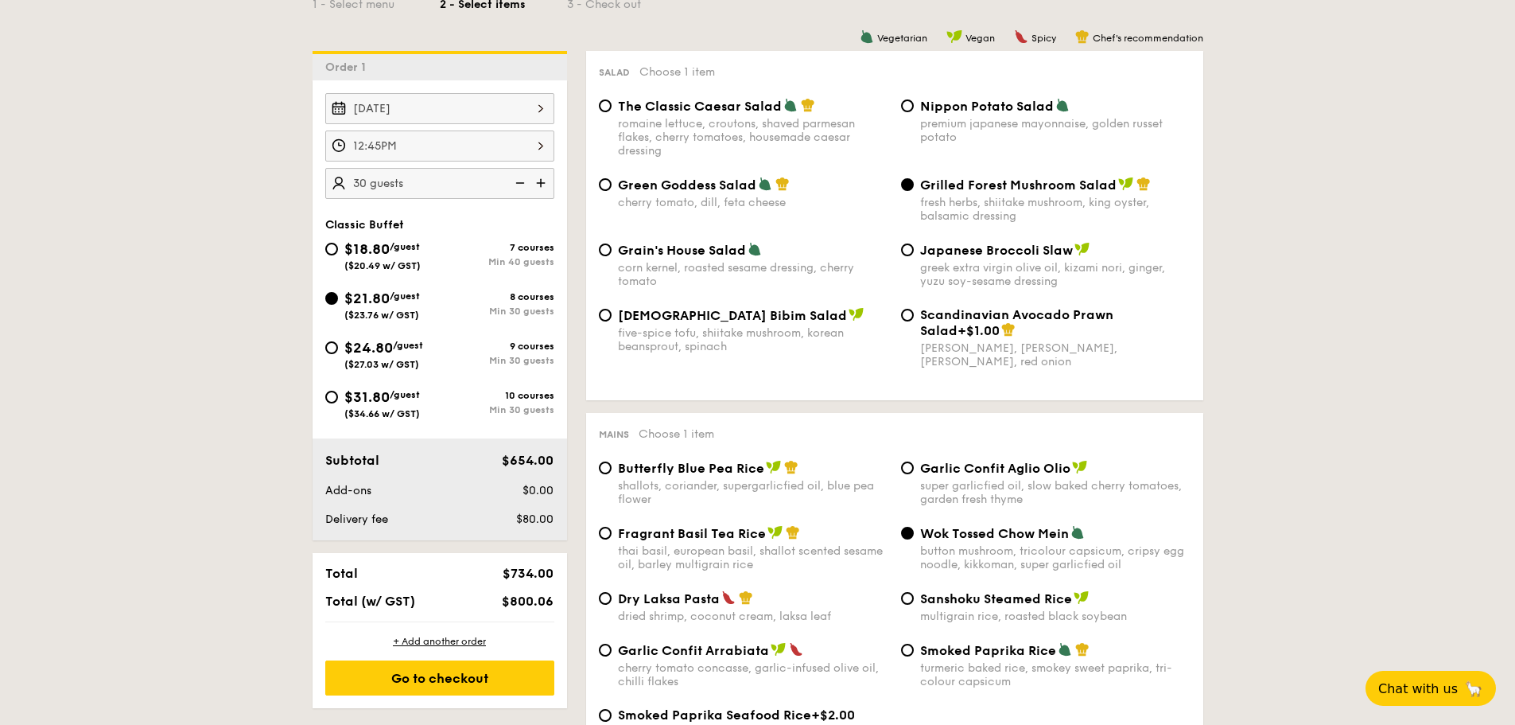
click at [542, 187] on img at bounding box center [543, 183] width 24 height 30
click at [519, 186] on img at bounding box center [519, 183] width 24 height 30
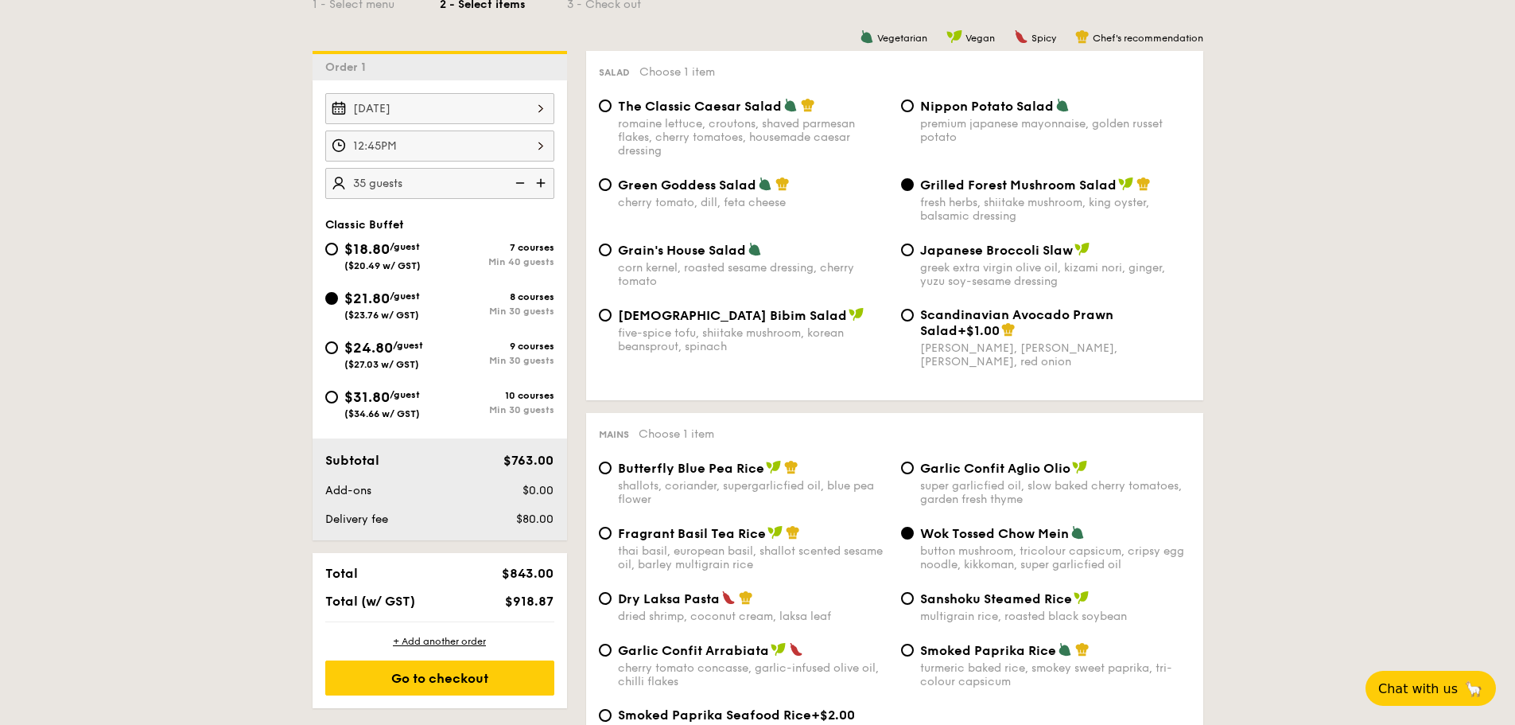
click at [511, 184] on img at bounding box center [519, 183] width 24 height 30
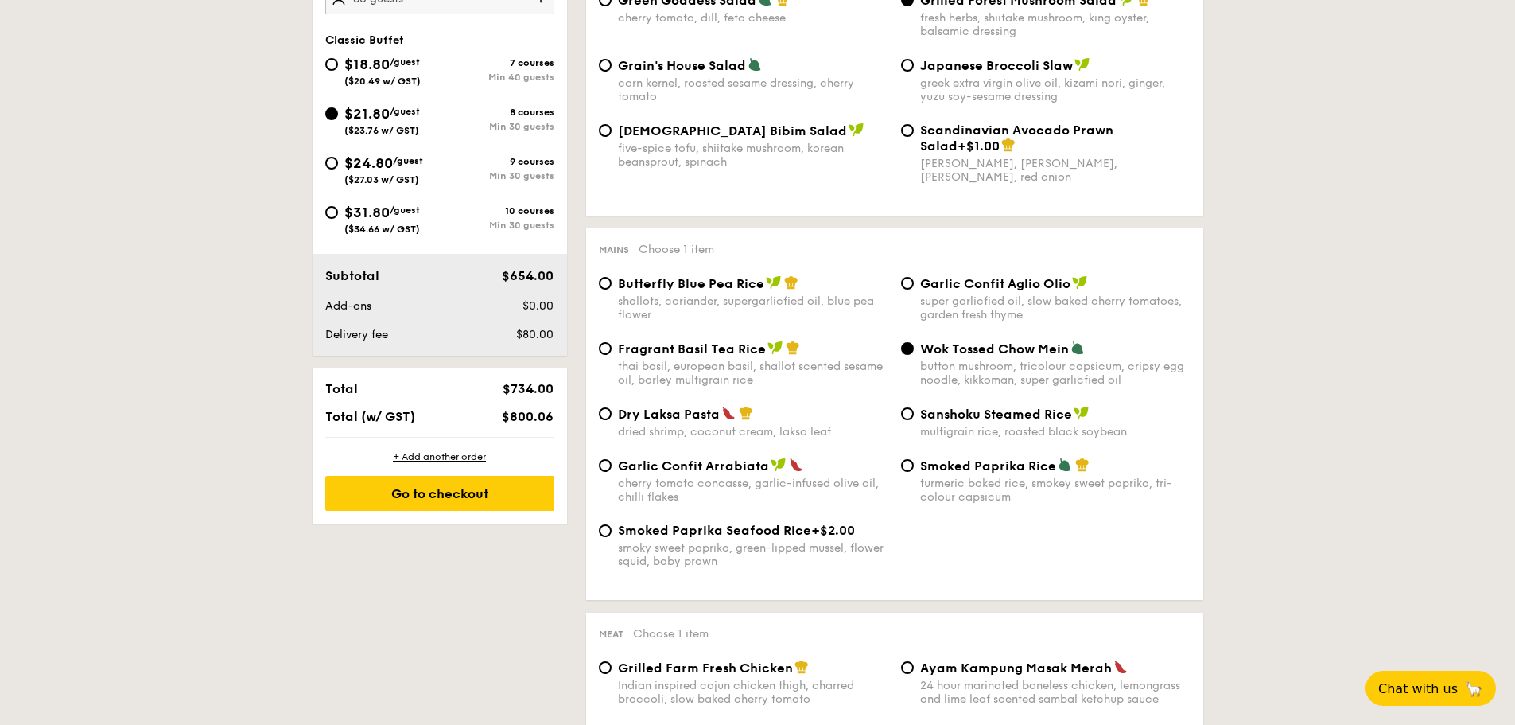
scroll to position [477, 0]
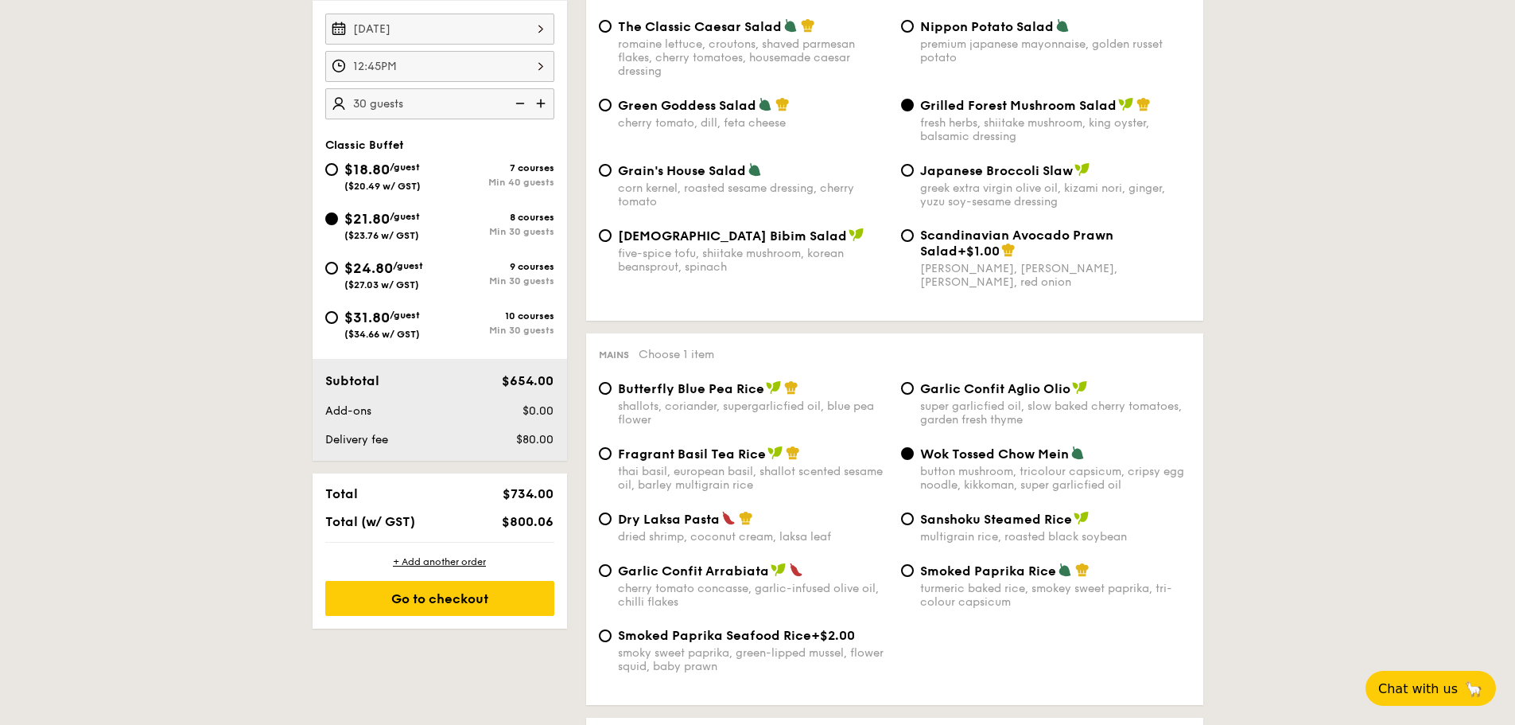
click at [541, 99] on img at bounding box center [543, 103] width 24 height 30
click at [525, 101] on img at bounding box center [519, 103] width 24 height 30
click at [547, 101] on img at bounding box center [543, 103] width 24 height 30
type input "35 guests"
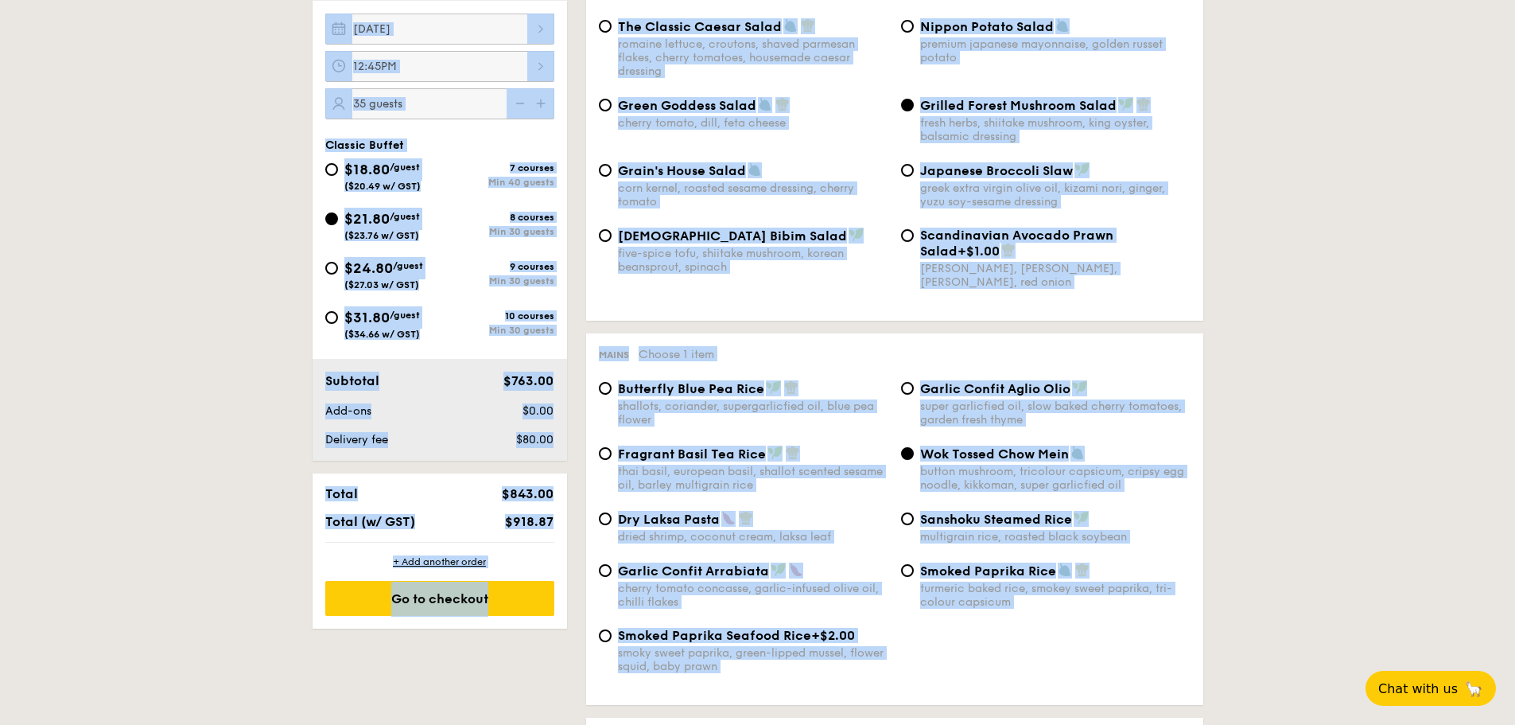
drag, startPoint x: 252, startPoint y: 121, endPoint x: 1294, endPoint y: 371, distance: 1071.7
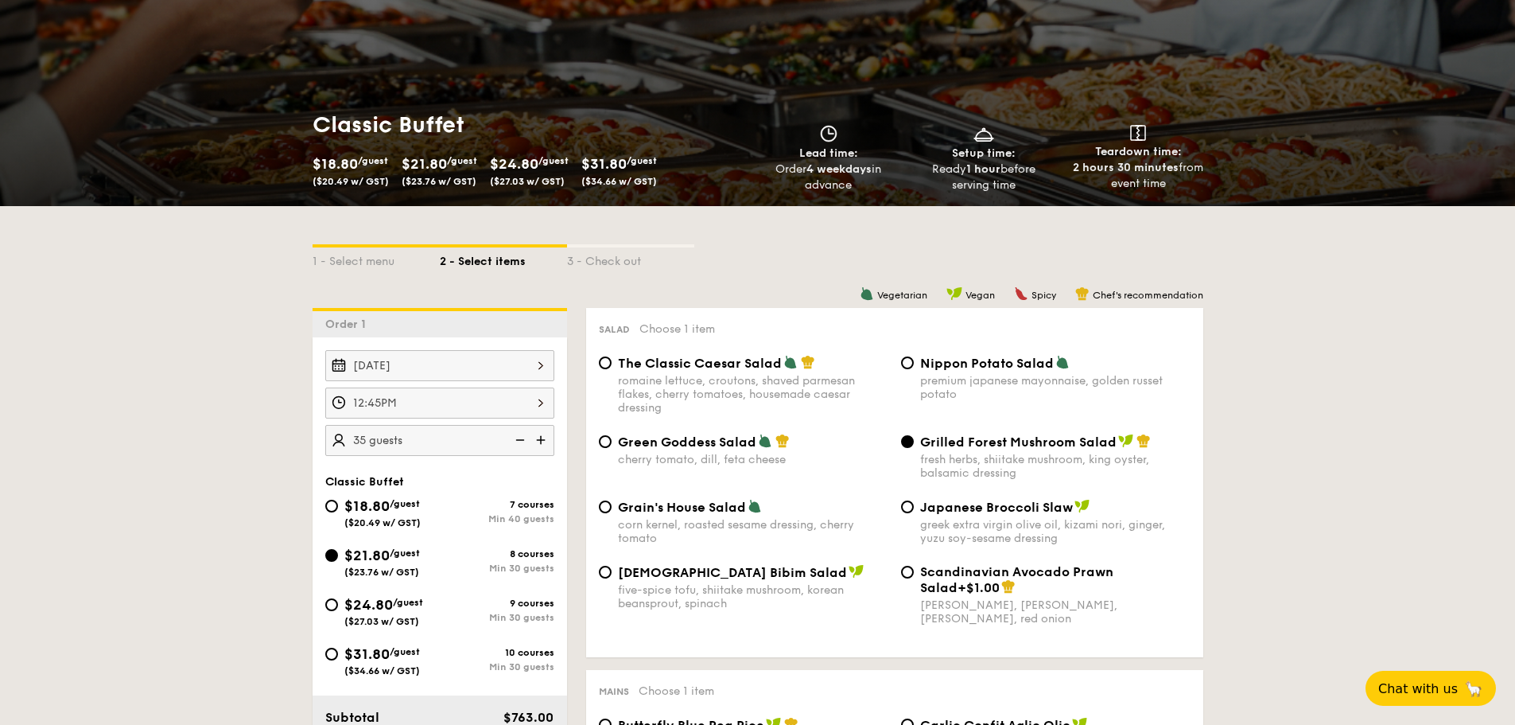
scroll to position [0, 0]
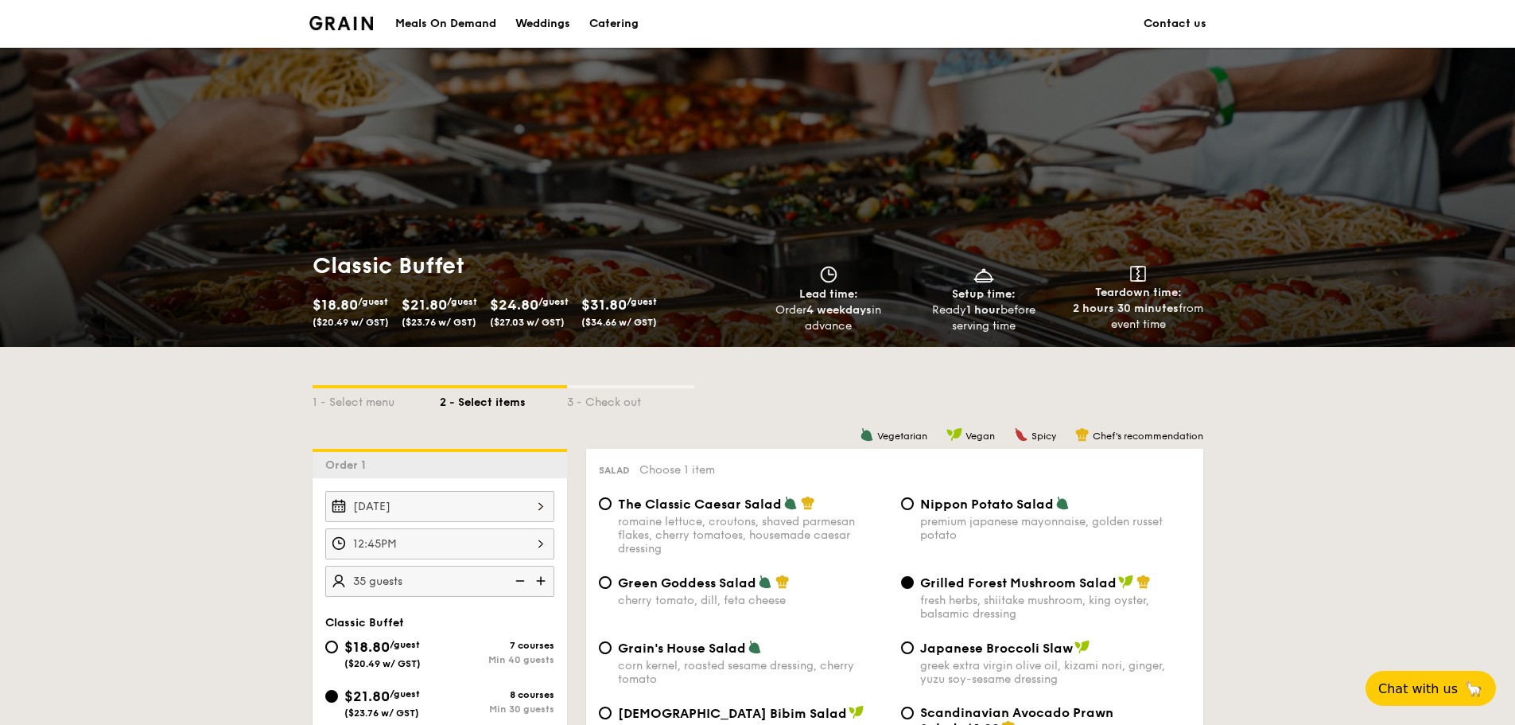
click at [1514, 28] on div "Meals On Demand Weddings Catering Contact us" at bounding box center [757, 24] width 1515 height 48
